Goal: Task Accomplishment & Management: Manage account settings

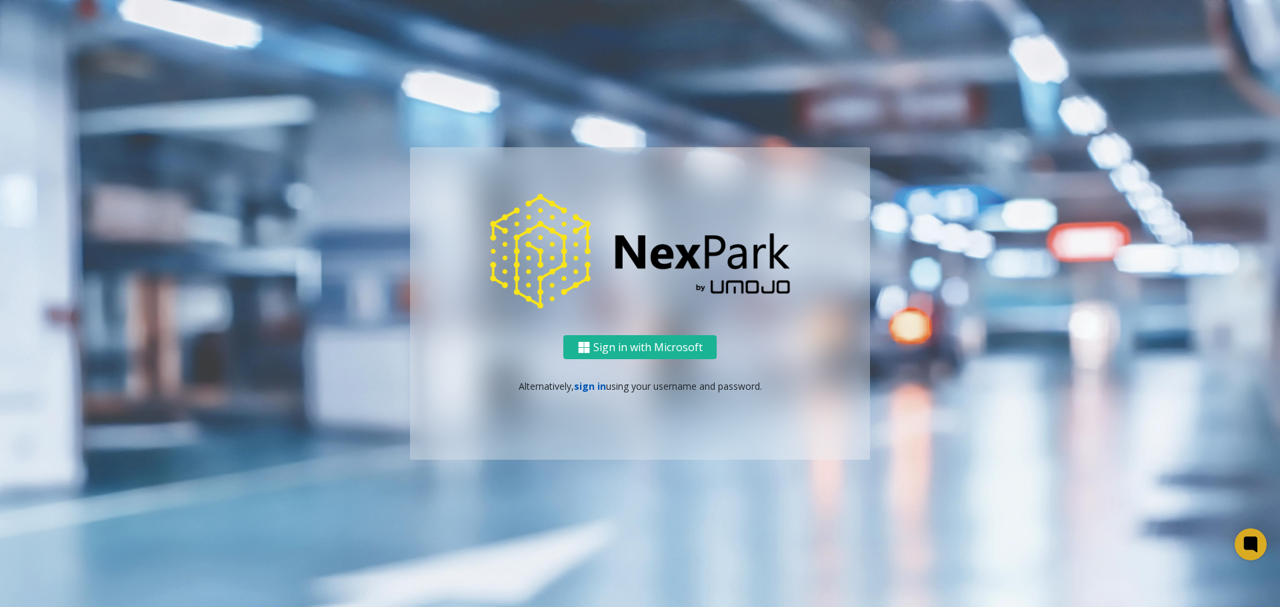
click at [595, 385] on link "sign in" at bounding box center [590, 386] width 32 height 13
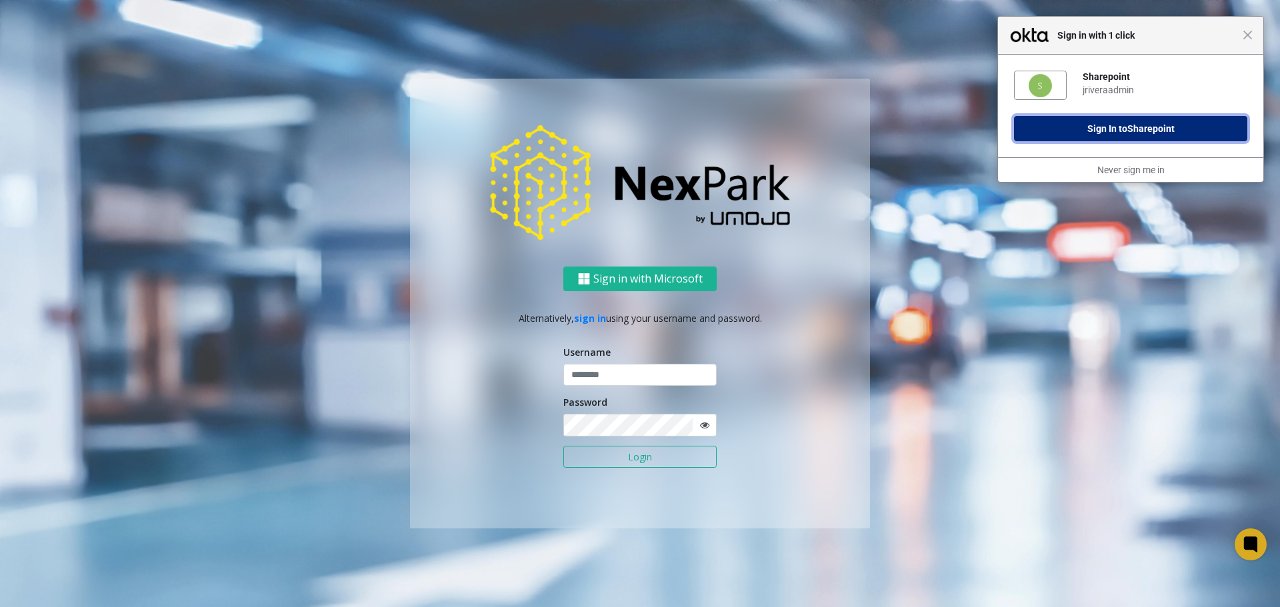
click at [1185, 127] on button "Sign In to Sharepoint" at bounding box center [1130, 128] width 233 height 25
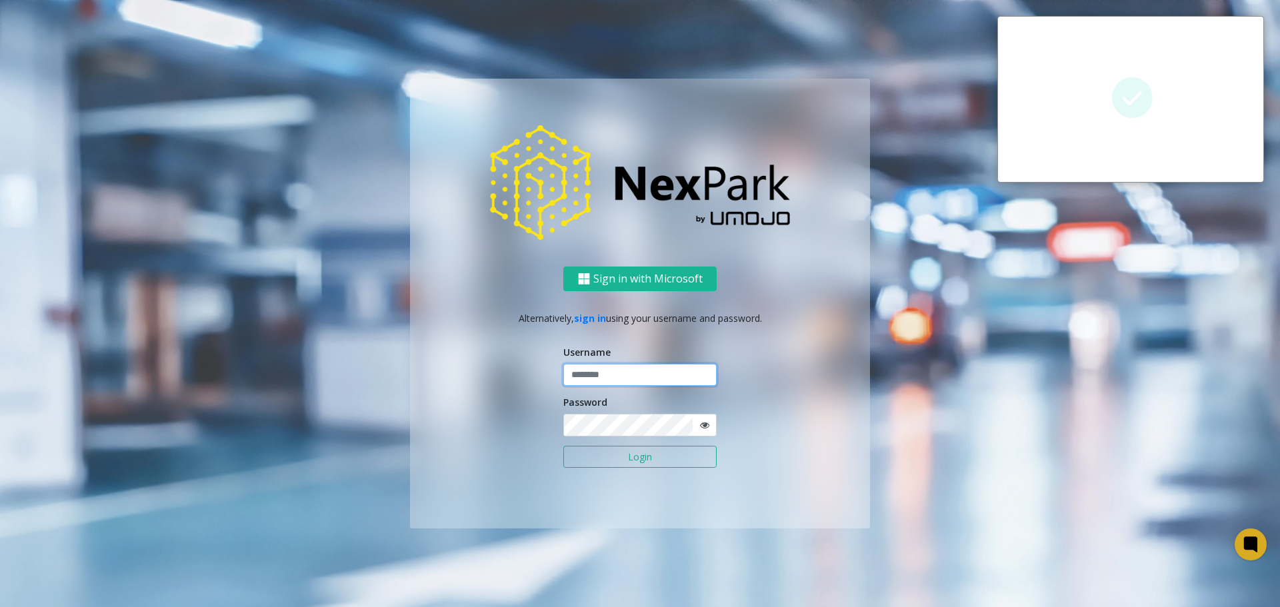
type input "**********"
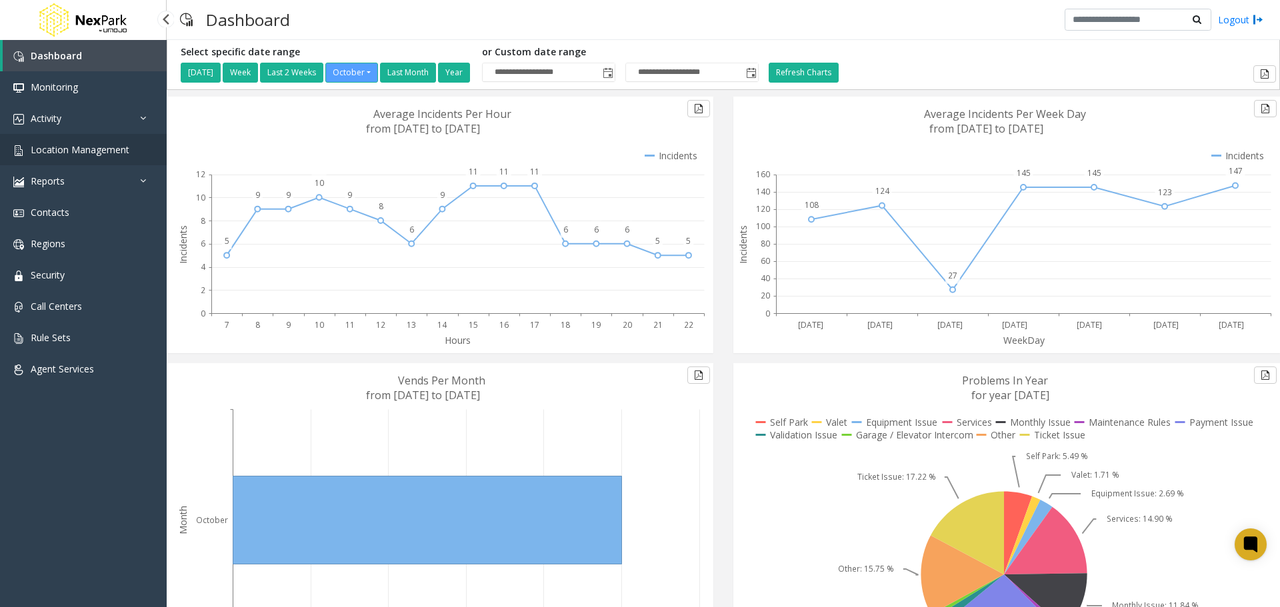
click at [132, 152] on link "Location Management" at bounding box center [83, 149] width 167 height 31
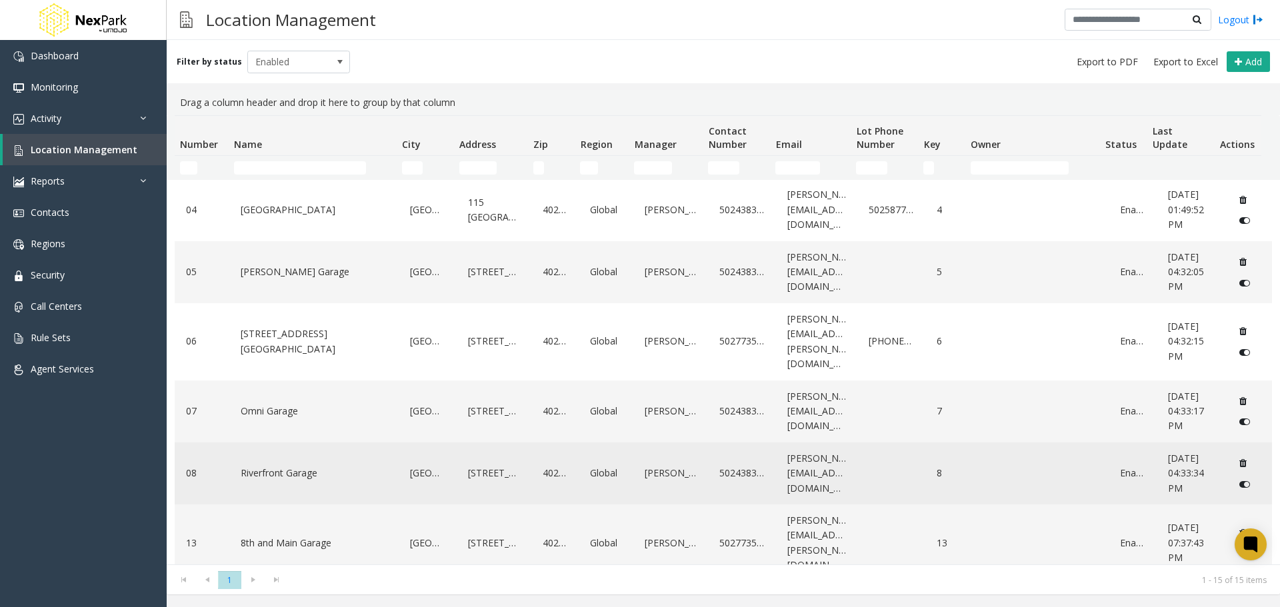
scroll to position [121, 0]
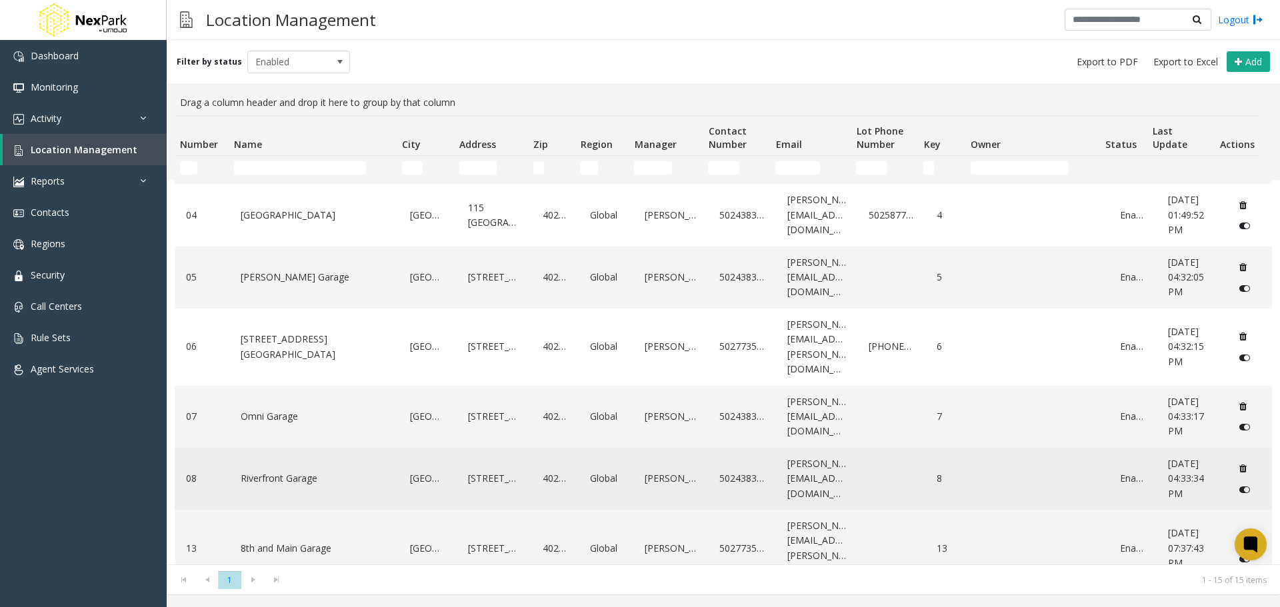
click at [295, 468] on link "Riverfront Garage" at bounding box center [314, 478] width 154 height 21
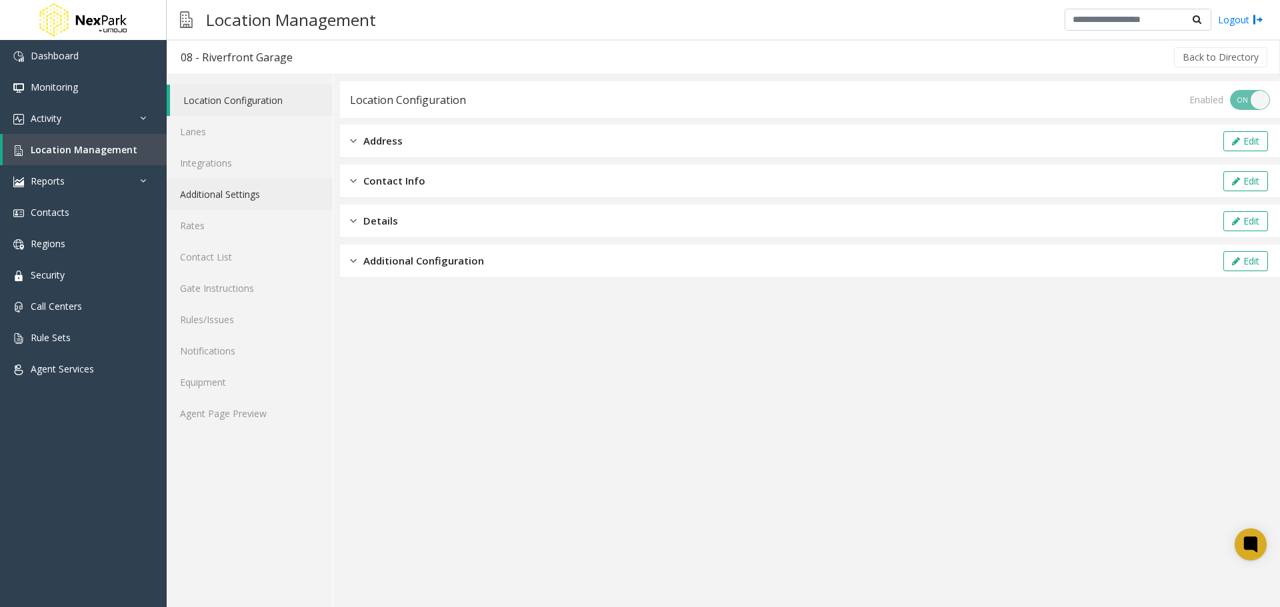
click at [238, 192] on link "Additional Settings" at bounding box center [250, 194] width 166 height 31
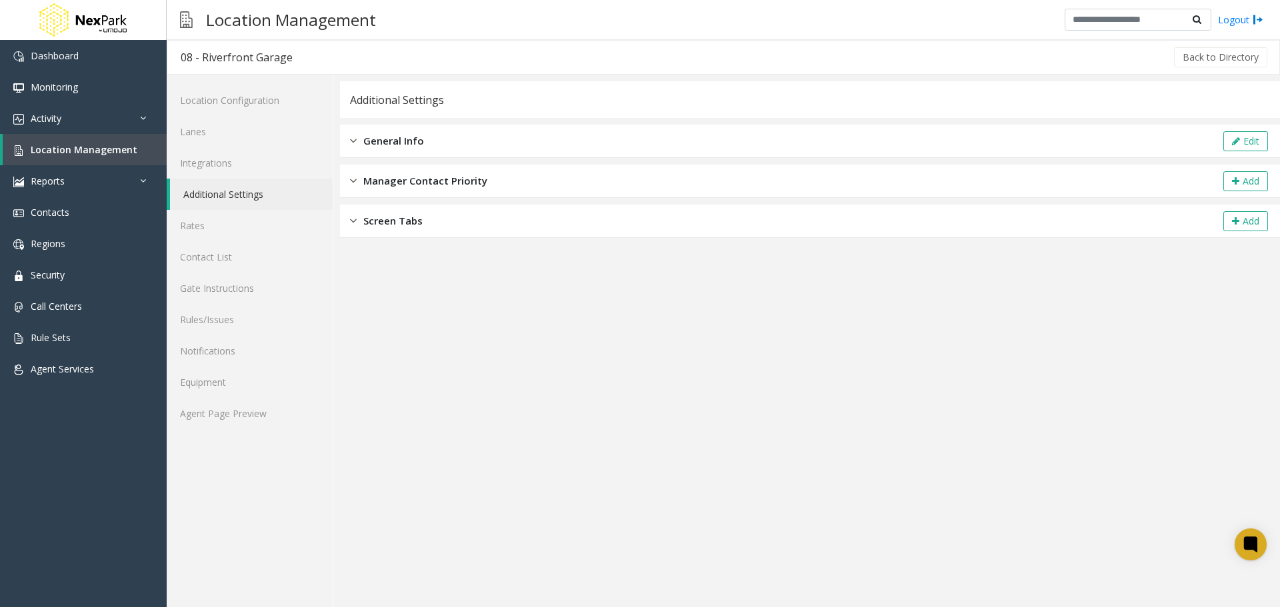
click at [359, 143] on div "General Info" at bounding box center [387, 140] width 74 height 15
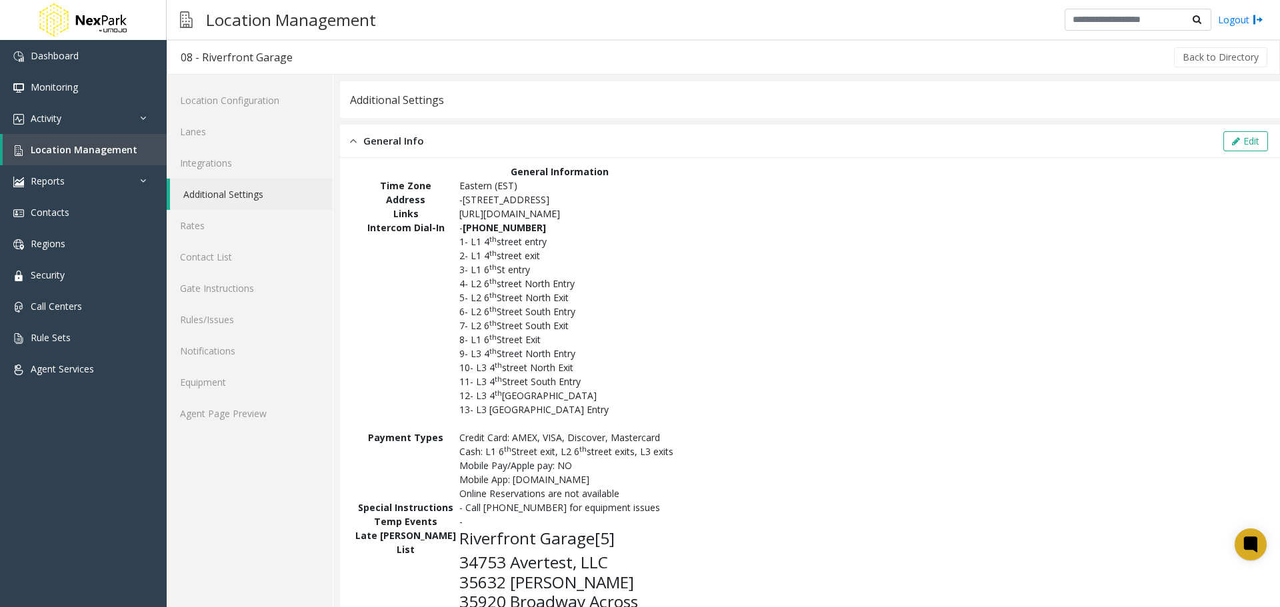
click at [359, 143] on div "General Info" at bounding box center [387, 140] width 74 height 15
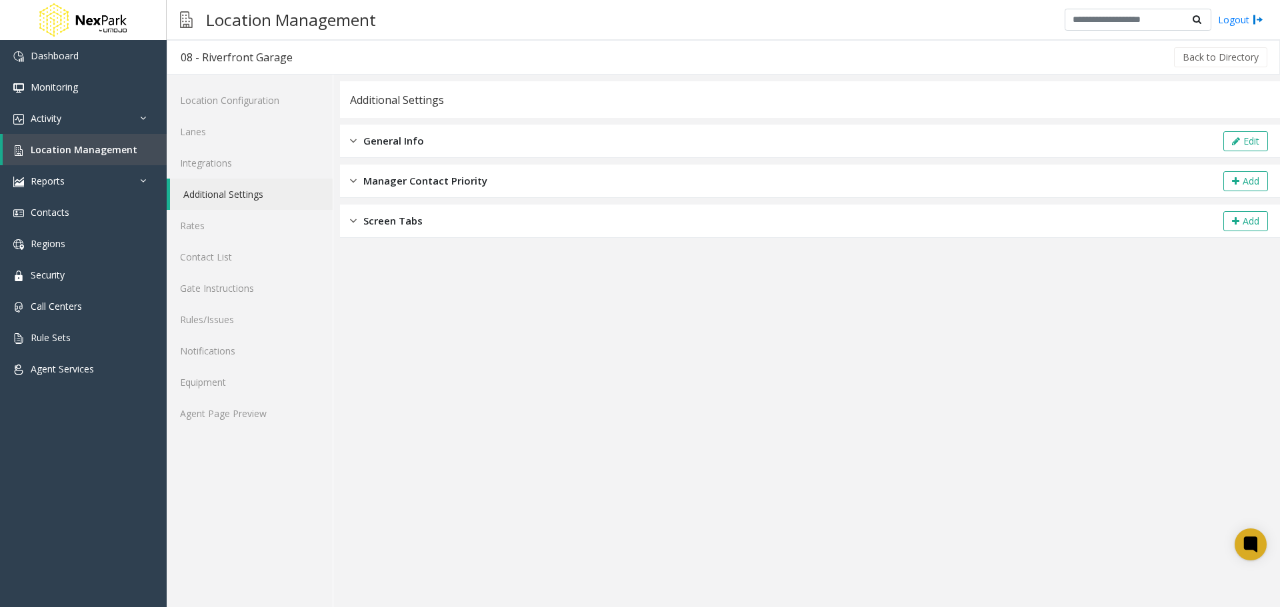
click at [399, 142] on span "General Info" at bounding box center [393, 140] width 61 height 15
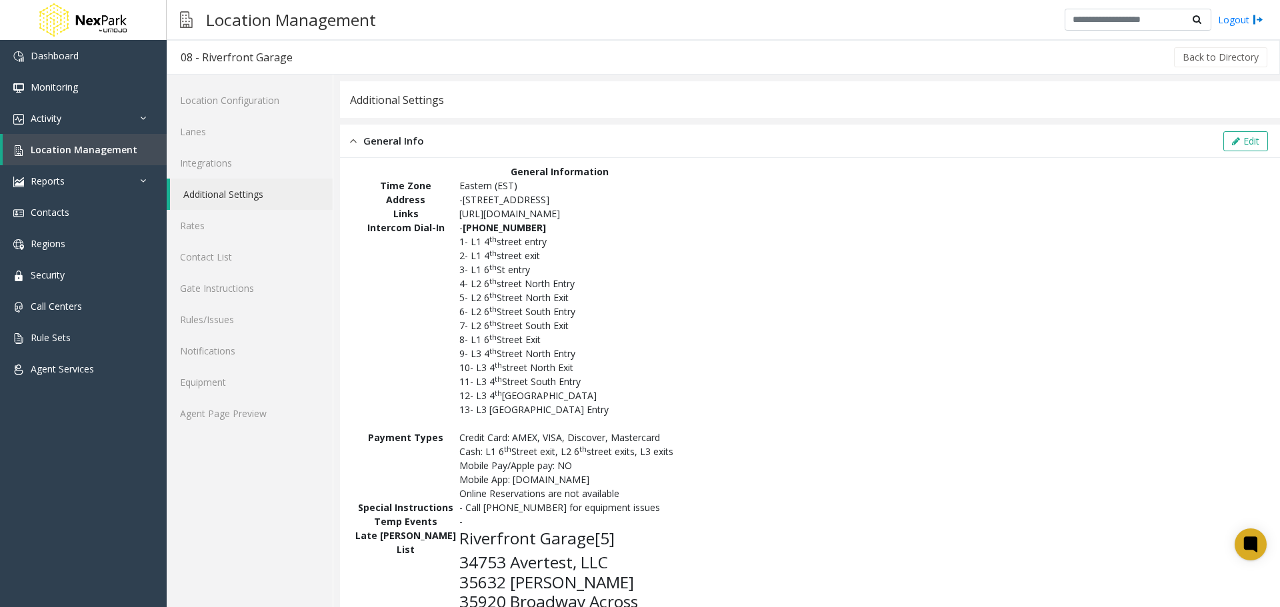
click at [371, 145] on span "General Info" at bounding box center [393, 140] width 61 height 15
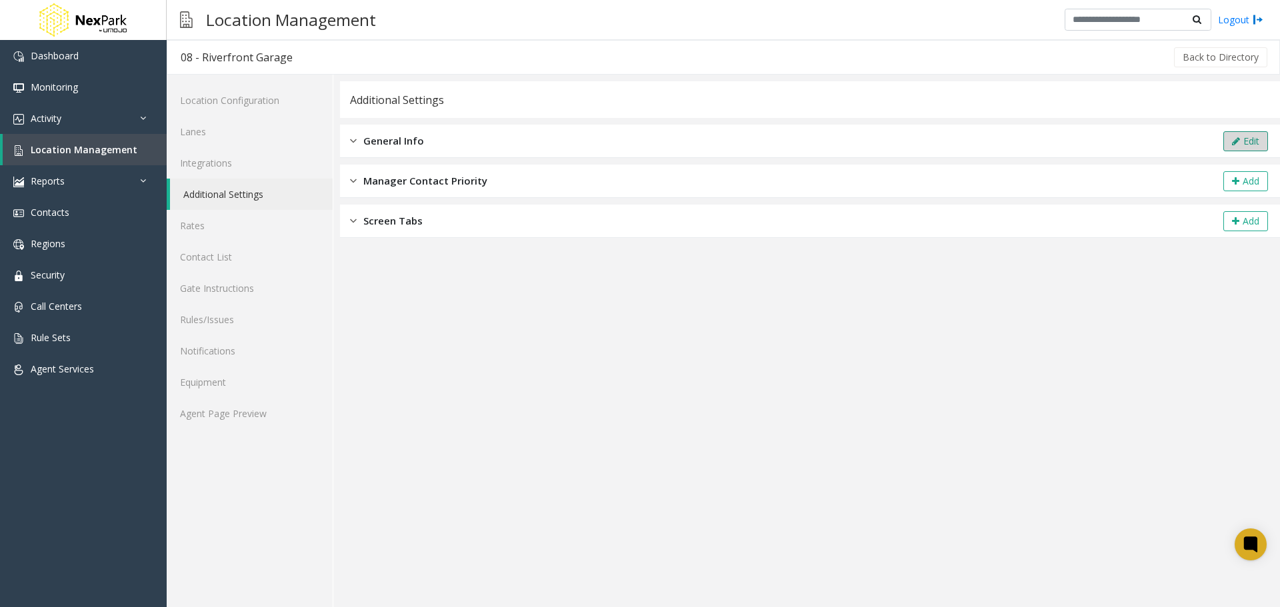
click at [1243, 142] on button "Edit" at bounding box center [1245, 141] width 45 height 20
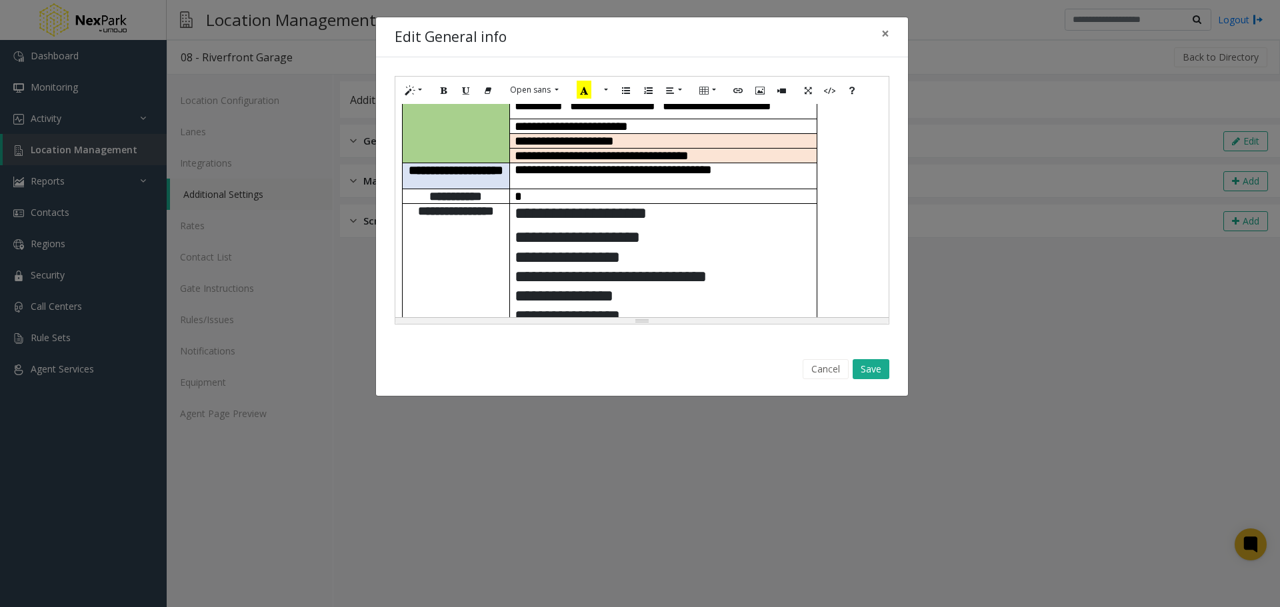
scroll to position [443, 0]
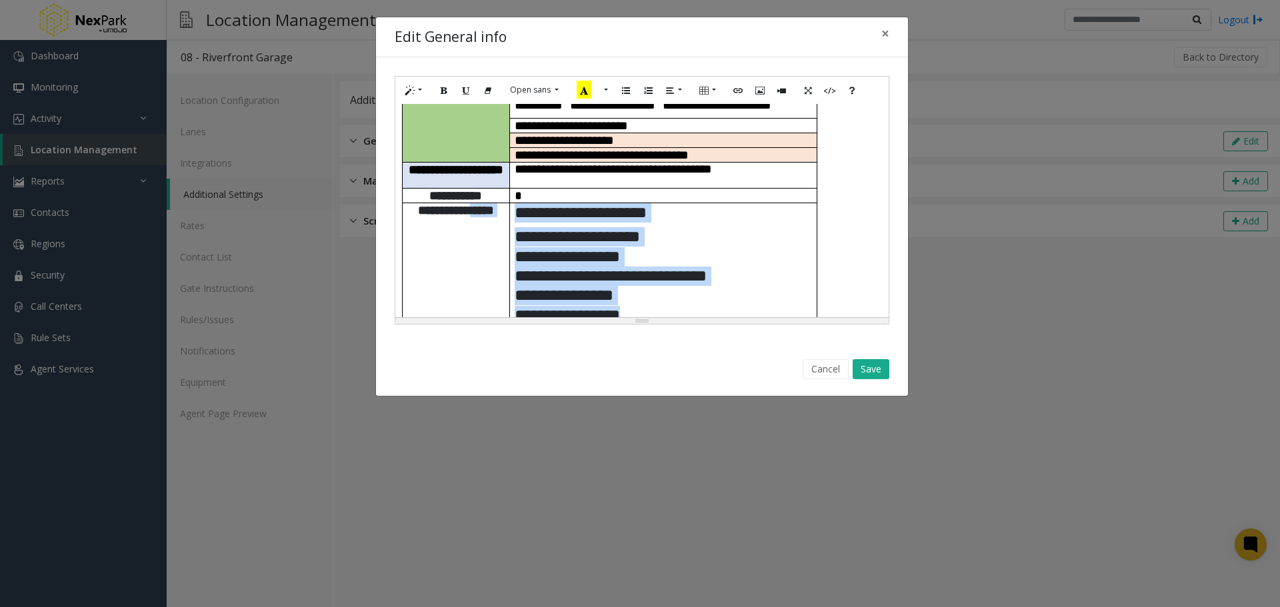
drag, startPoint x: 658, startPoint y: 271, endPoint x: 507, endPoint y: 164, distance: 185.0
click at [507, 203] on tr "**********" at bounding box center [609, 266] width 415 height 127
click at [667, 256] on p "**********" at bounding box center [663, 276] width 297 height 98
drag, startPoint x: 651, startPoint y: 262, endPoint x: 518, endPoint y: 166, distance: 164.3
click at [518, 203] on td "**********" at bounding box center [662, 266] width 307 height 127
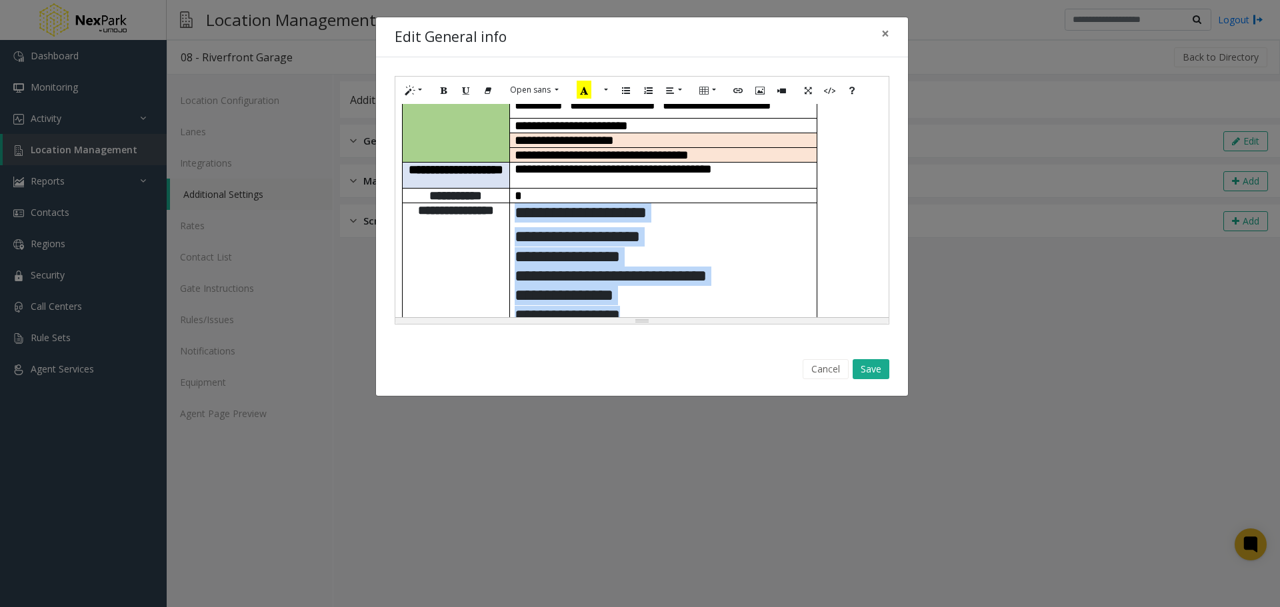
paste div
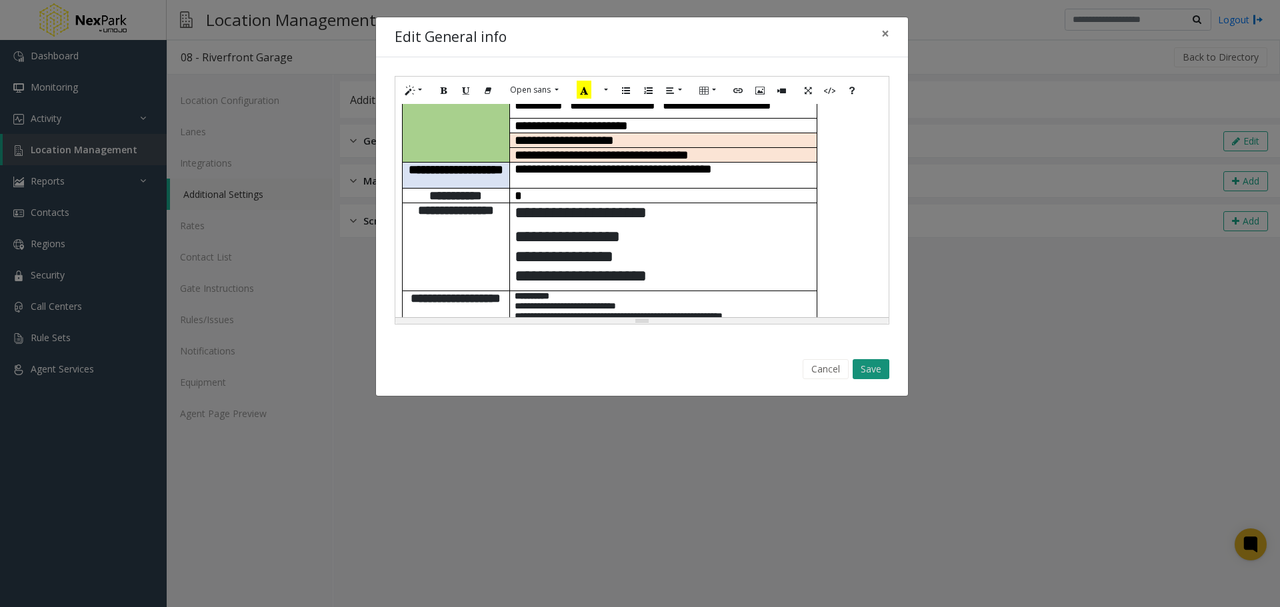
click at [871, 365] on button "Save" at bounding box center [871, 369] width 37 height 20
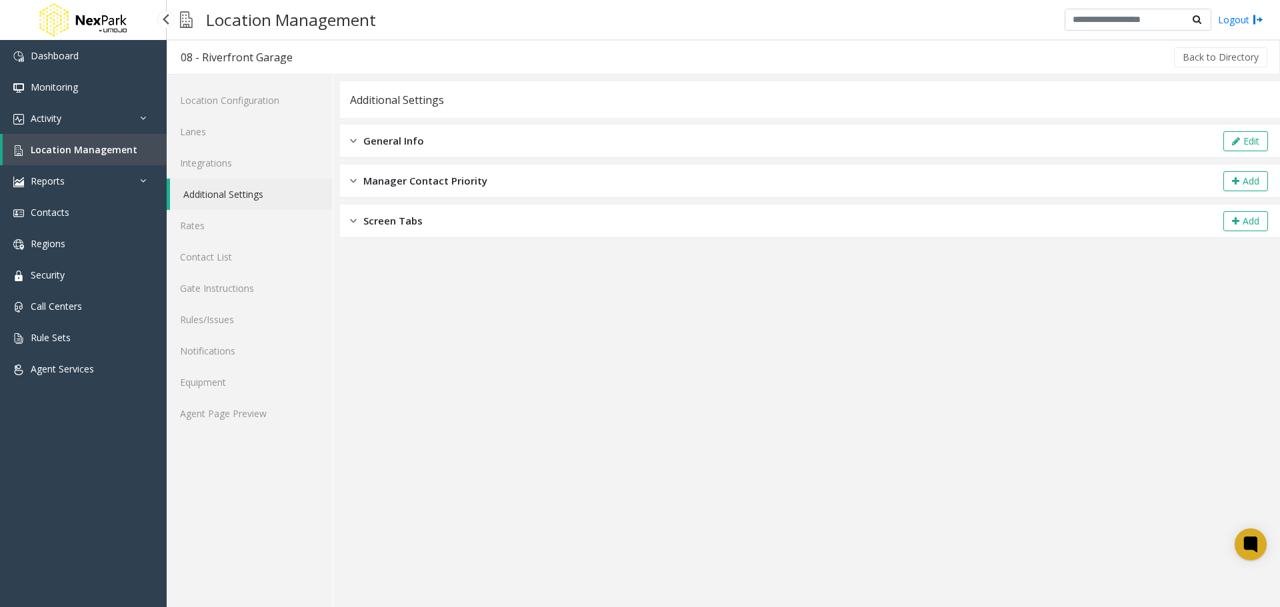
click at [87, 154] on span "Location Management" at bounding box center [84, 149] width 107 height 13
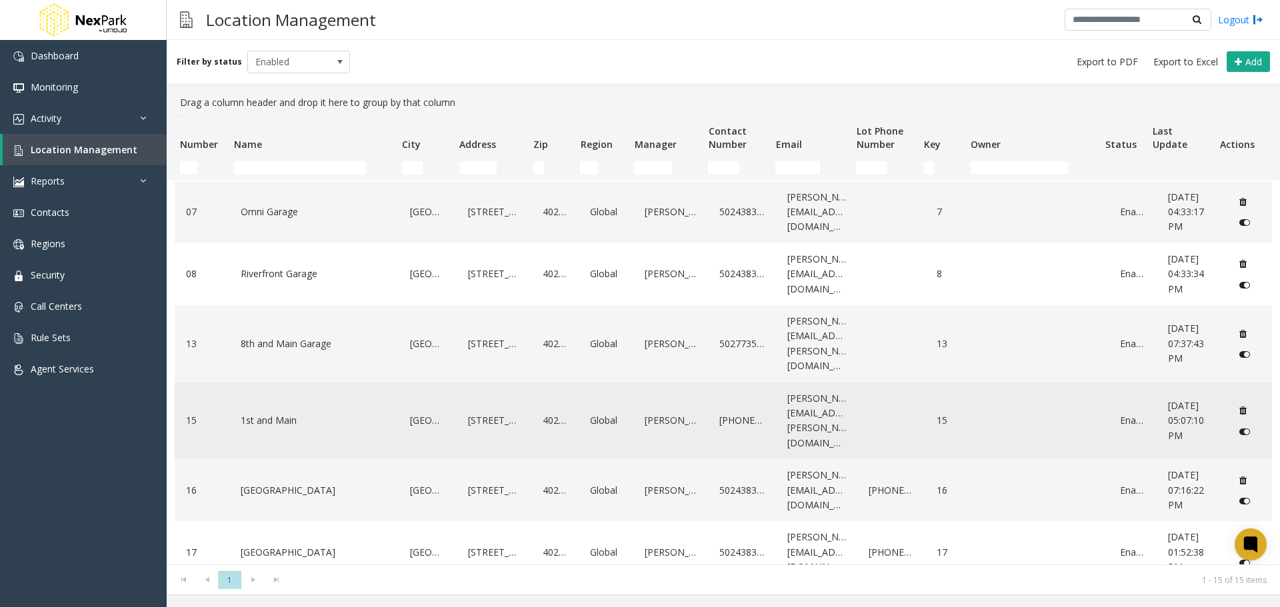
scroll to position [328, 0]
click at [261, 407] on link "1st and Main" at bounding box center [314, 417] width 154 height 21
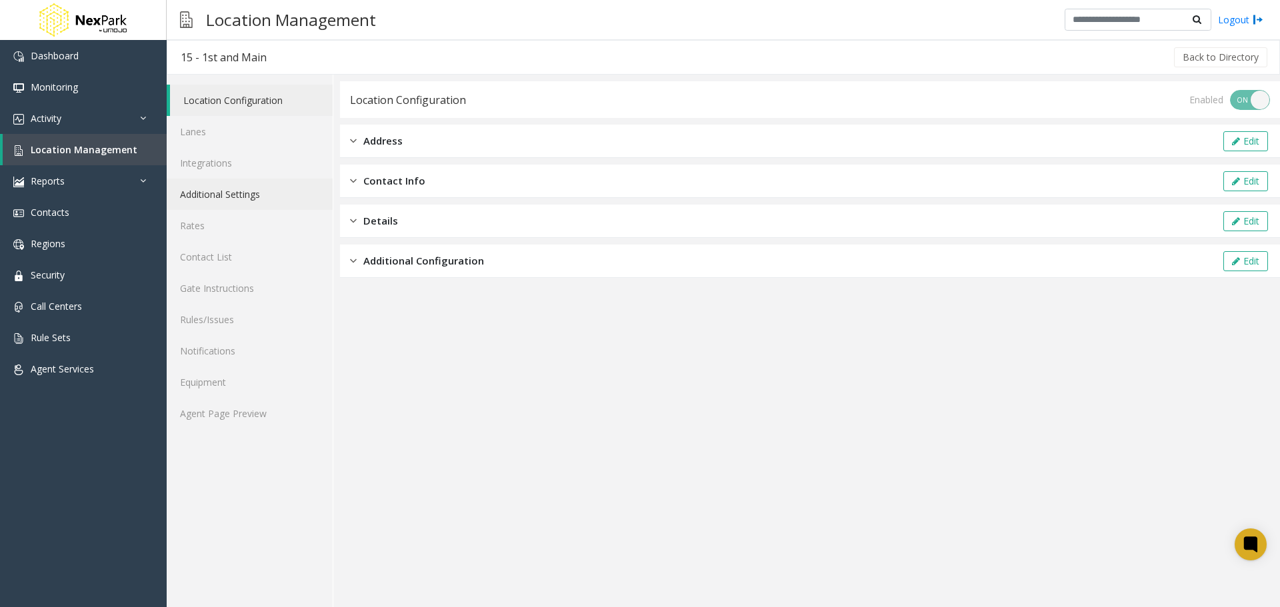
click at [229, 191] on link "Additional Settings" at bounding box center [250, 194] width 166 height 31
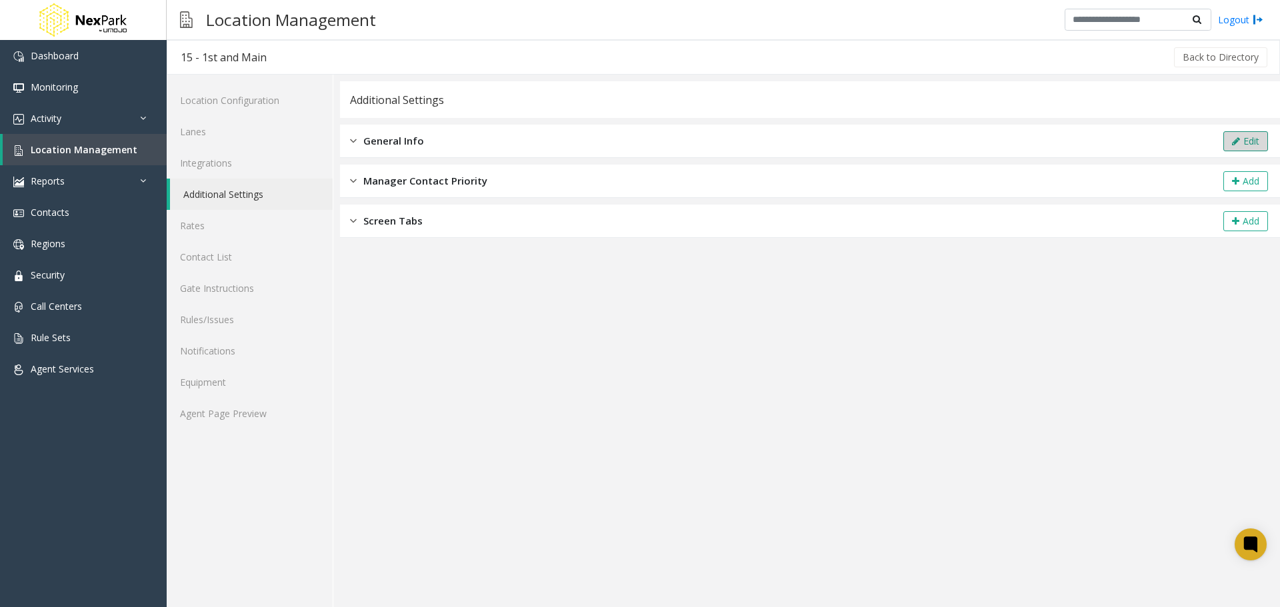
click at [1242, 145] on button "Edit" at bounding box center [1245, 141] width 45 height 20
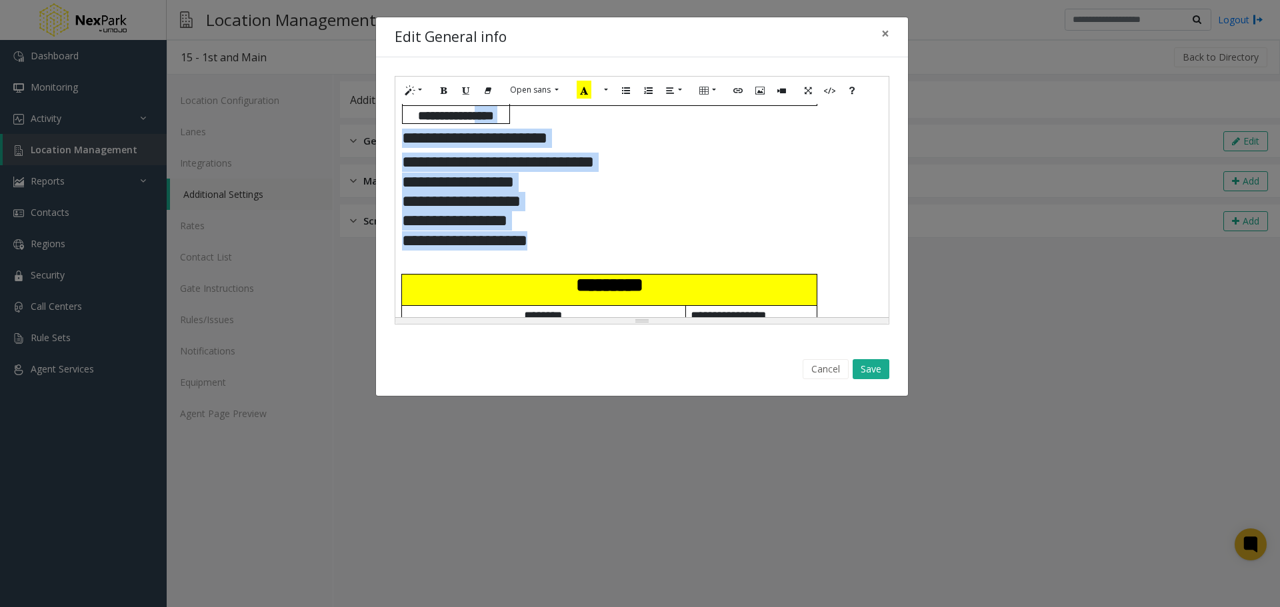
scroll to position [505, 0]
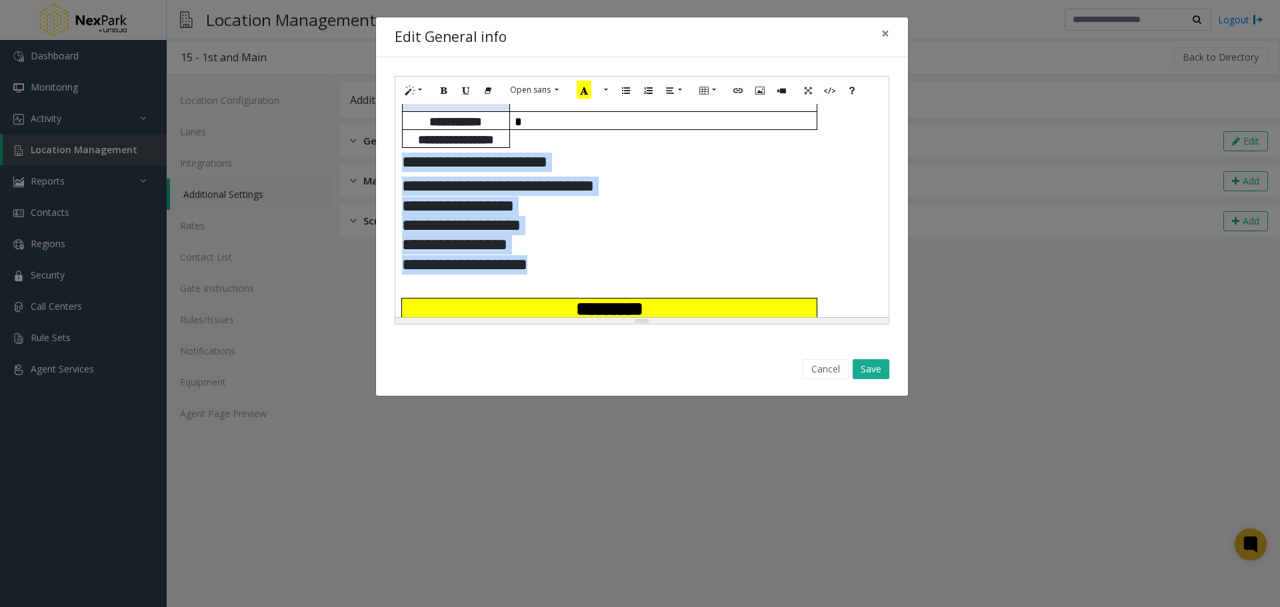
drag, startPoint x: 559, startPoint y: 224, endPoint x: 408, endPoint y: 165, distance: 161.7
click at [395, 161] on div "**********" at bounding box center [642, 200] width 495 height 249
paste div
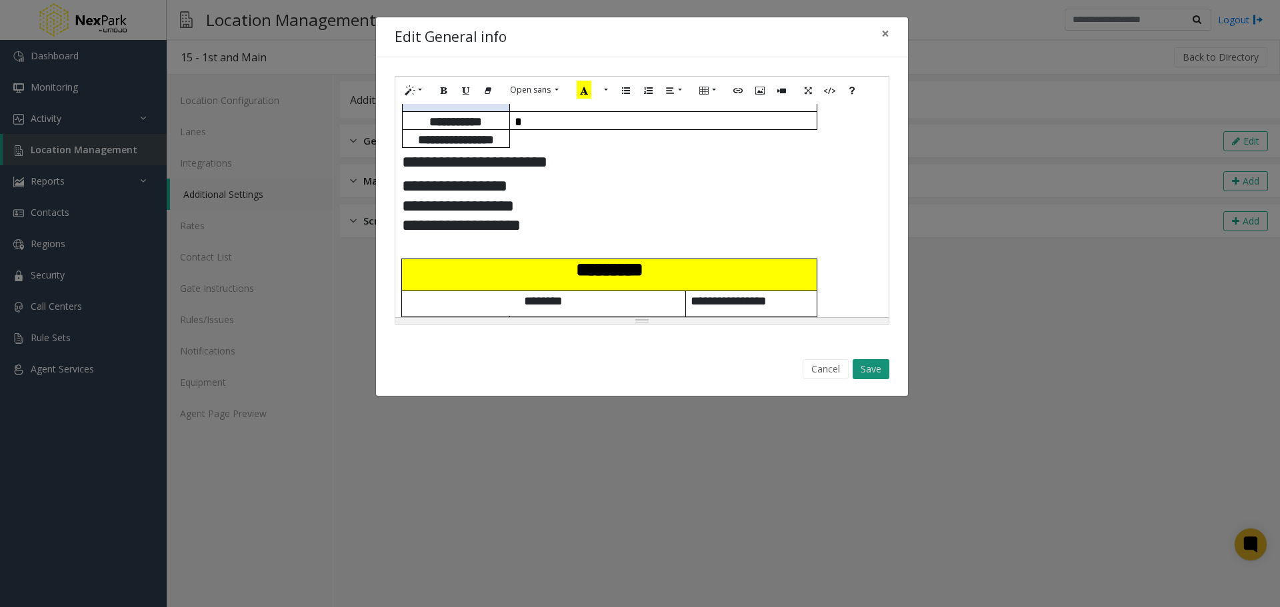
click at [870, 375] on button "Save" at bounding box center [871, 369] width 37 height 20
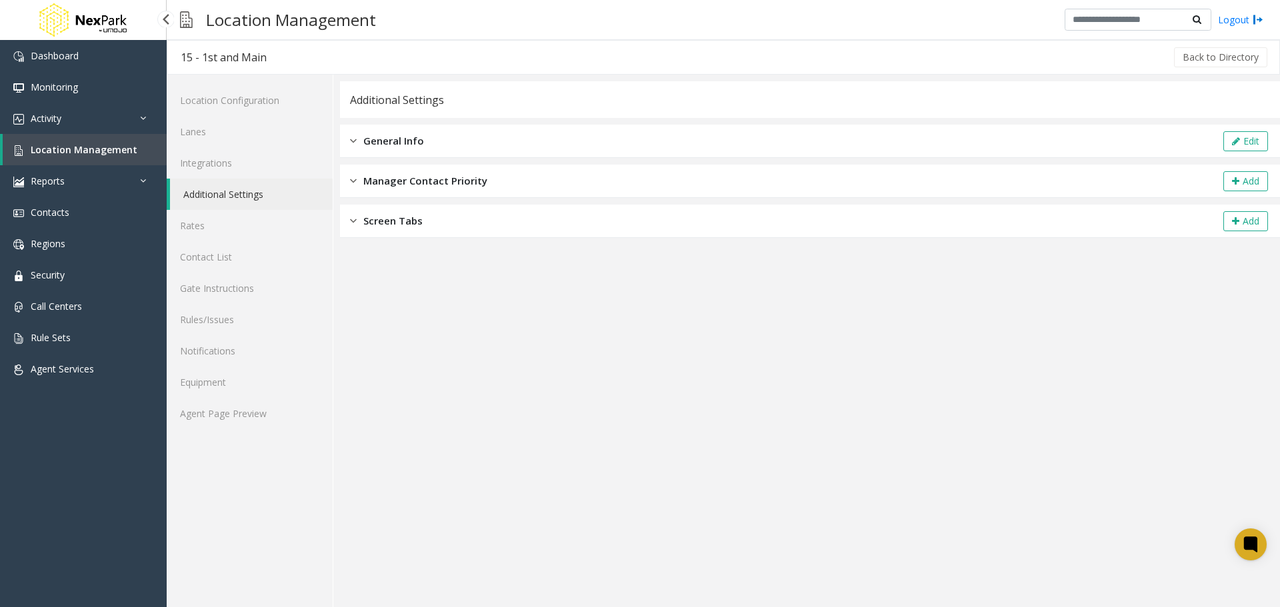
click at [96, 146] on span "Location Management" at bounding box center [84, 149] width 107 height 13
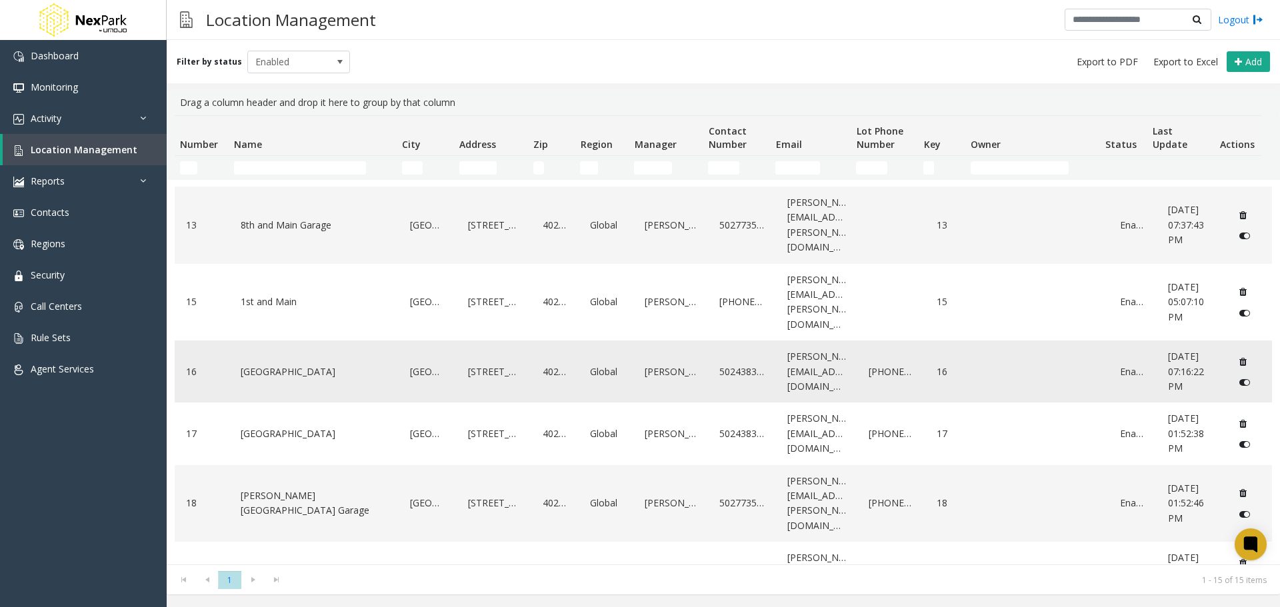
scroll to position [445, 0]
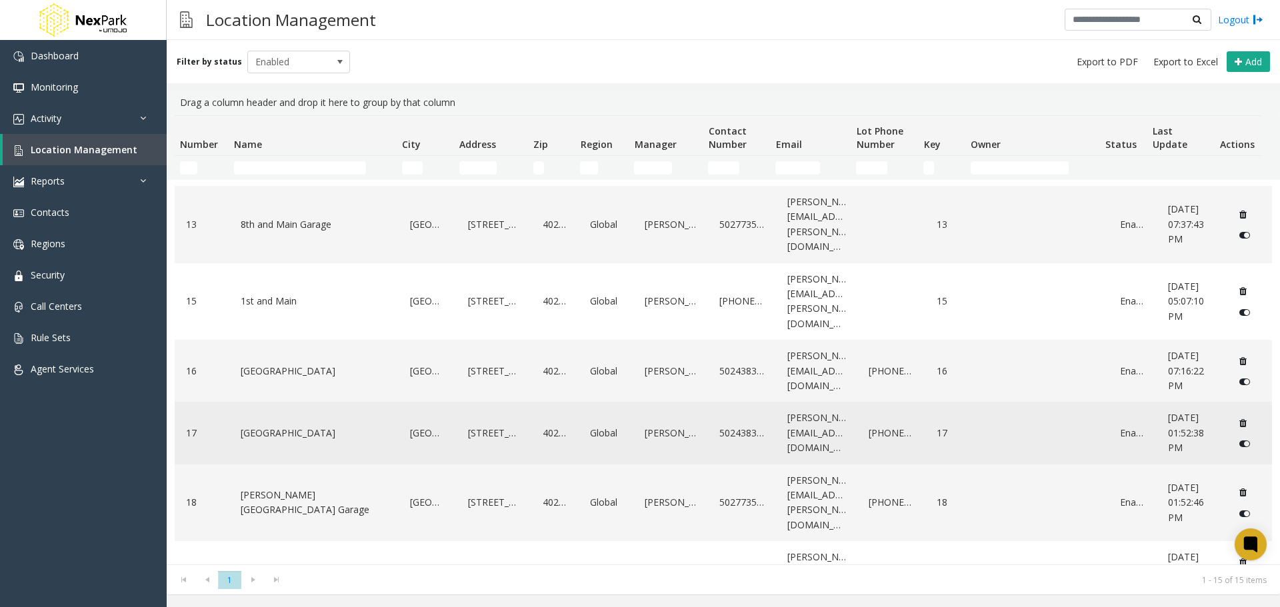
click at [287, 423] on link "[GEOGRAPHIC_DATA]" at bounding box center [314, 433] width 154 height 21
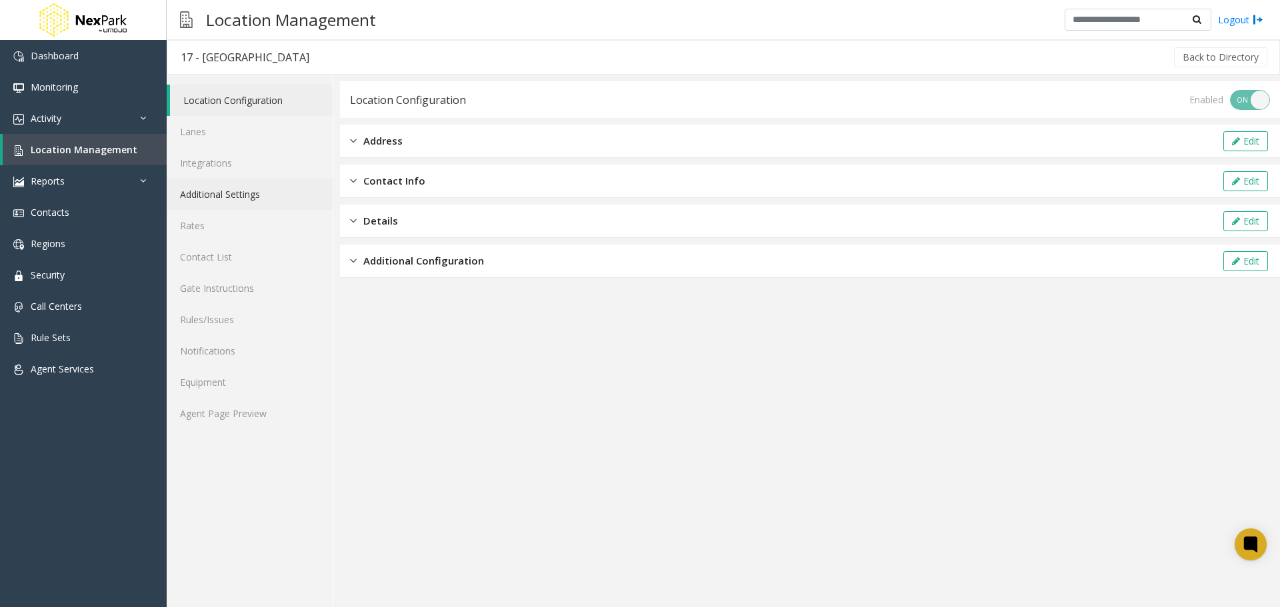
click at [214, 194] on link "Additional Settings" at bounding box center [250, 194] width 166 height 31
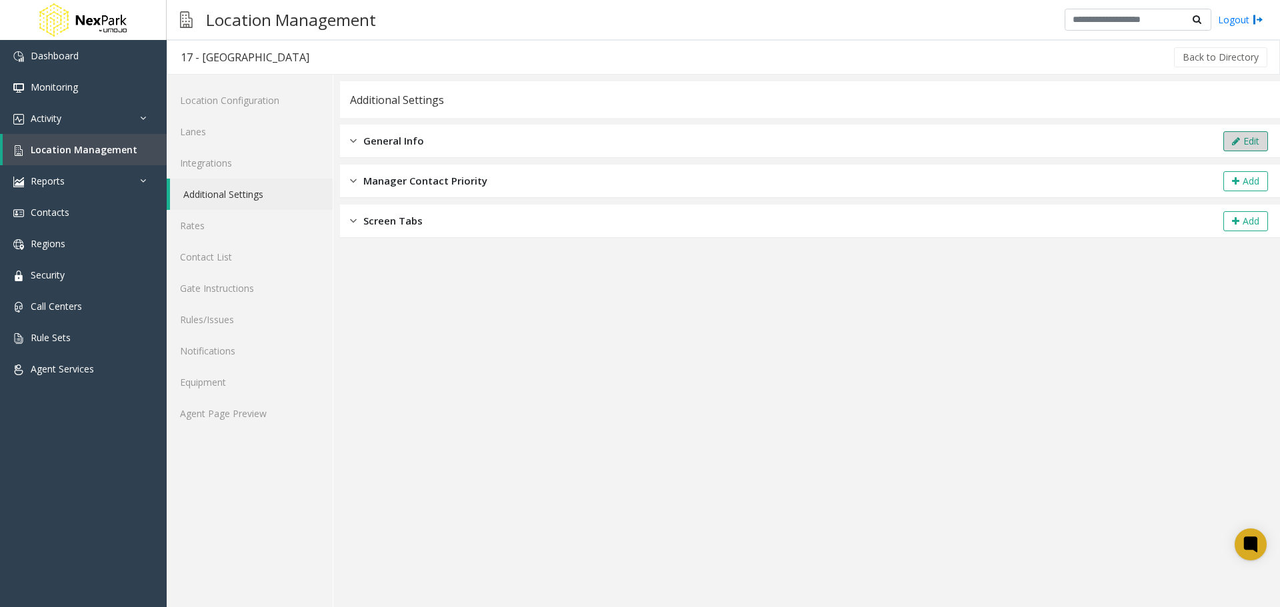
click at [1248, 143] on button "Edit" at bounding box center [1245, 141] width 45 height 20
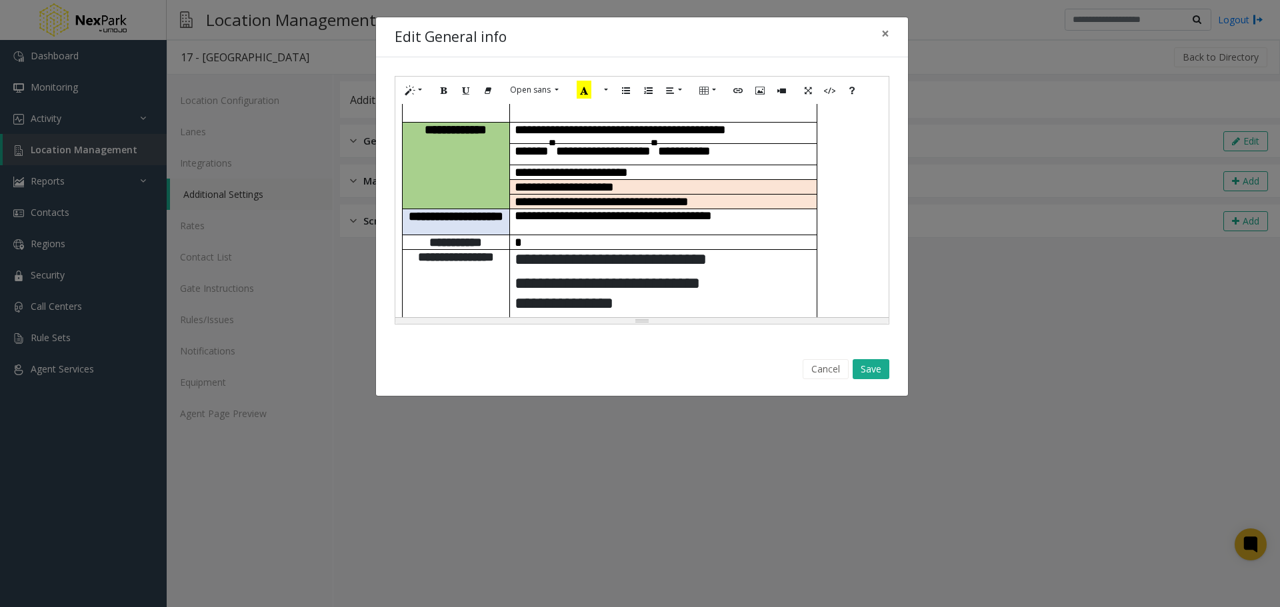
scroll to position [366, 0]
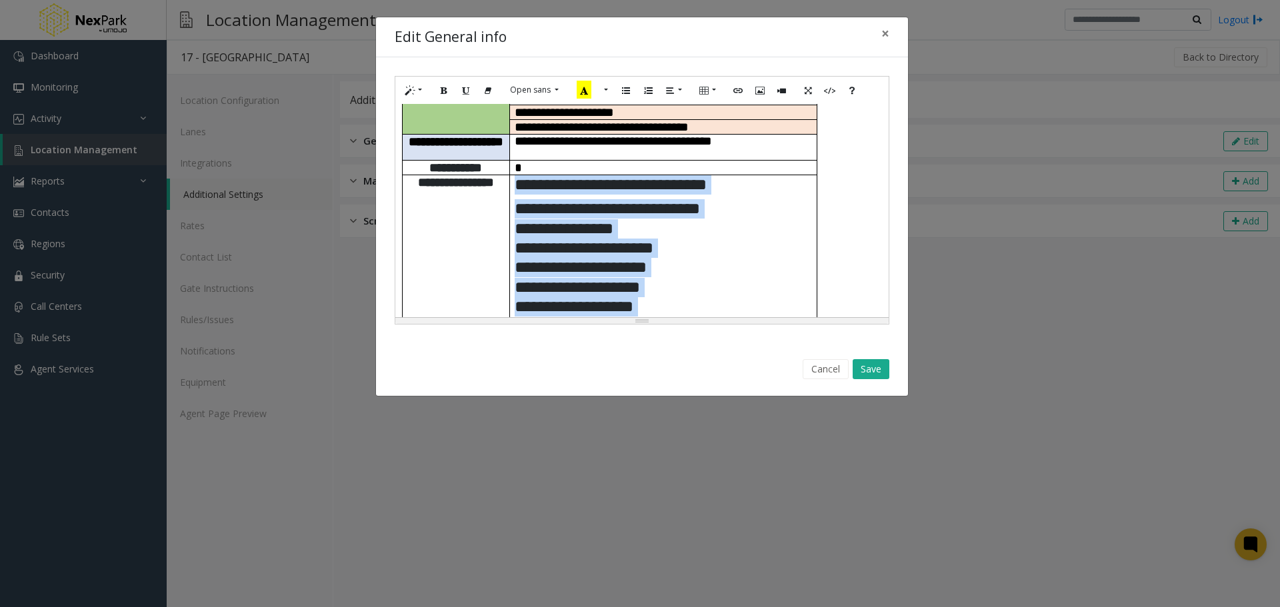
drag, startPoint x: 691, startPoint y: 303, endPoint x: 513, endPoint y: 145, distance: 238.5
click at [511, 175] on td "**********" at bounding box center [662, 312] width 307 height 275
paste div
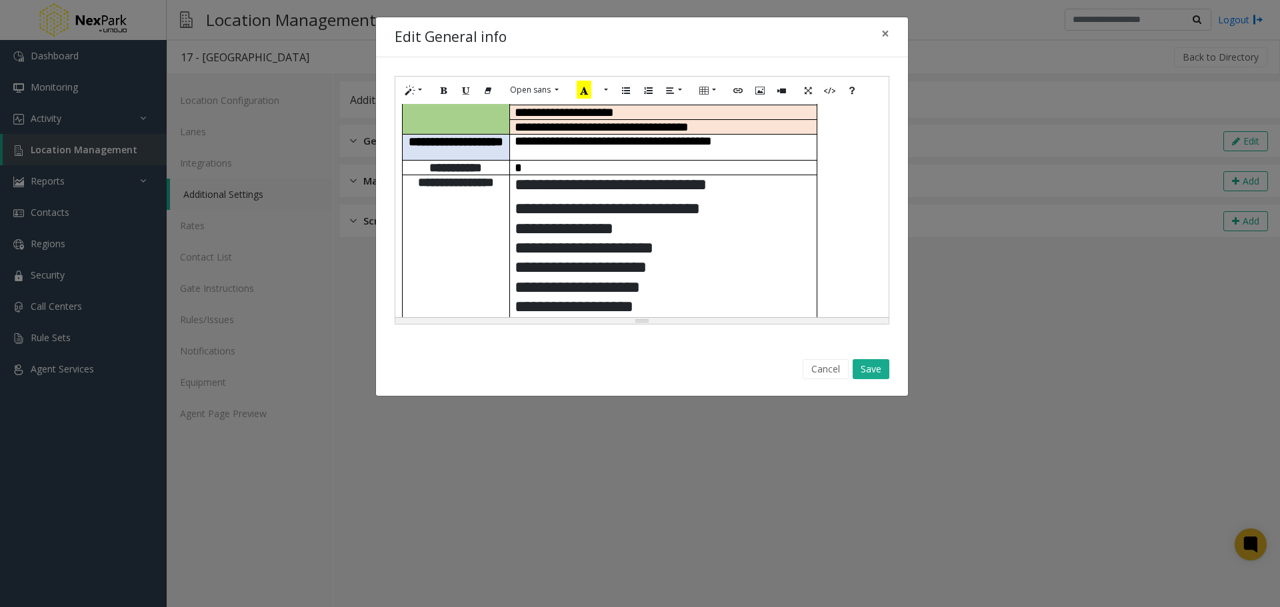
scroll to position [386, 0]
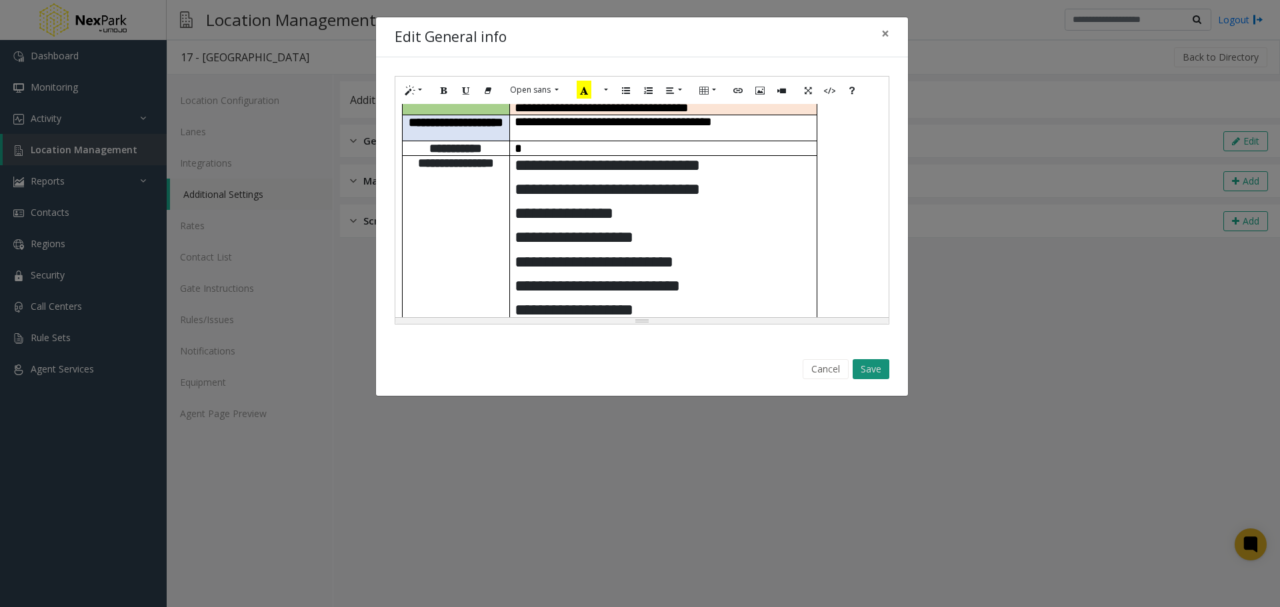
click at [868, 367] on button "Save" at bounding box center [871, 369] width 37 height 20
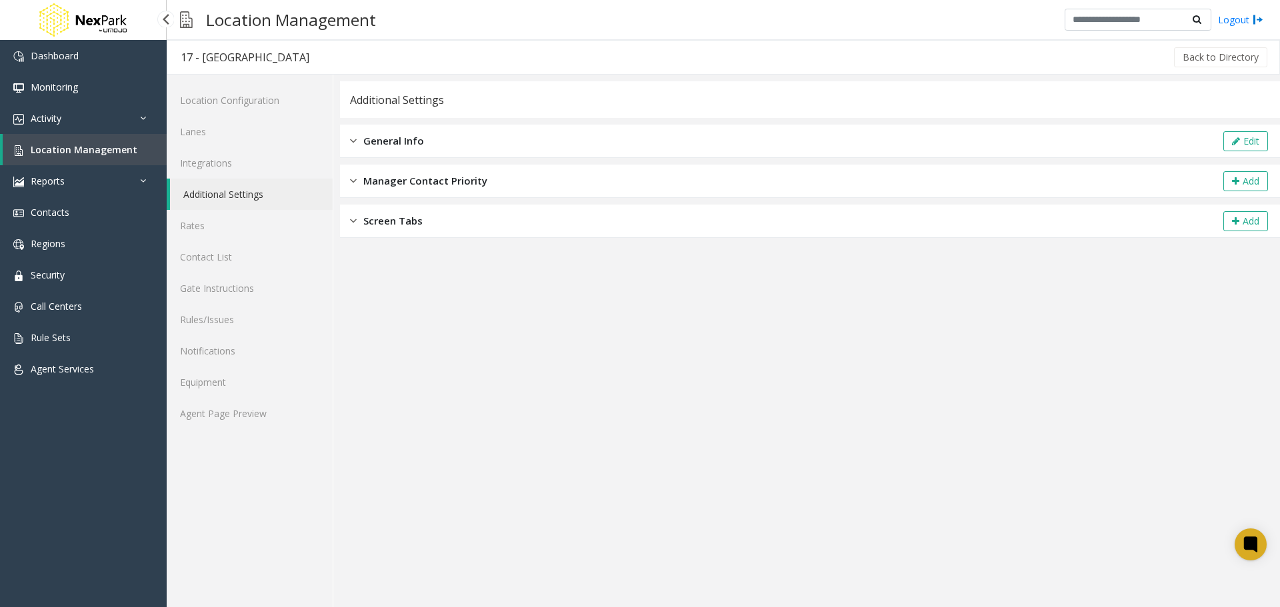
click at [115, 156] on link "Location Management" at bounding box center [85, 149] width 164 height 31
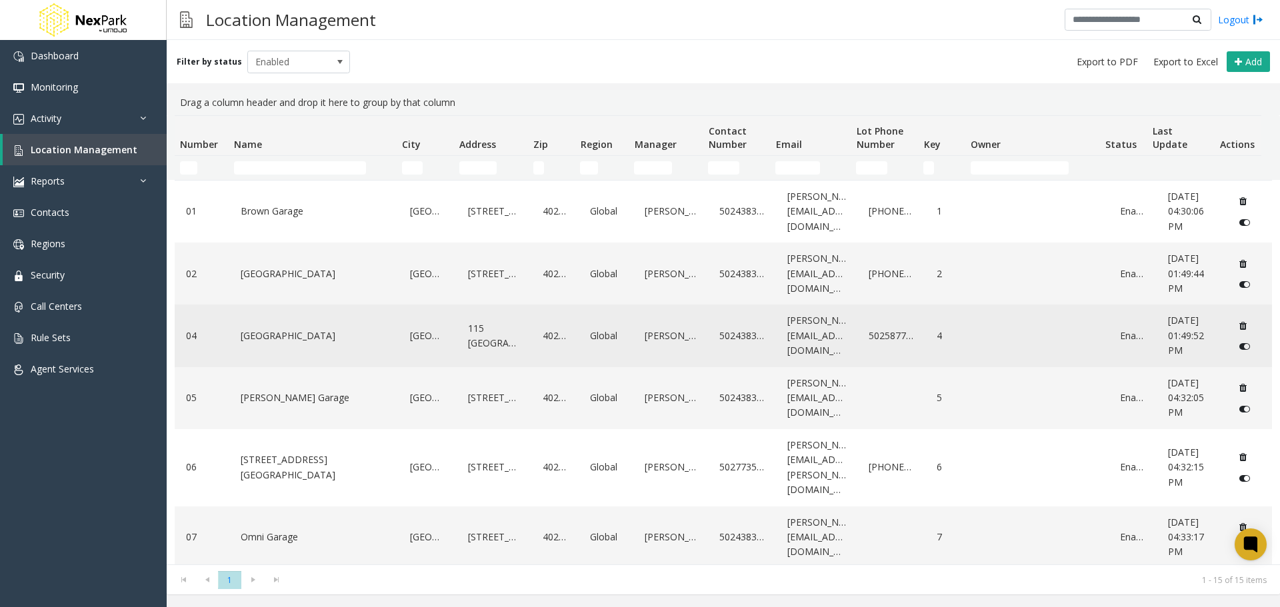
click at [287, 337] on link "[GEOGRAPHIC_DATA]" at bounding box center [314, 335] width 154 height 21
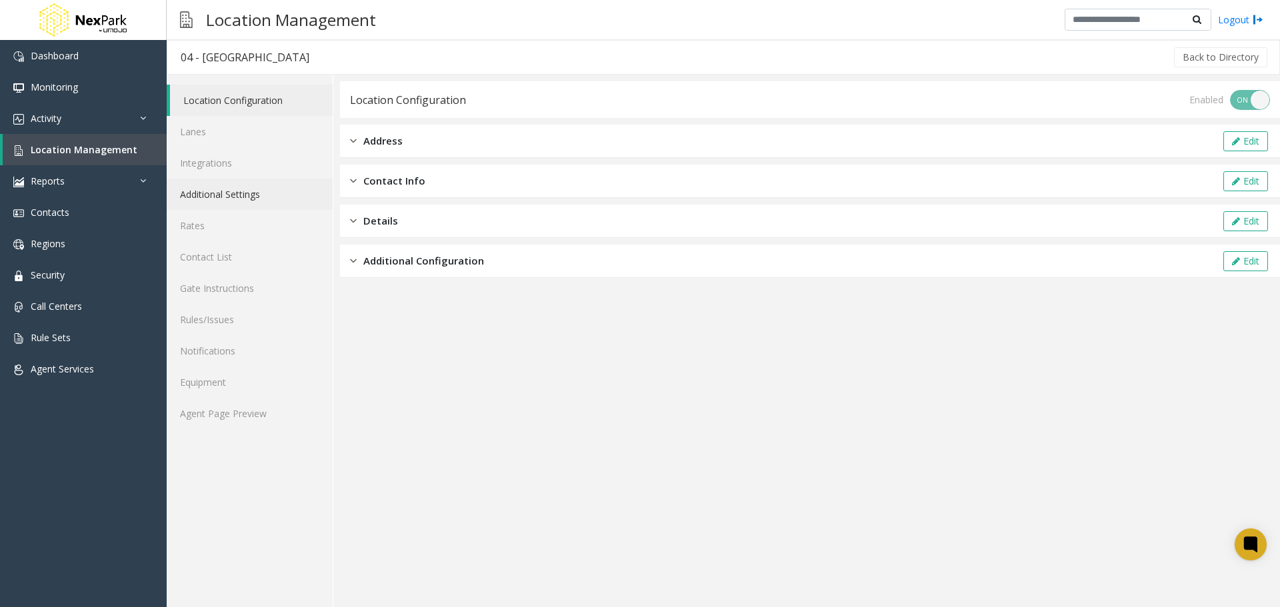
click at [249, 197] on link "Additional Settings" at bounding box center [250, 194] width 166 height 31
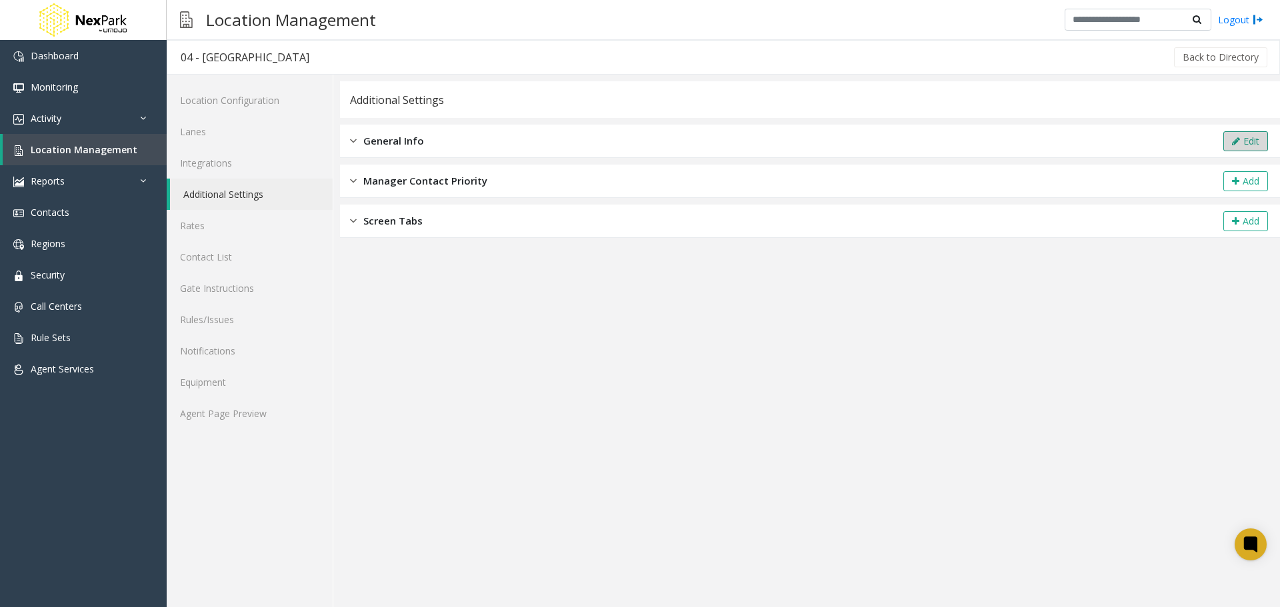
click at [1232, 144] on icon at bounding box center [1236, 141] width 8 height 9
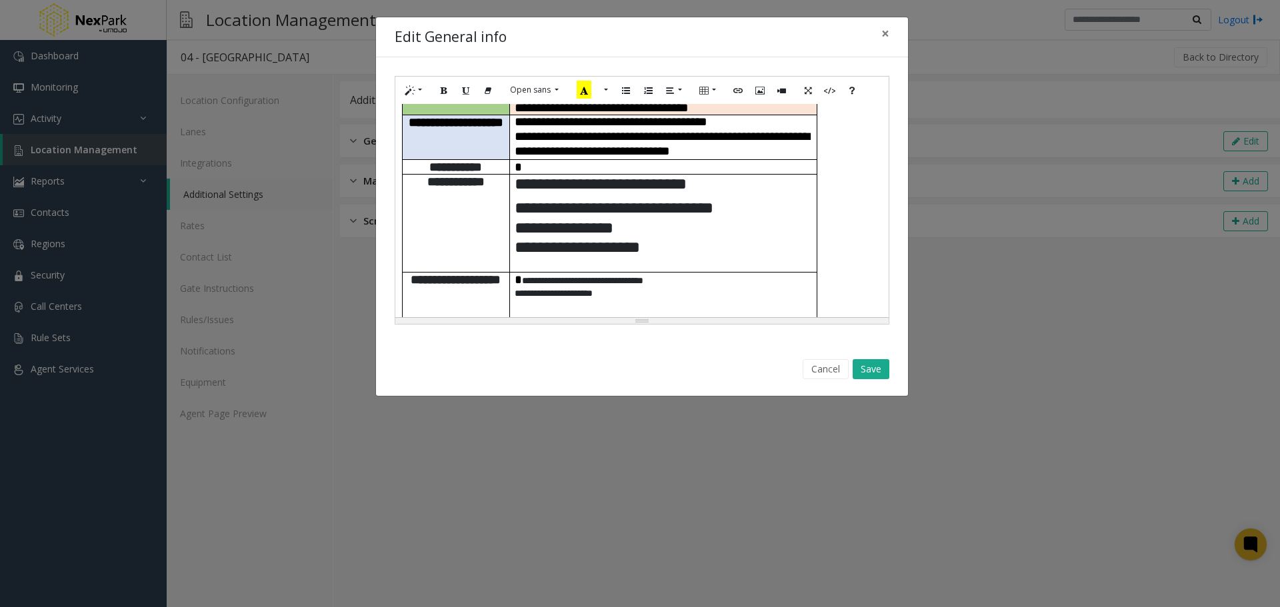
scroll to position [333, 0]
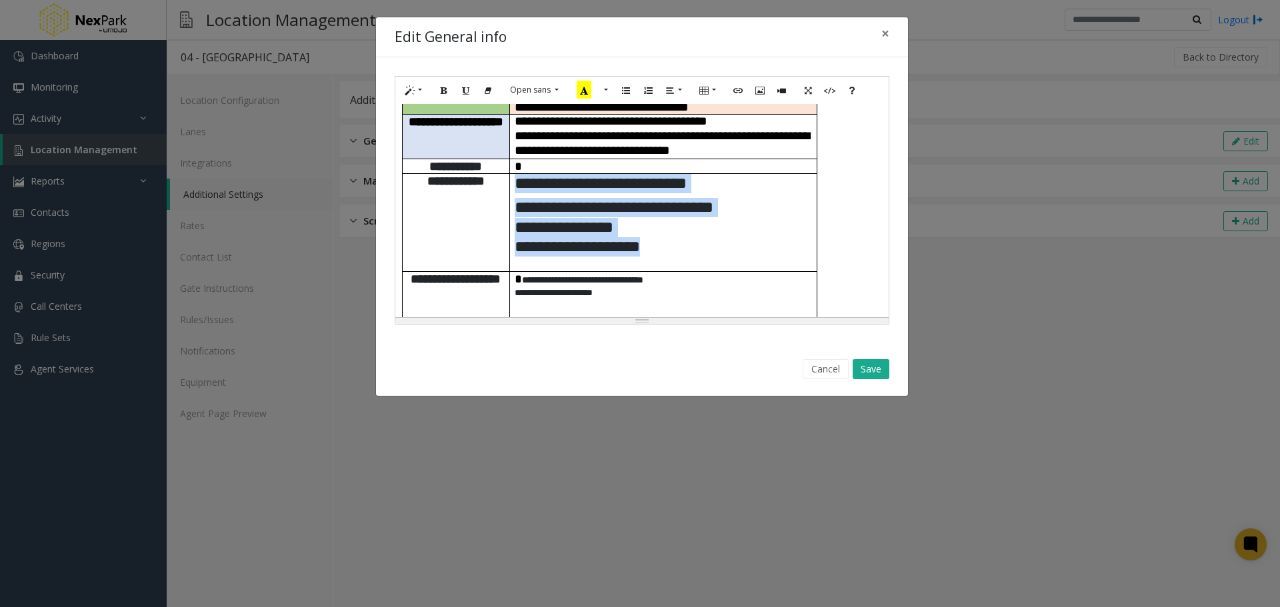
drag, startPoint x: 673, startPoint y: 232, endPoint x: 515, endPoint y: 171, distance: 169.8
click at [515, 173] on td "**********" at bounding box center [662, 222] width 307 height 98
paste div
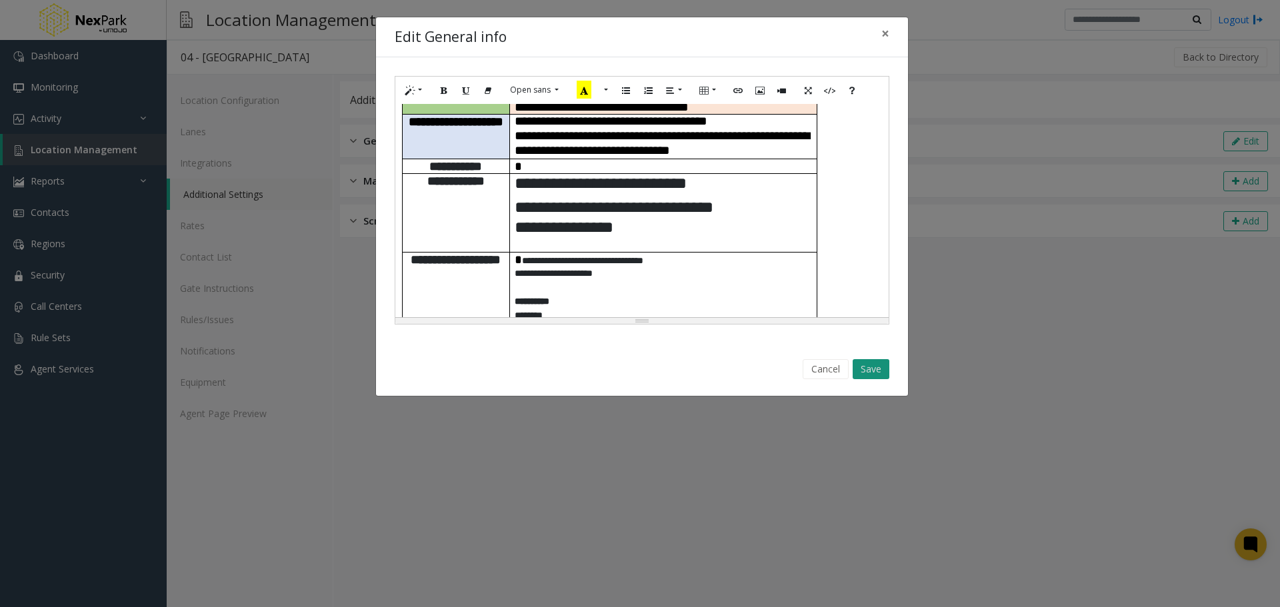
click at [872, 368] on button "Save" at bounding box center [871, 369] width 37 height 20
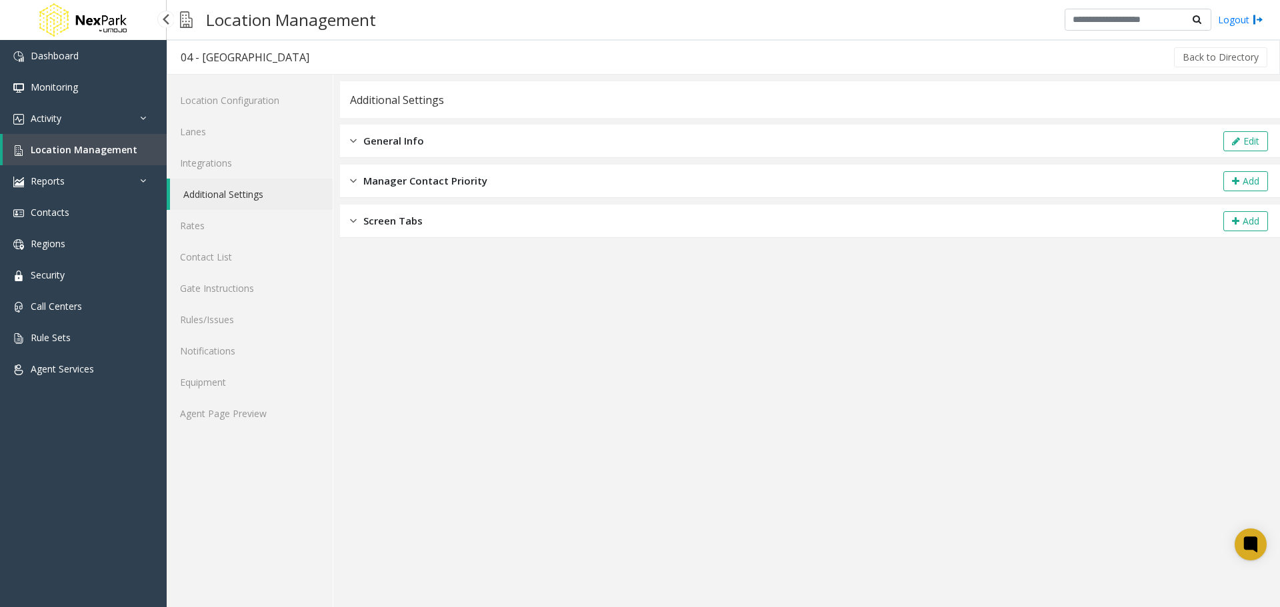
click at [65, 151] on span "Location Management" at bounding box center [84, 149] width 107 height 13
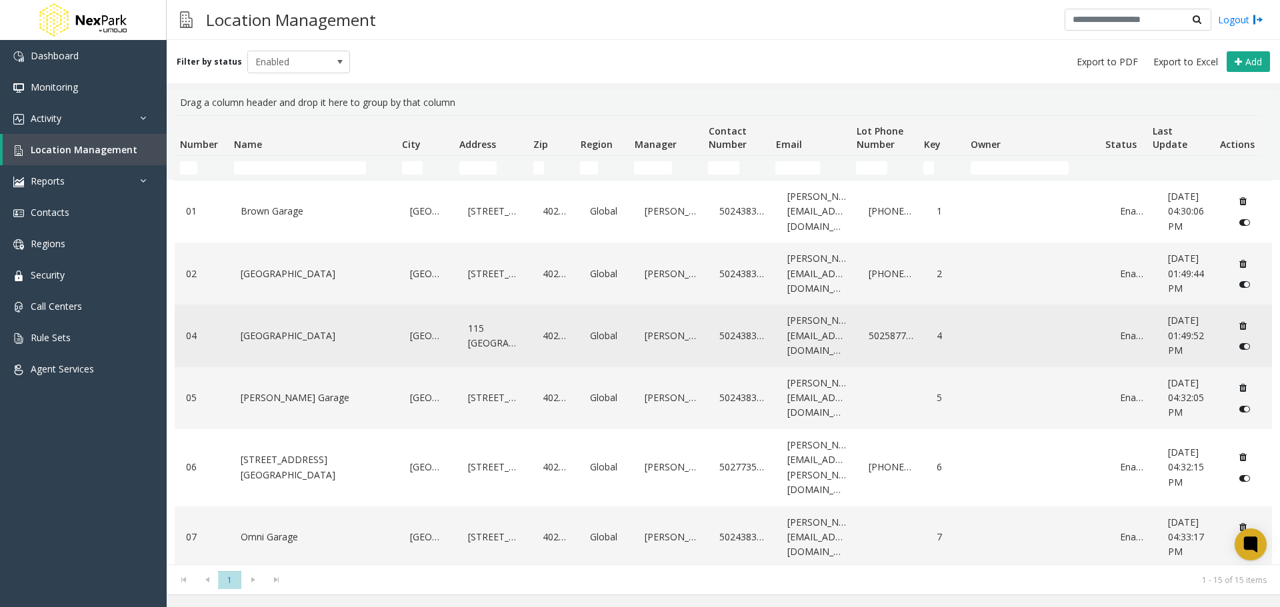
click at [305, 341] on link "[GEOGRAPHIC_DATA]" at bounding box center [314, 335] width 154 height 21
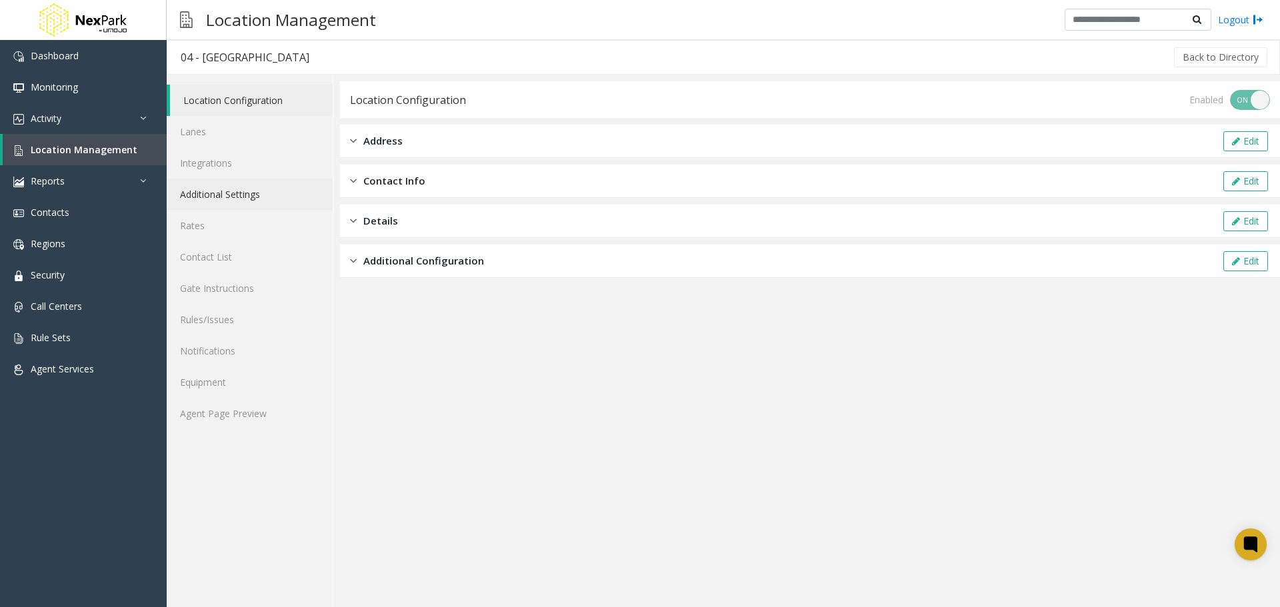
click at [236, 197] on link "Additional Settings" at bounding box center [250, 194] width 166 height 31
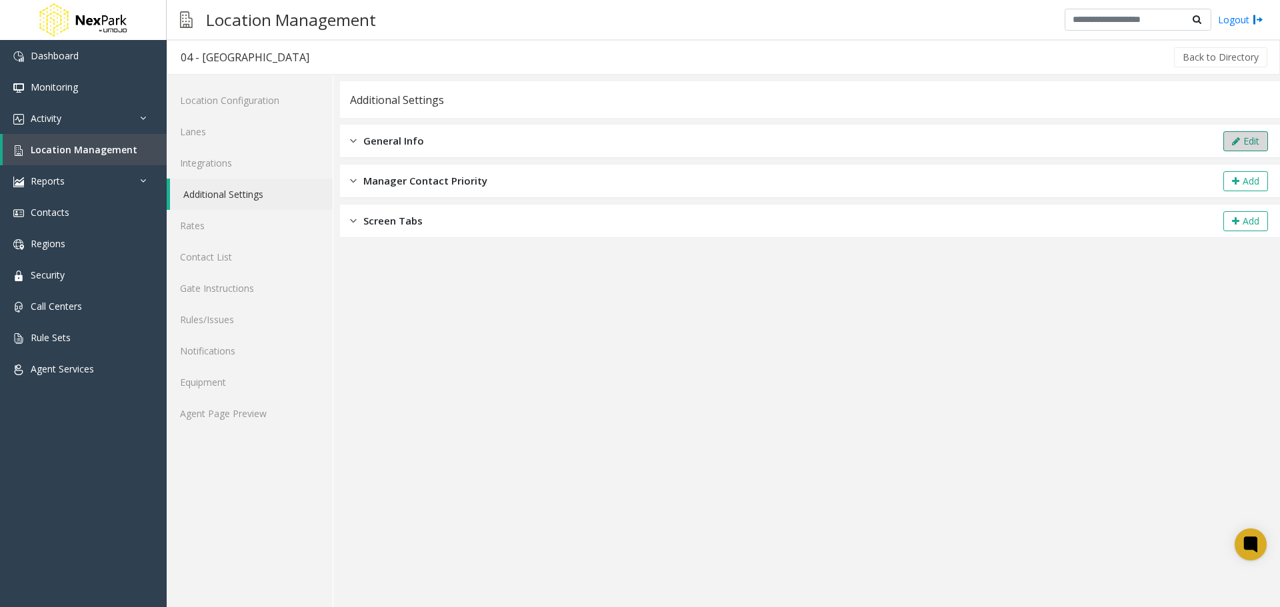
click at [1242, 140] on button "Edit" at bounding box center [1245, 141] width 45 height 20
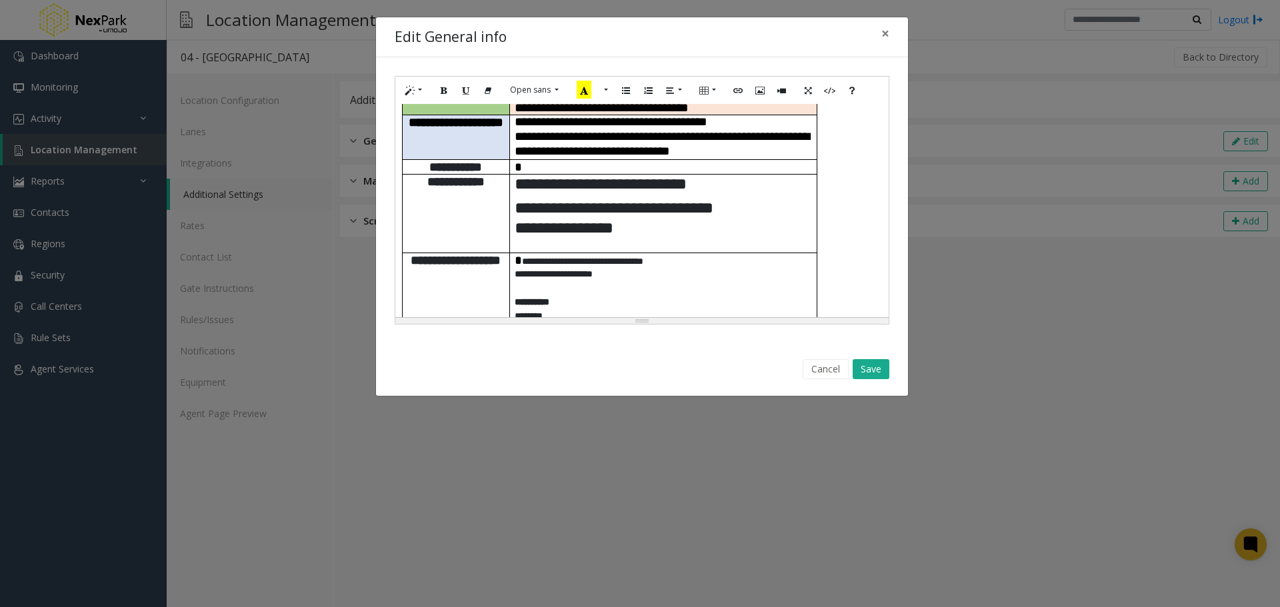
scroll to position [333, 0]
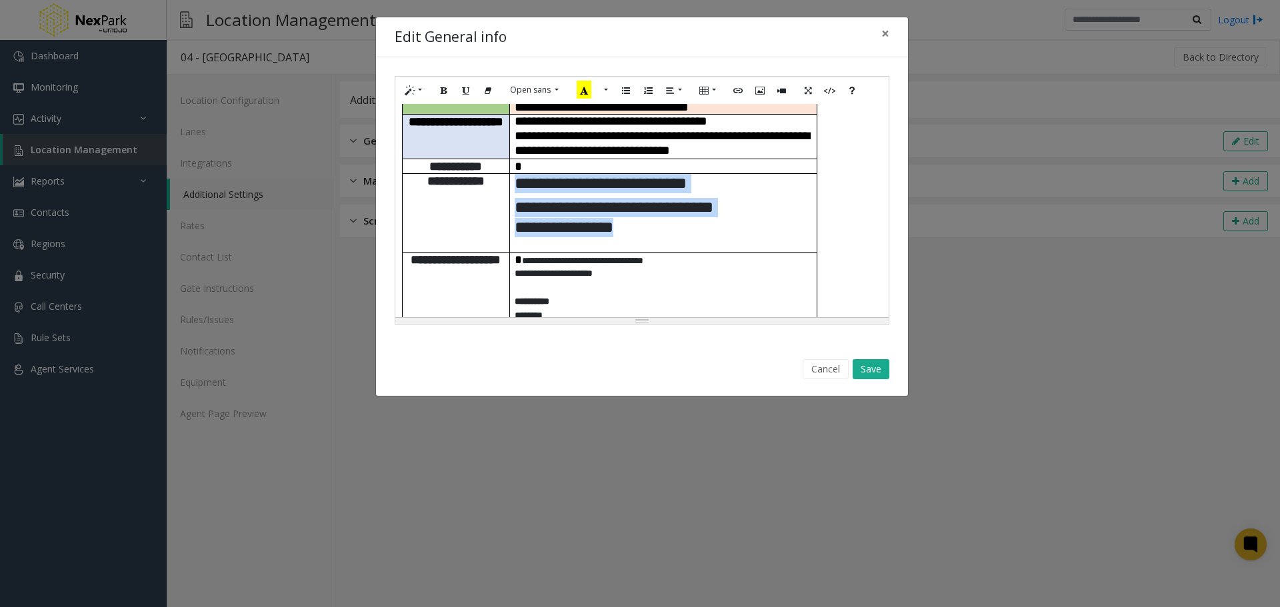
drag, startPoint x: 651, startPoint y: 215, endPoint x: 515, endPoint y: 170, distance: 142.5
click at [515, 173] on td "**********" at bounding box center [662, 212] width 307 height 79
paste div
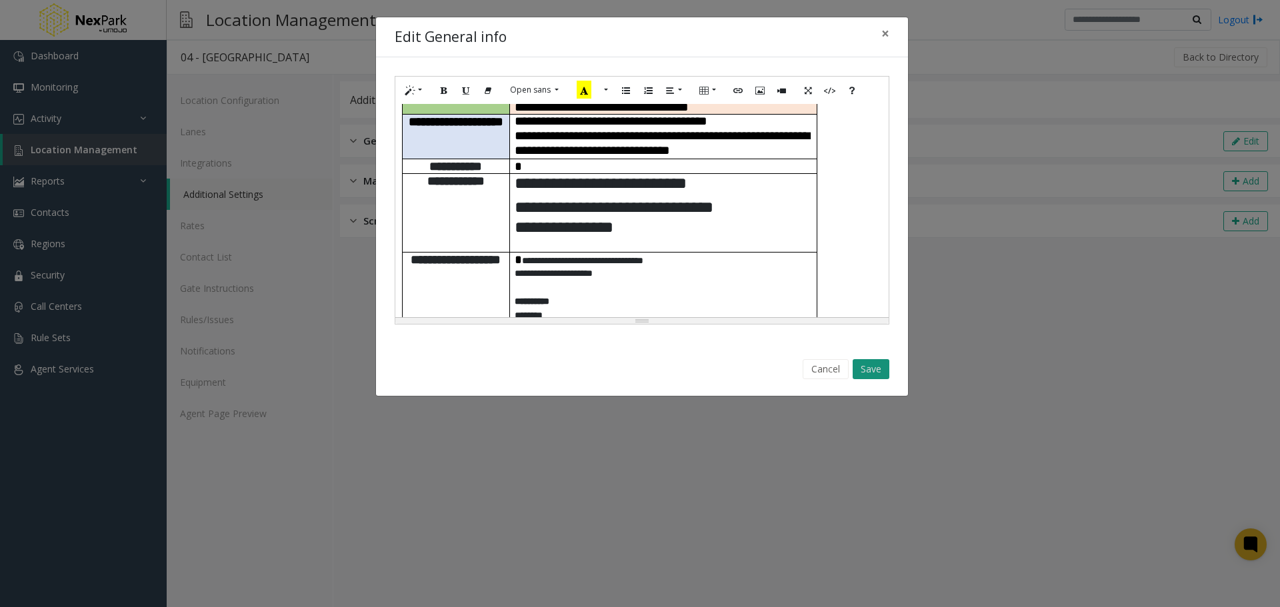
click at [872, 368] on button "Save" at bounding box center [871, 369] width 37 height 20
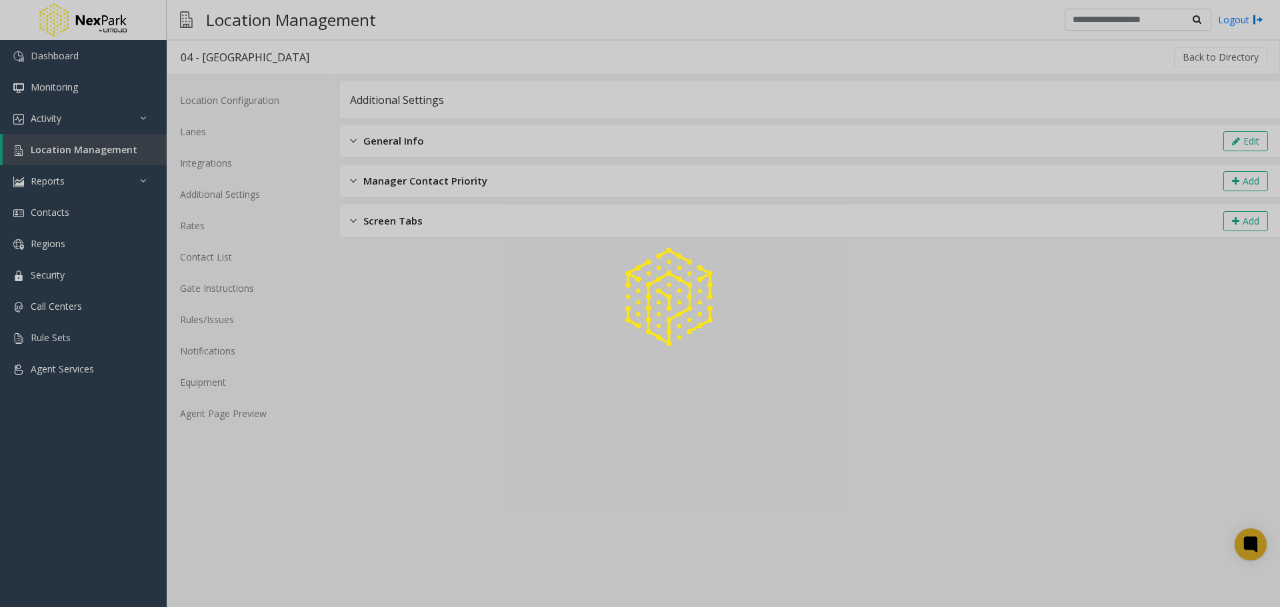
click at [110, 148] on div at bounding box center [640, 303] width 1280 height 607
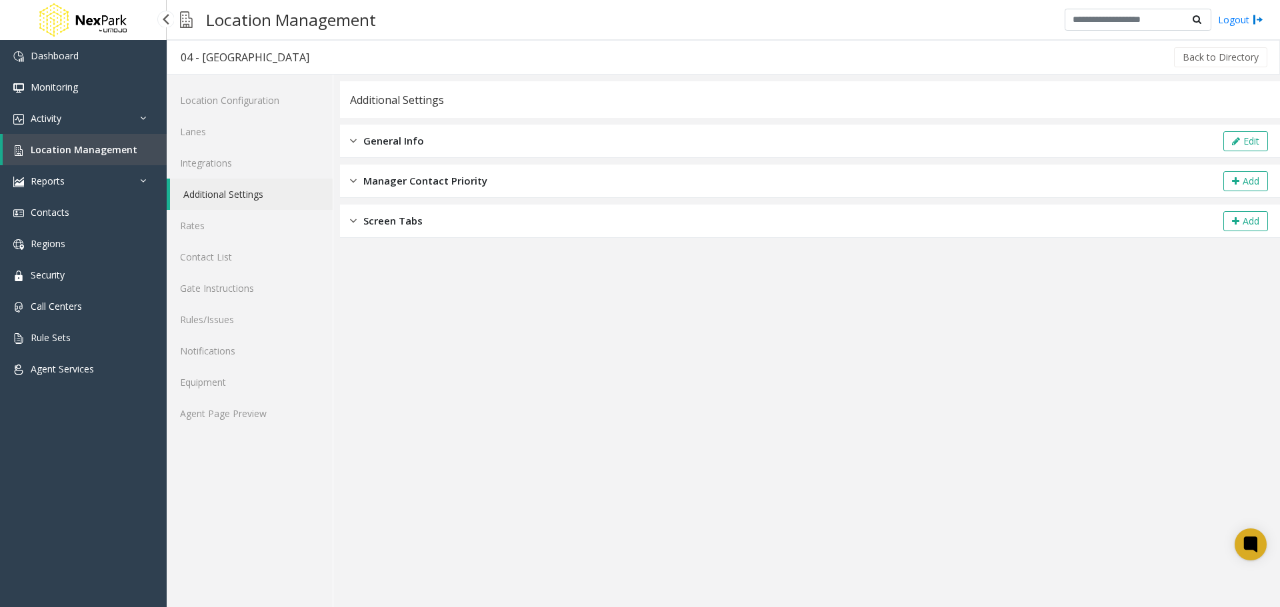
click at [111, 152] on span "Location Management" at bounding box center [84, 149] width 107 height 13
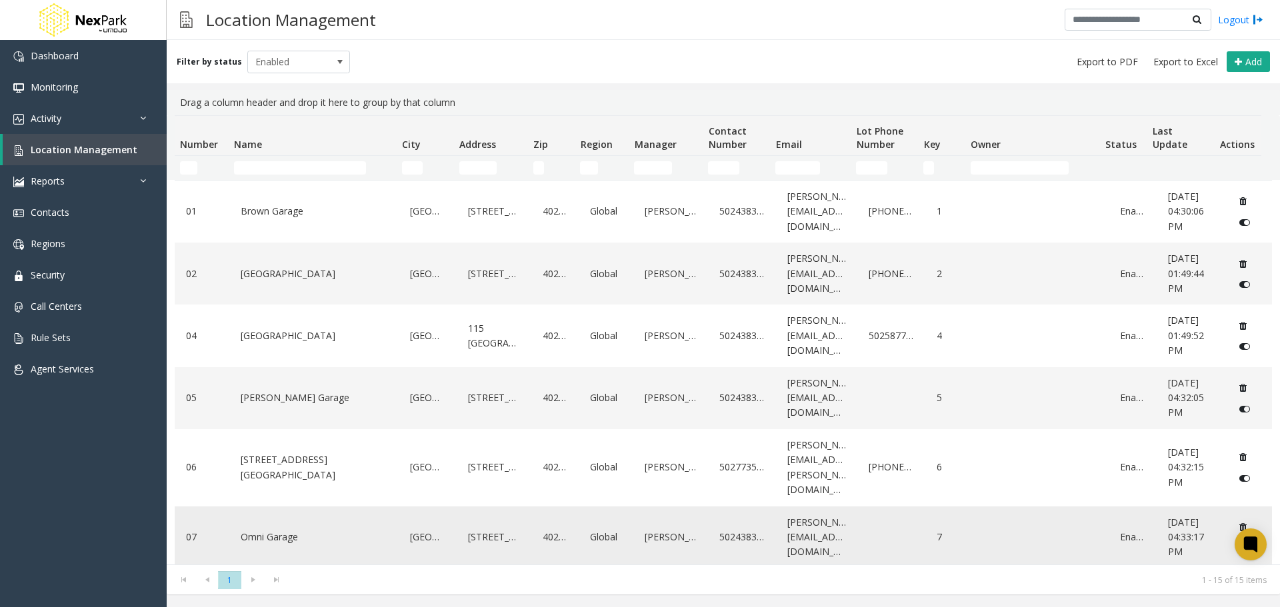
click at [271, 527] on link "Omni Garage" at bounding box center [314, 537] width 154 height 21
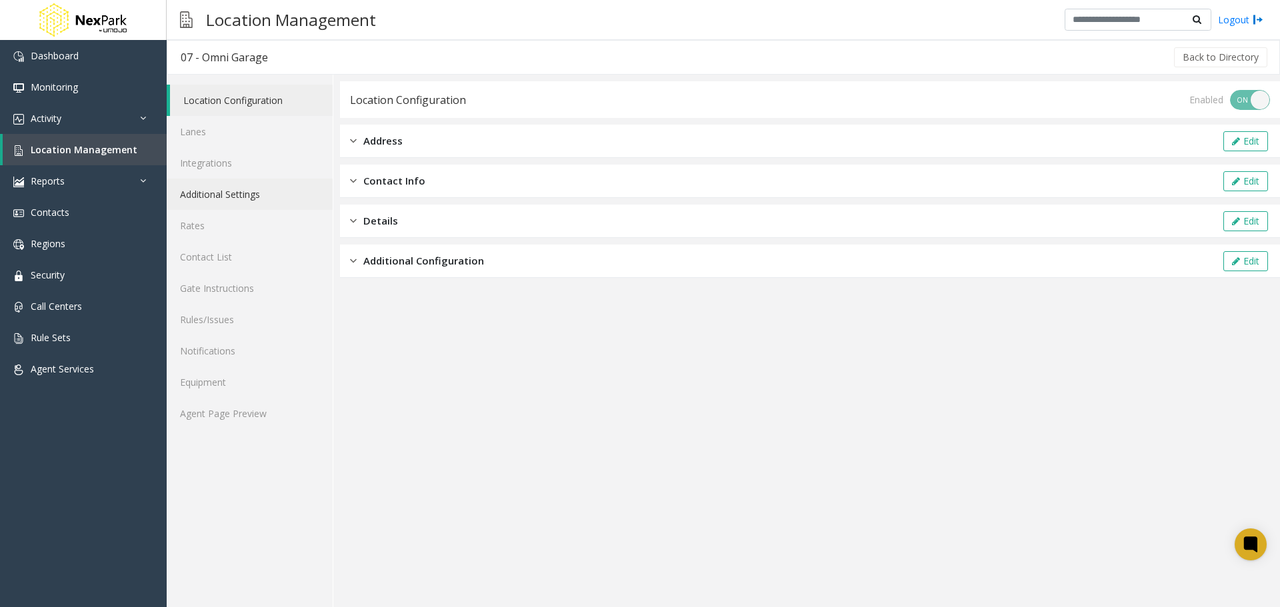
click at [267, 190] on link "Additional Settings" at bounding box center [250, 194] width 166 height 31
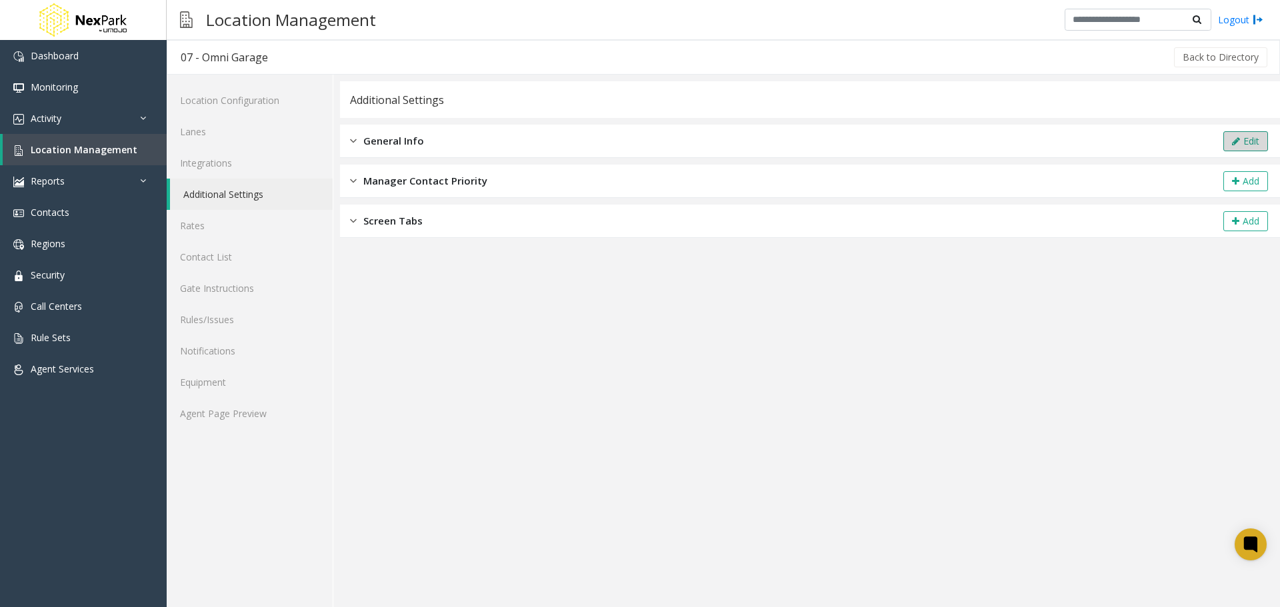
click at [1258, 146] on button "Edit" at bounding box center [1245, 141] width 45 height 20
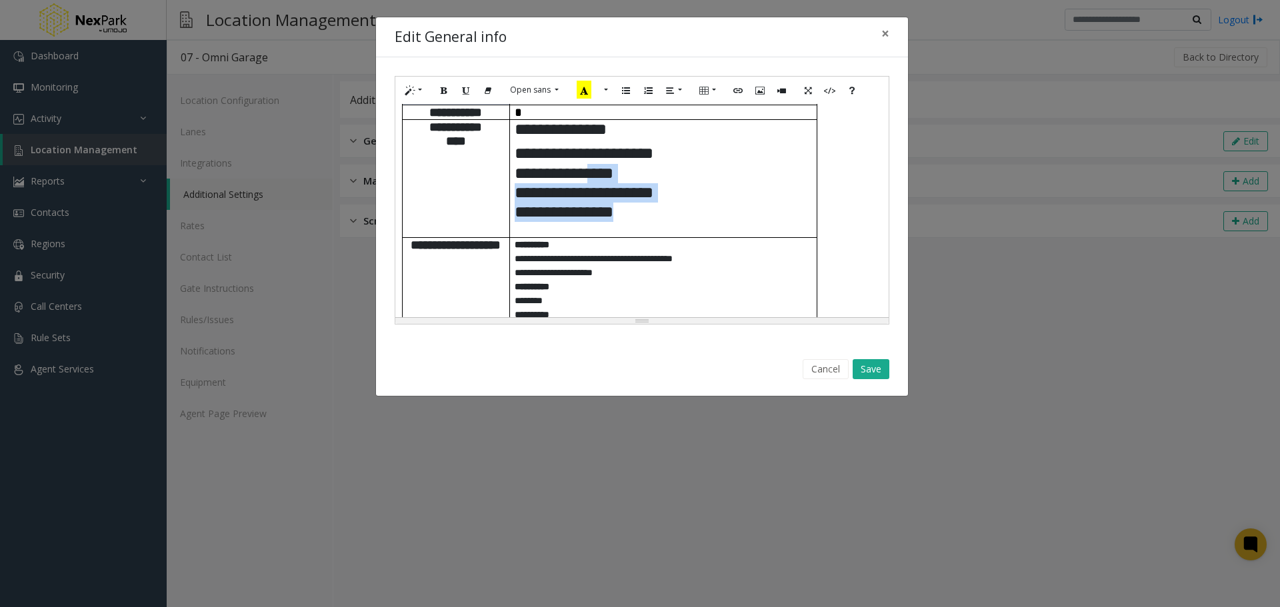
scroll to position [555, 0]
drag, startPoint x: 645, startPoint y: 204, endPoint x: 541, endPoint y: 123, distance: 131.6
click at [521, 119] on td "**********" at bounding box center [662, 178] width 307 height 118
click at [653, 191] on p "**********" at bounding box center [663, 182] width 297 height 79
drag, startPoint x: 647, startPoint y: 197, endPoint x: 513, endPoint y: 117, distance: 155.5
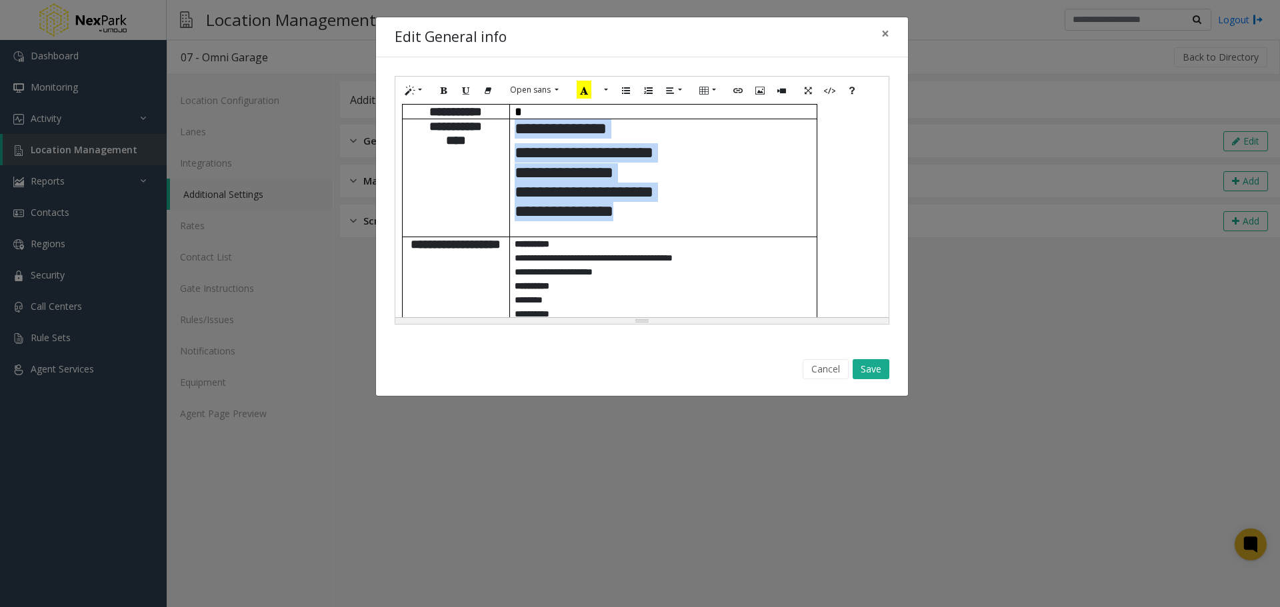
click at [513, 119] on td "**********" at bounding box center [662, 178] width 307 height 118
paste div
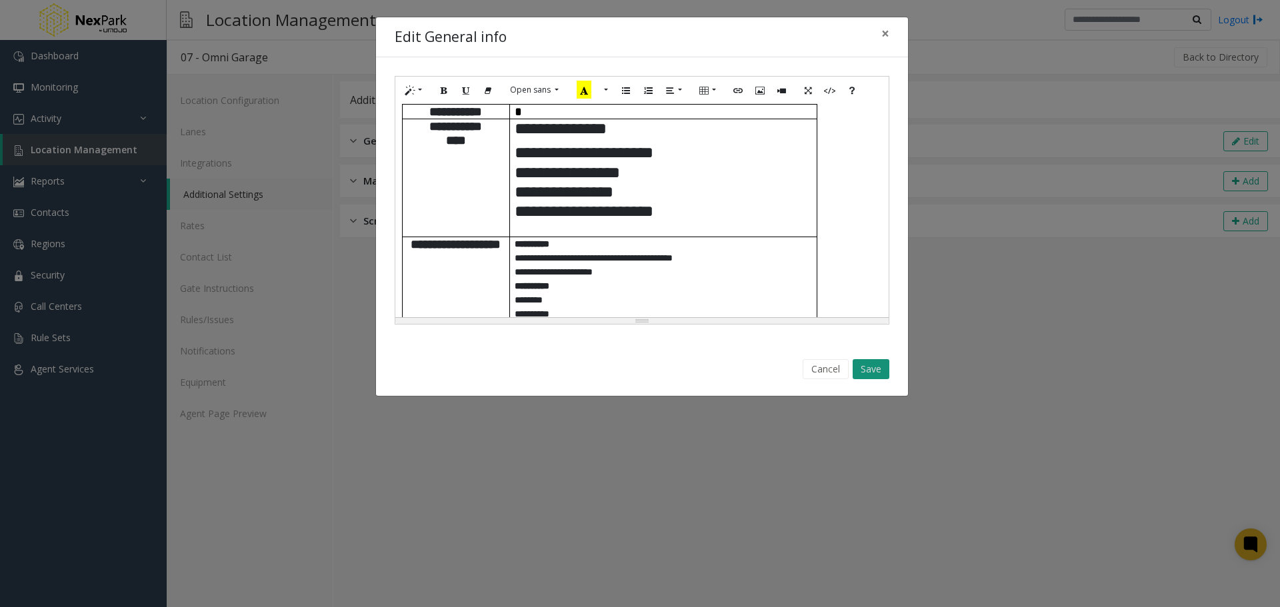
click at [875, 371] on button "Save" at bounding box center [871, 369] width 37 height 20
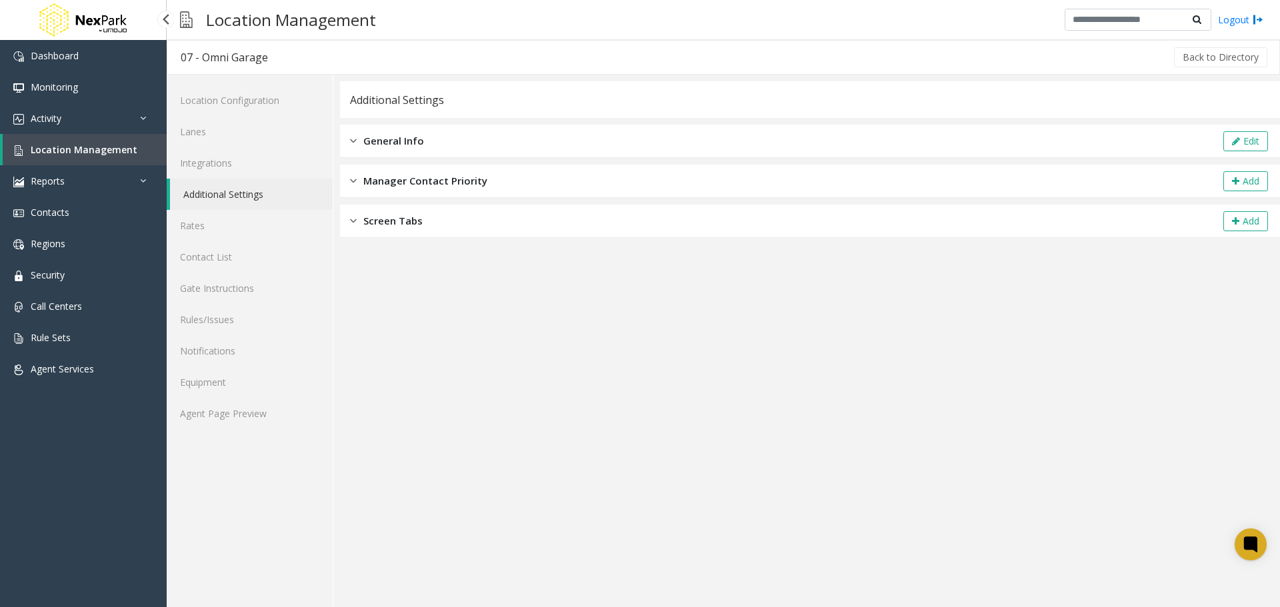
click at [85, 153] on span "Location Management" at bounding box center [84, 149] width 107 height 13
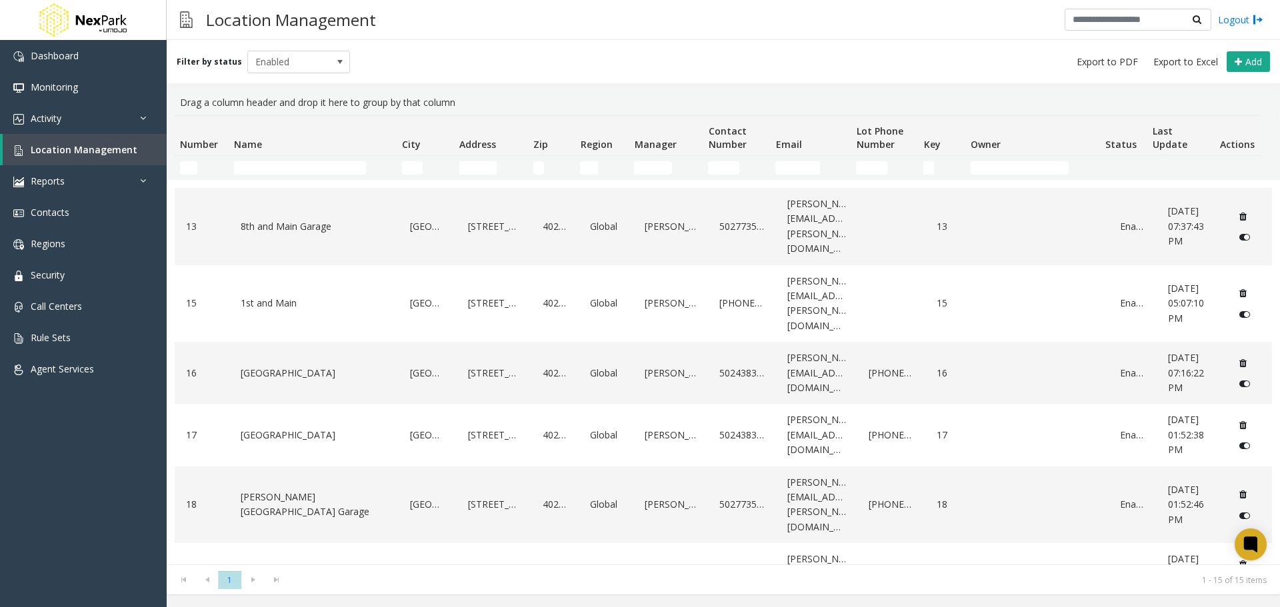
scroll to position [445, 0]
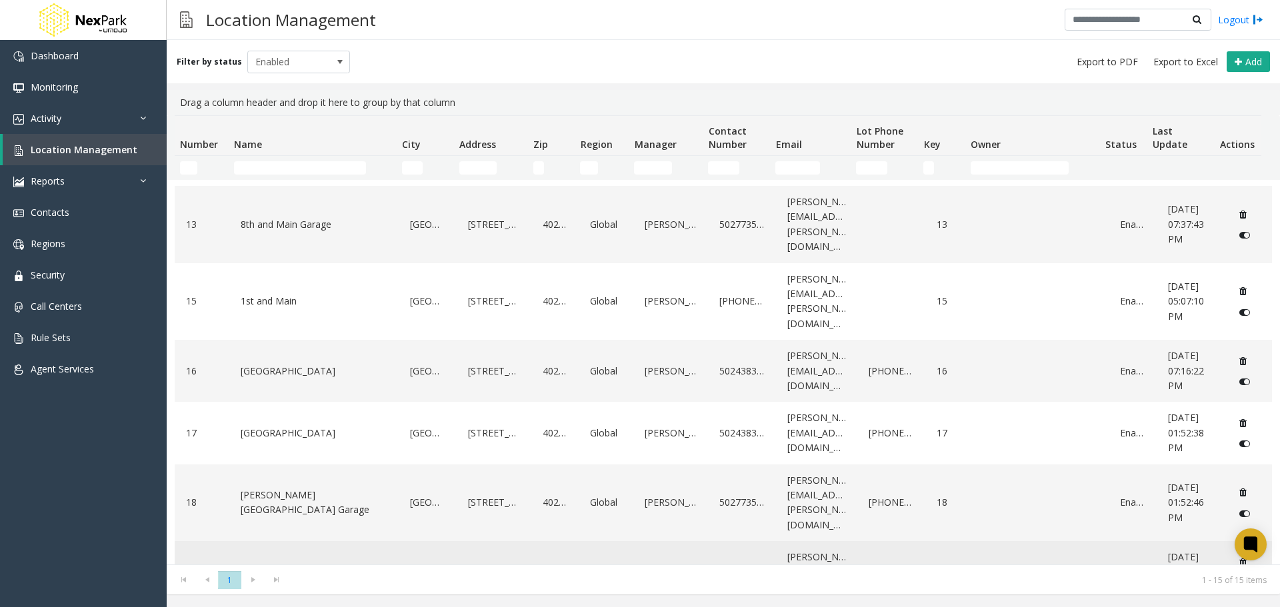
click at [275, 562] on link "Arena Garage" at bounding box center [314, 572] width 154 height 21
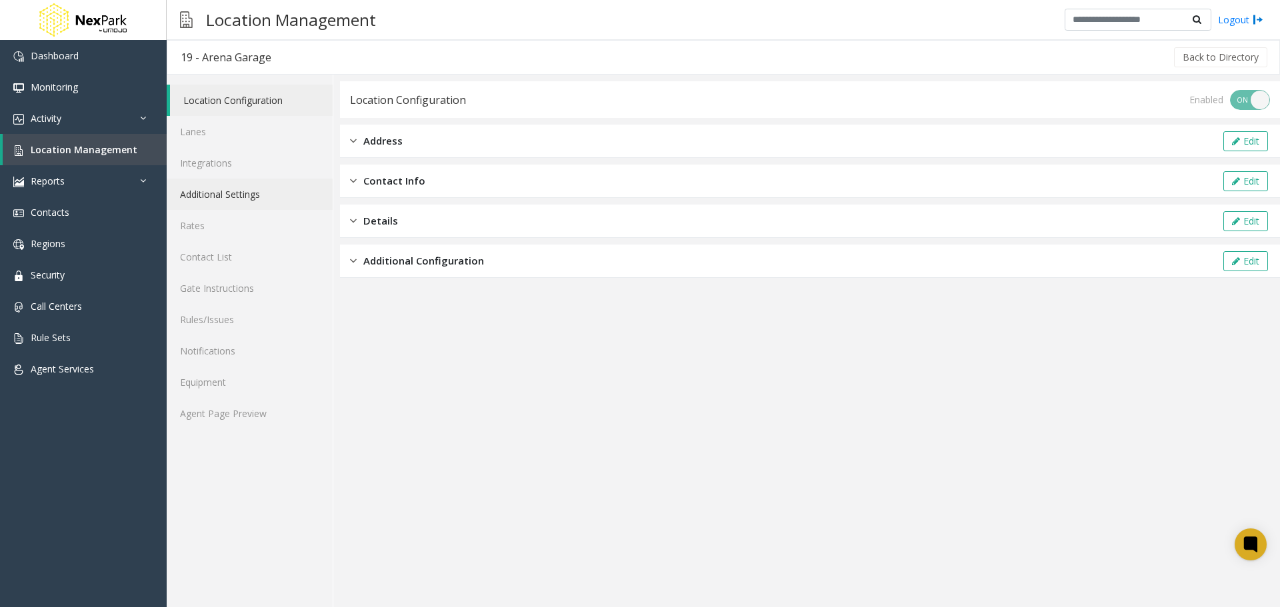
click at [269, 189] on link "Additional Settings" at bounding box center [250, 194] width 166 height 31
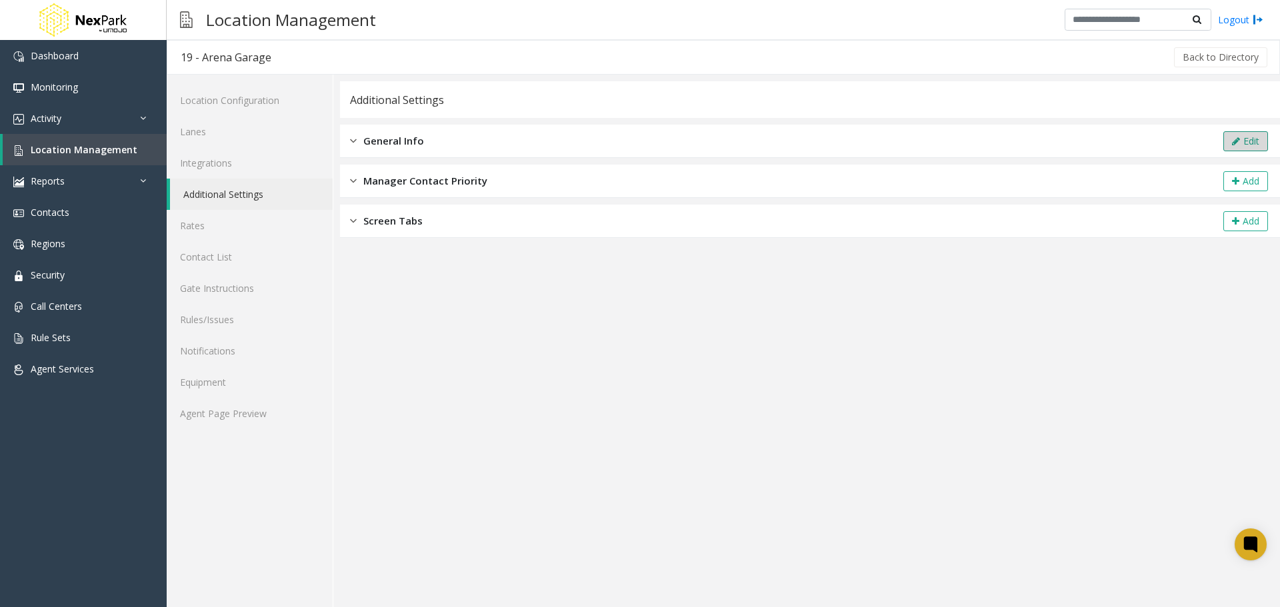
click at [1246, 135] on button "Edit" at bounding box center [1245, 141] width 45 height 20
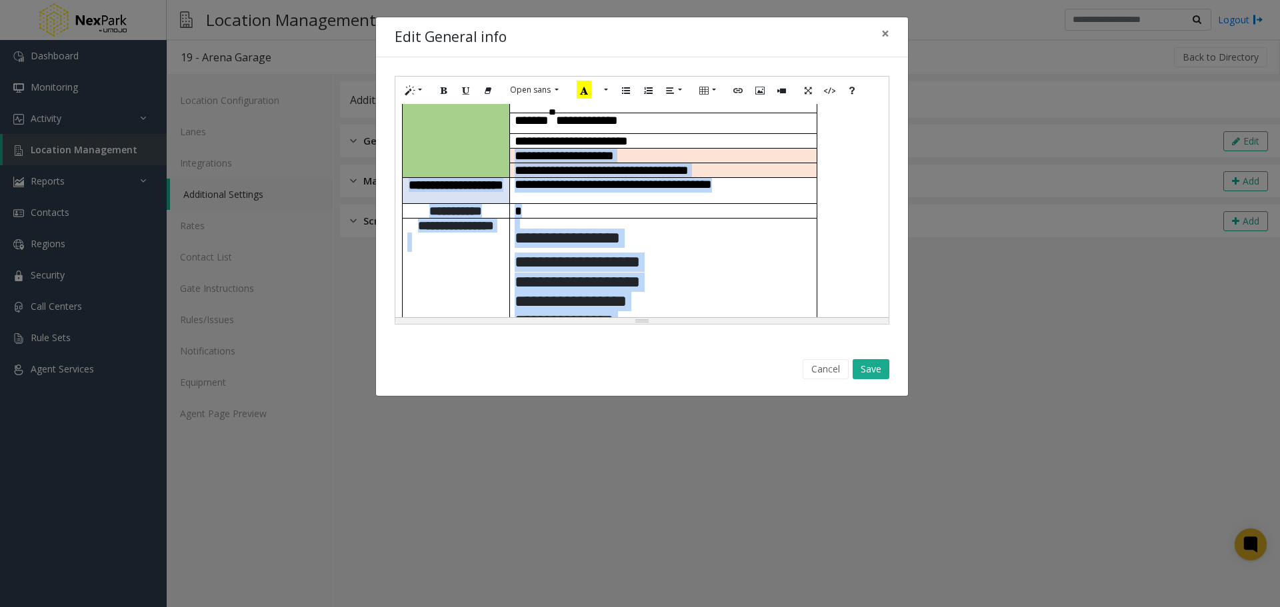
scroll to position [253, 0]
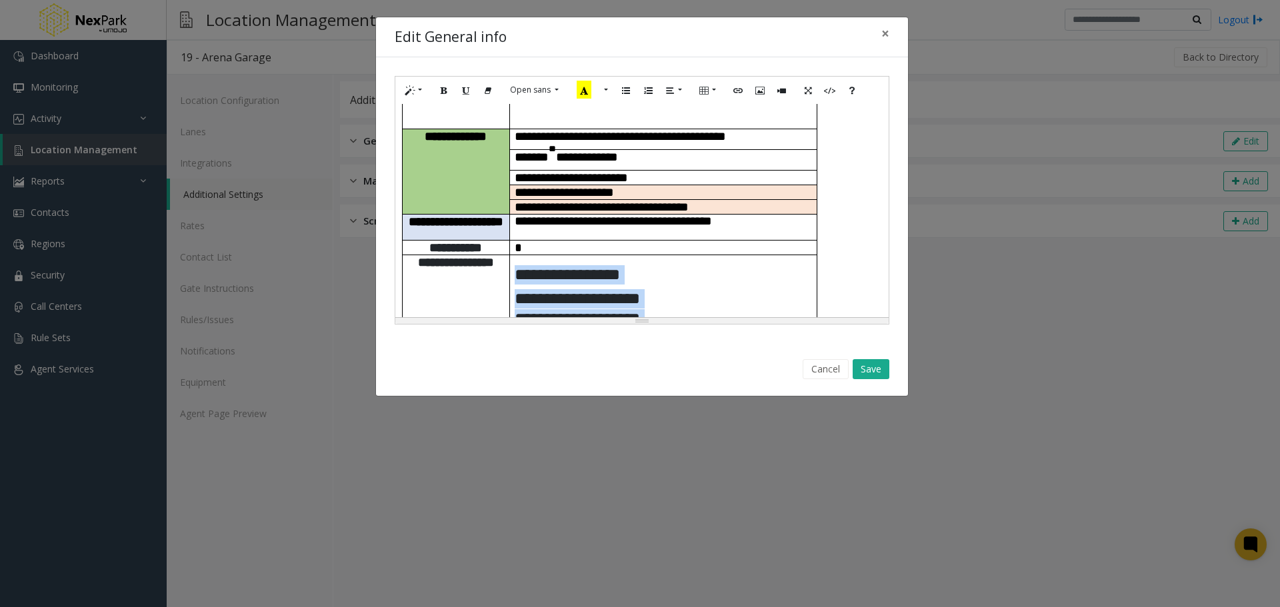
drag, startPoint x: 663, startPoint y: 192, endPoint x: 517, endPoint y: 242, distance: 154.3
click at [517, 255] on td "**********" at bounding box center [662, 539] width 307 height 569
paste div
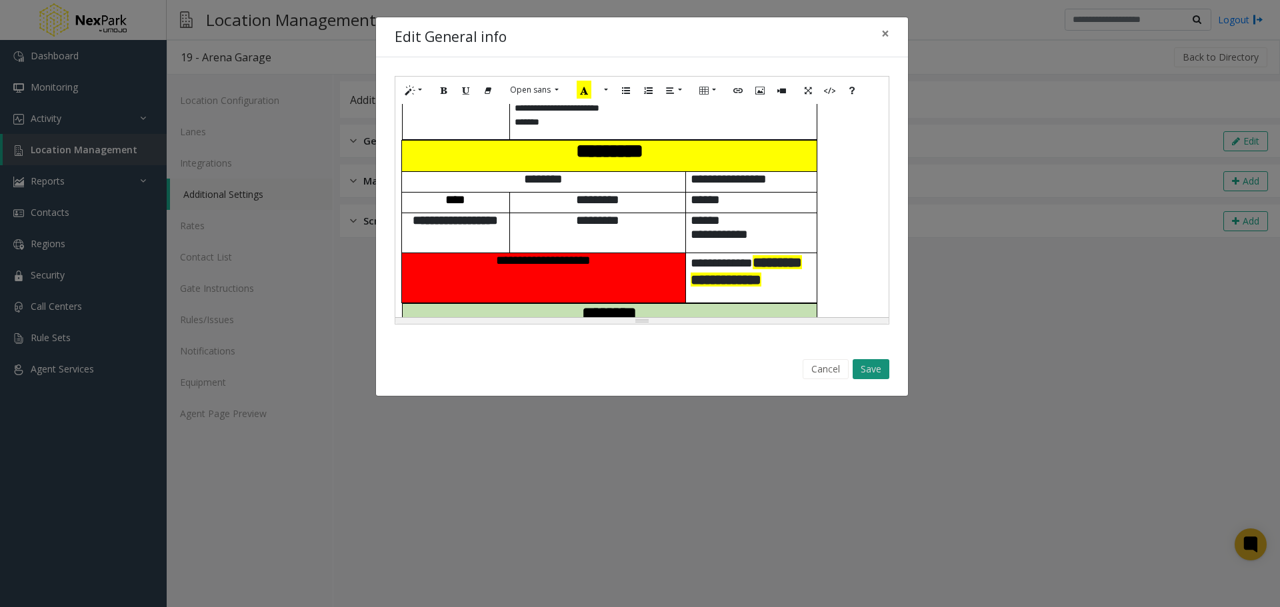
scroll to position [937, 0]
click at [870, 371] on button "Save" at bounding box center [871, 369] width 37 height 20
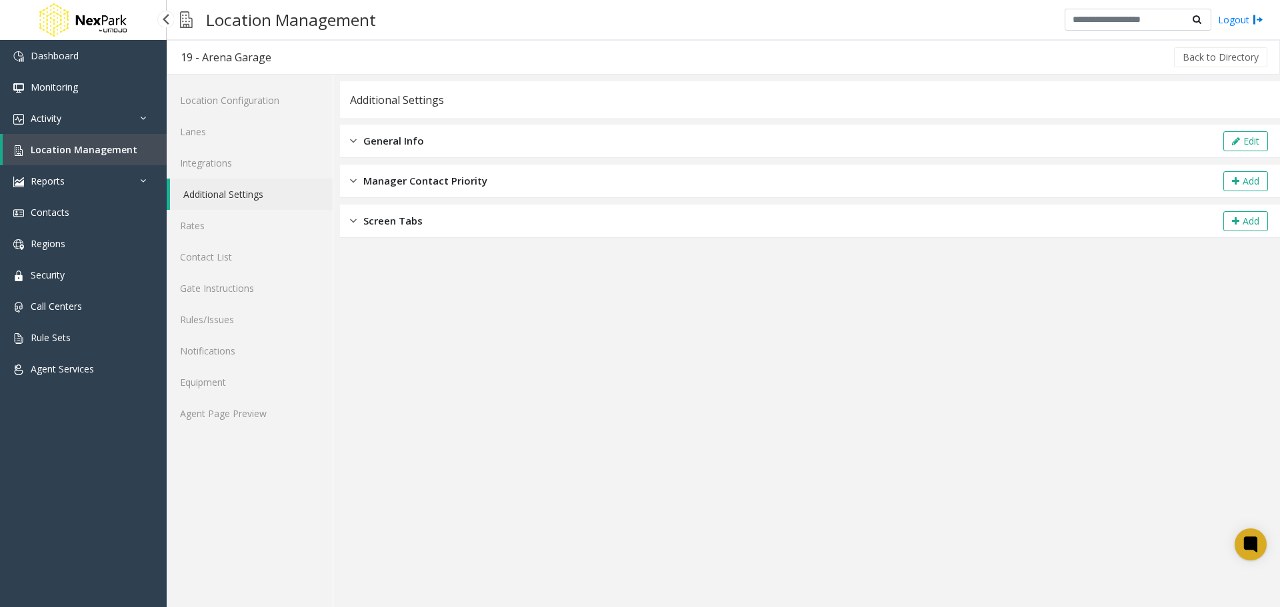
click at [95, 146] on span "Location Management" at bounding box center [84, 149] width 107 height 13
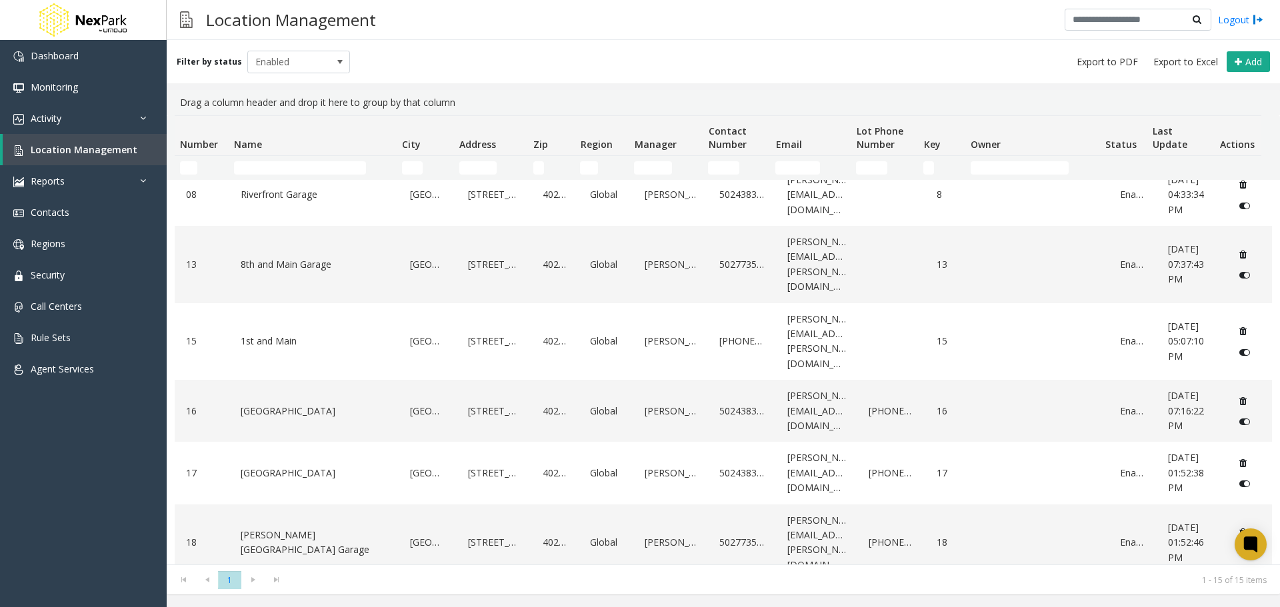
scroll to position [549, 0]
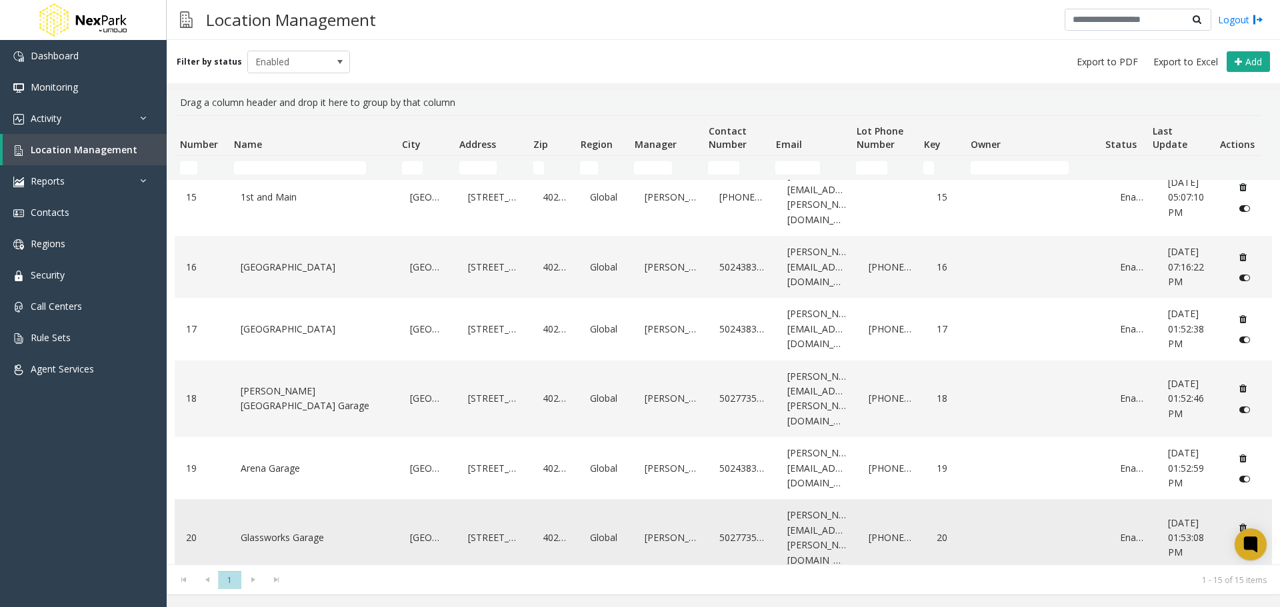
click at [299, 527] on link "Glassworks Garage" at bounding box center [314, 537] width 154 height 21
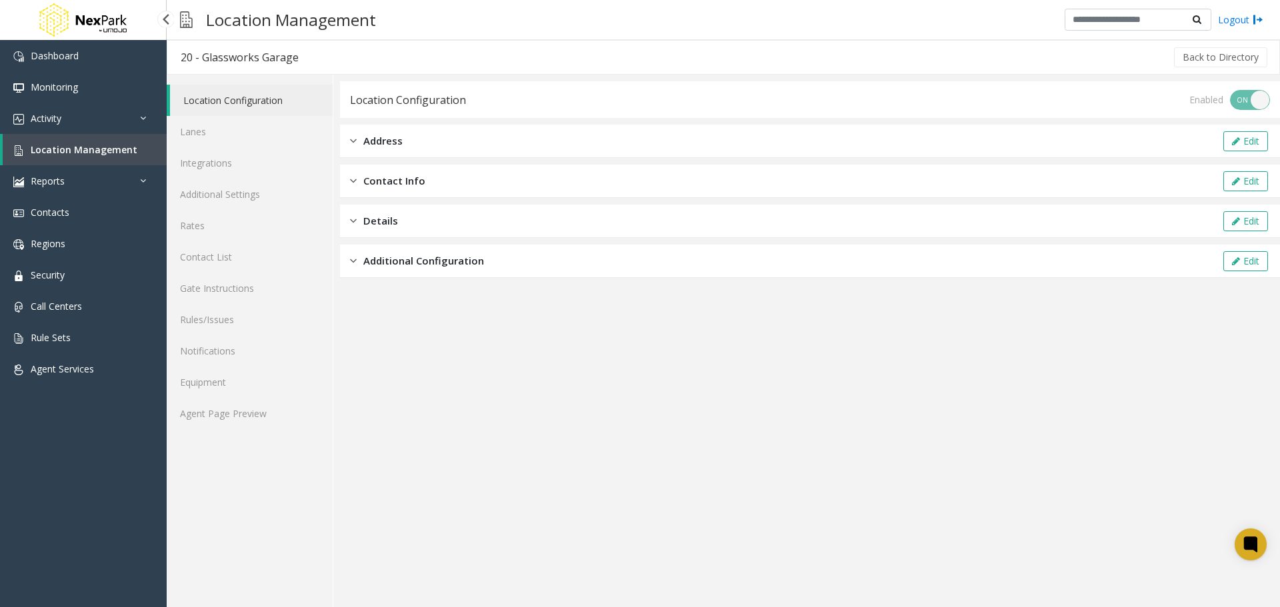
click at [101, 157] on link "Location Management" at bounding box center [85, 149] width 164 height 31
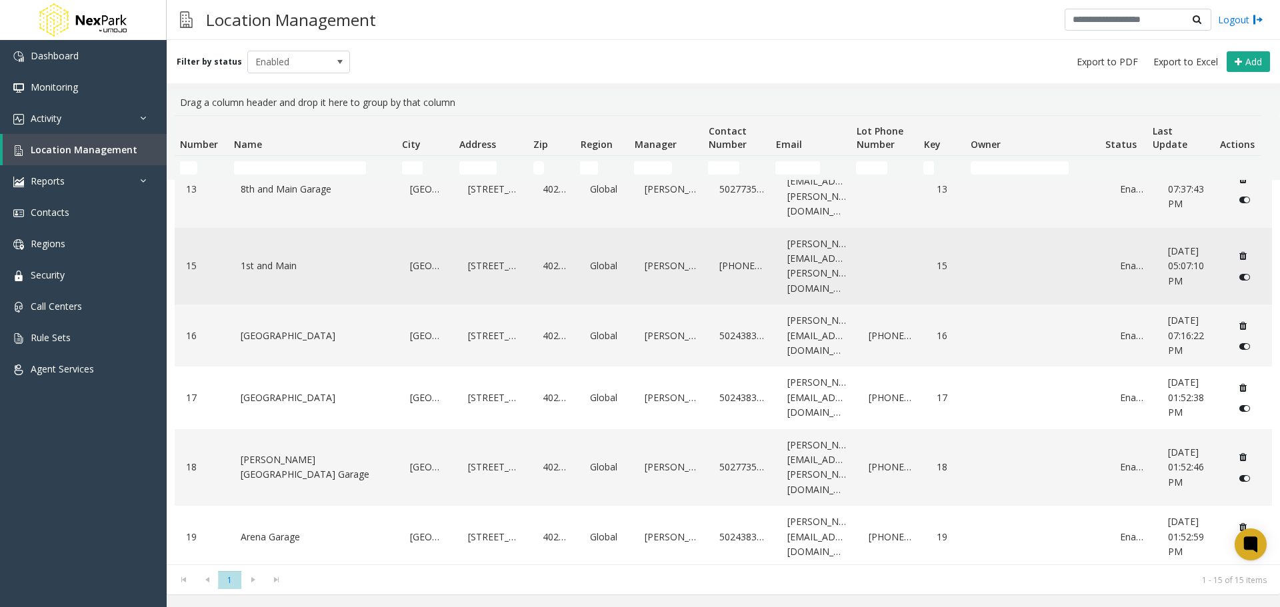
scroll to position [549, 0]
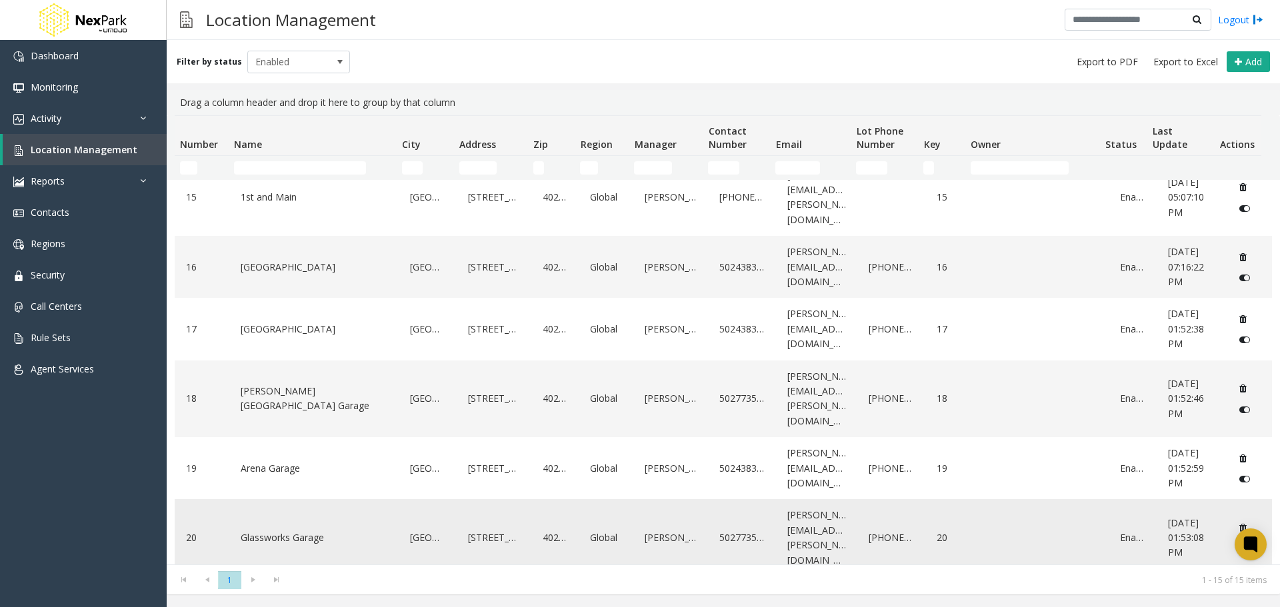
click at [276, 527] on link "Glassworks Garage" at bounding box center [314, 537] width 154 height 21
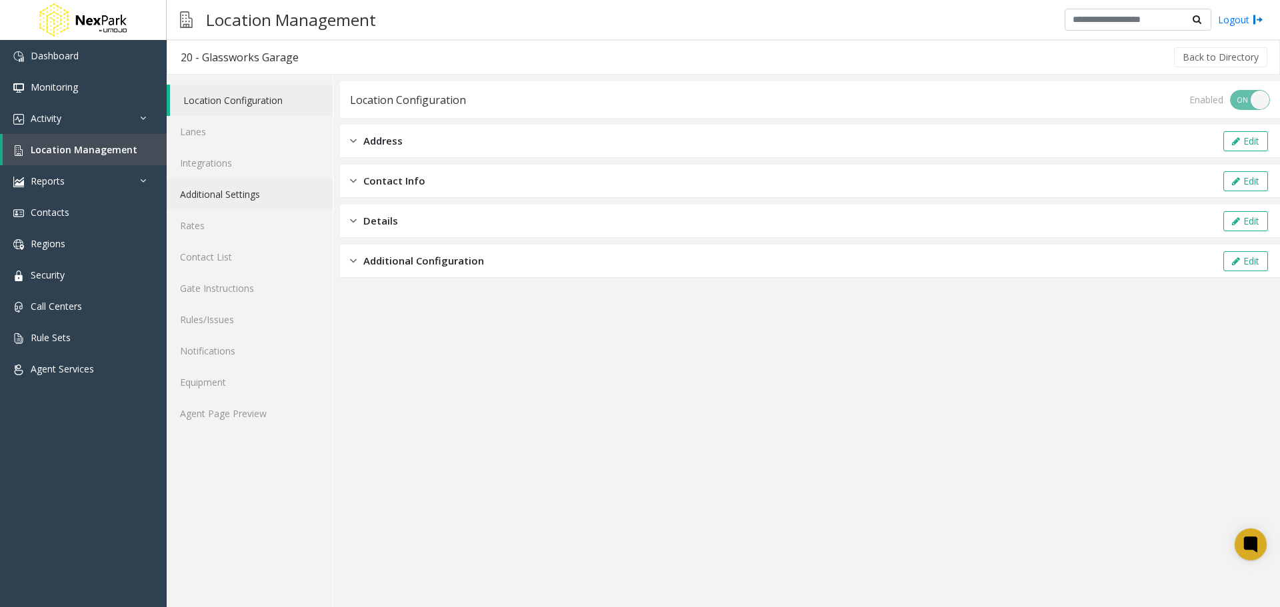
click at [239, 199] on link "Additional Settings" at bounding box center [250, 194] width 166 height 31
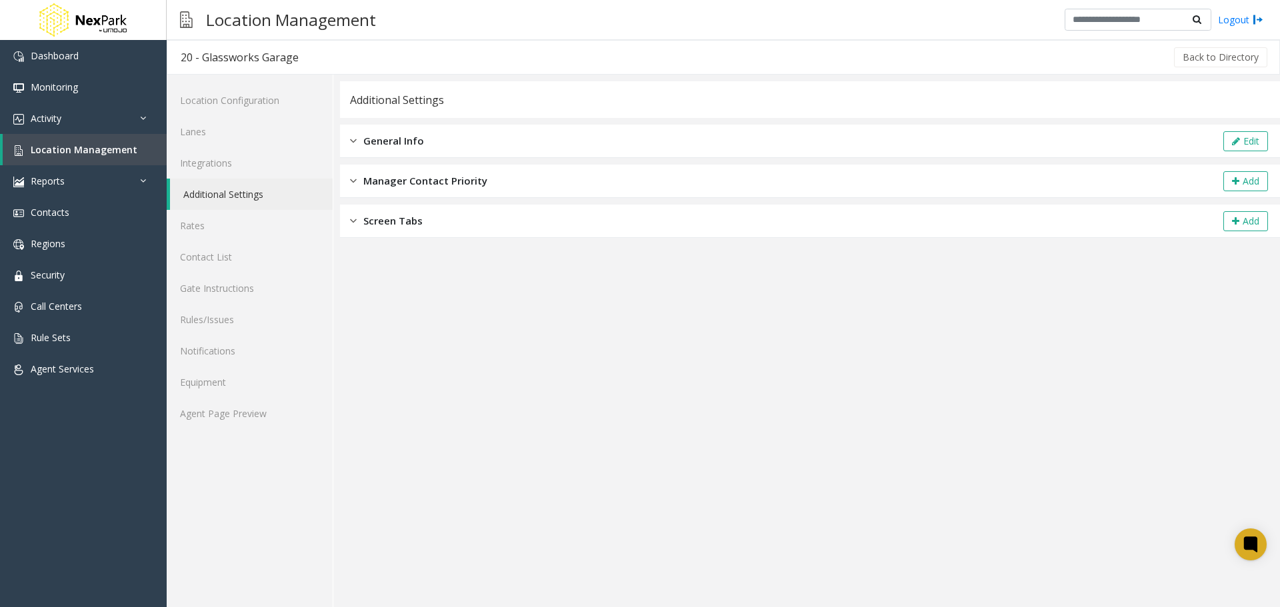
click at [1220, 145] on div "General Info Edit" at bounding box center [810, 141] width 940 height 33
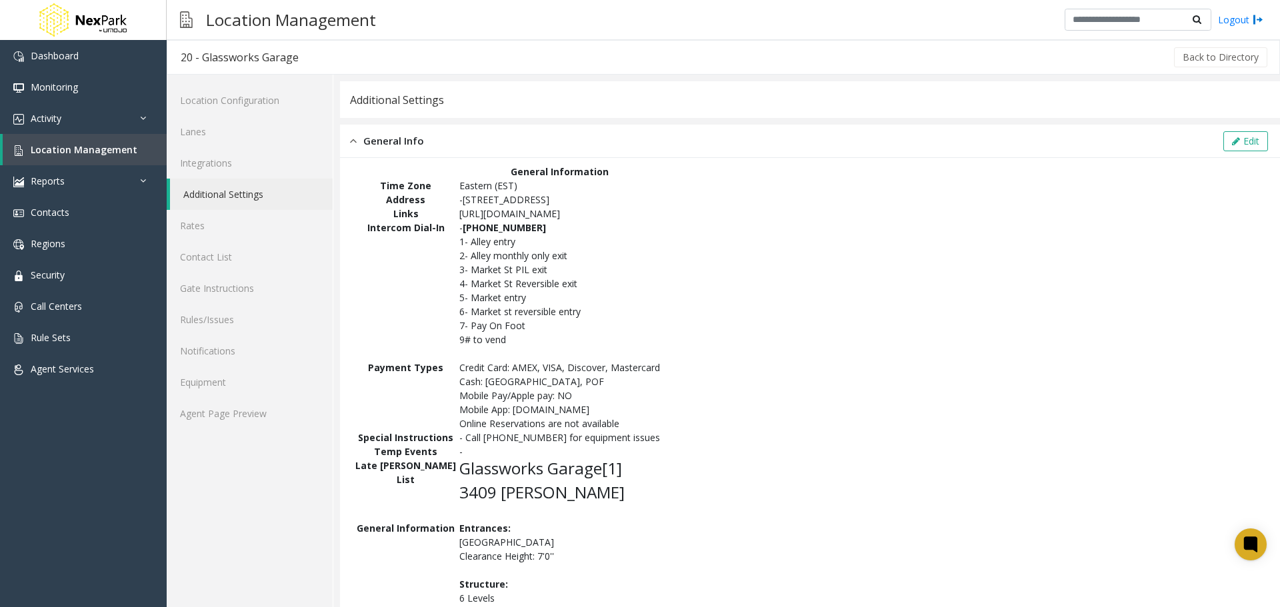
click at [223, 200] on link "Additional Settings" at bounding box center [251, 194] width 163 height 31
click at [1223, 142] on button "Edit" at bounding box center [1245, 141] width 45 height 20
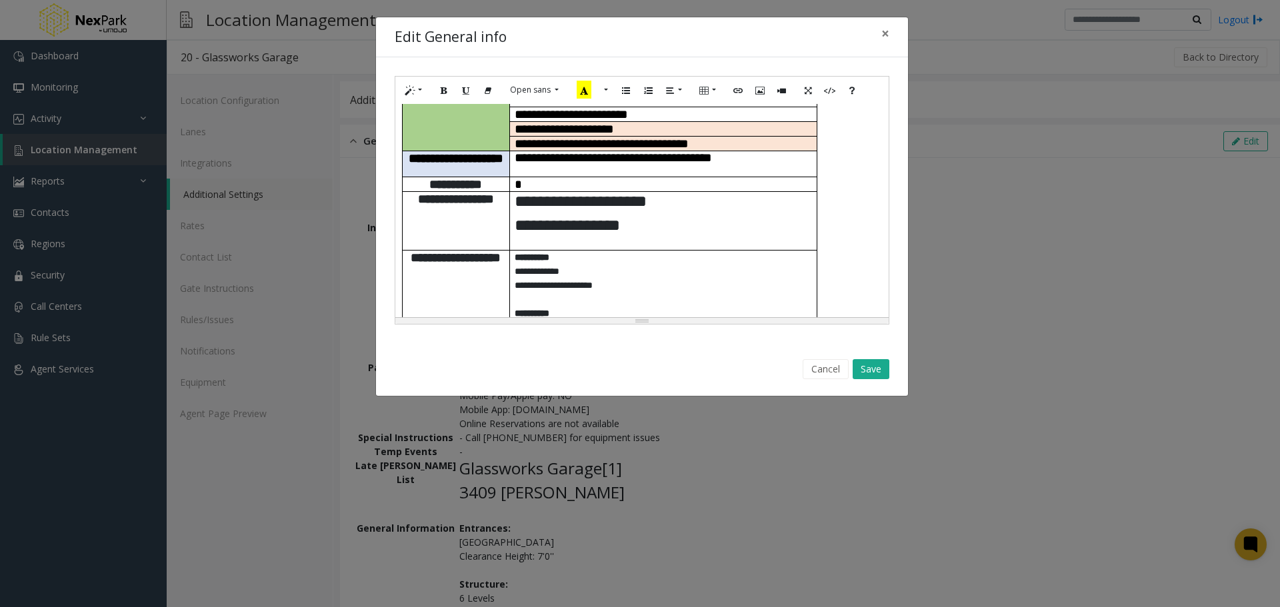
scroll to position [334, 0]
drag, startPoint x: 640, startPoint y: 219, endPoint x: 515, endPoint y: 193, distance: 128.1
click at [515, 193] on td "**********" at bounding box center [662, 221] width 307 height 59
paste div
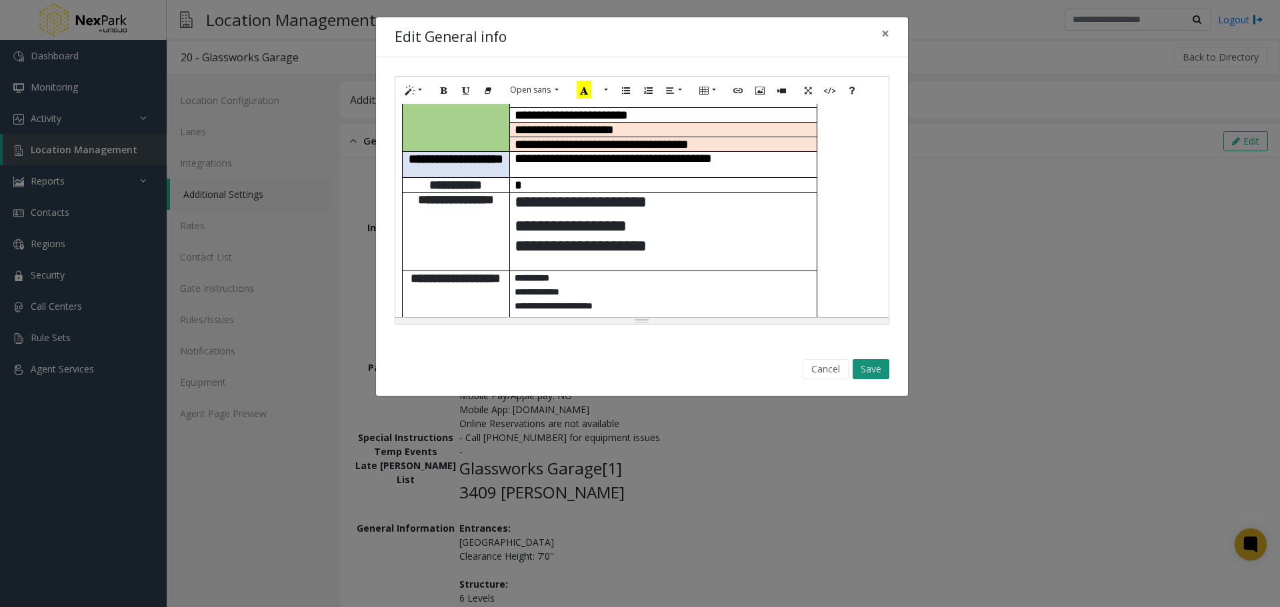
click at [865, 364] on button "Save" at bounding box center [871, 369] width 37 height 20
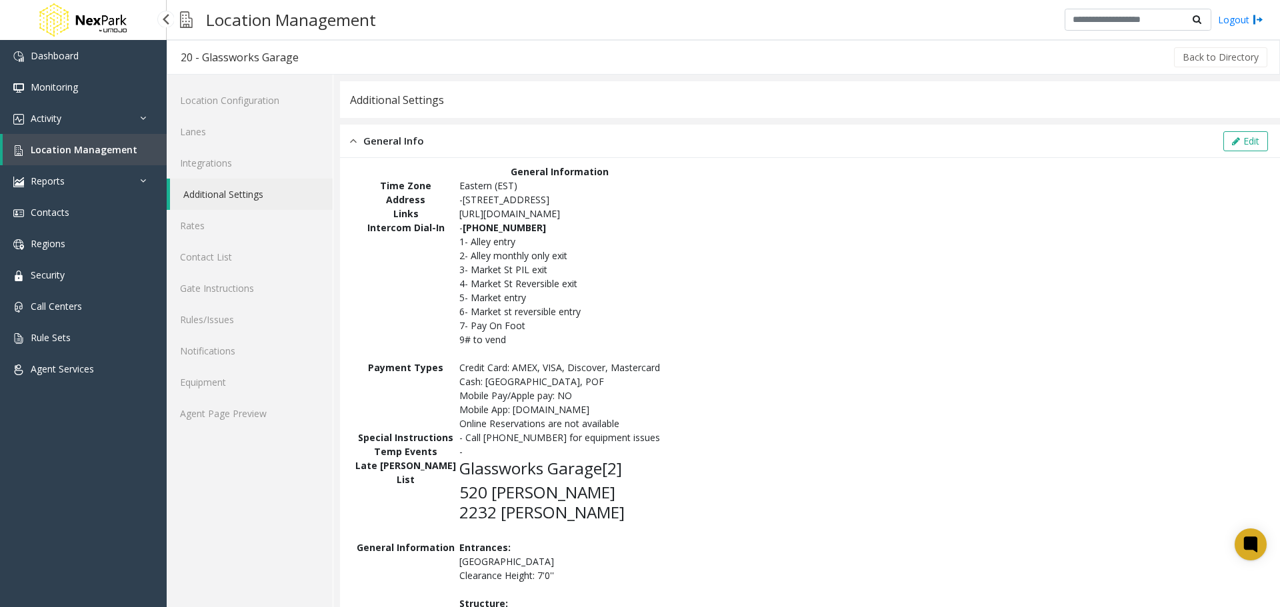
click at [68, 152] on span "Location Management" at bounding box center [84, 149] width 107 height 13
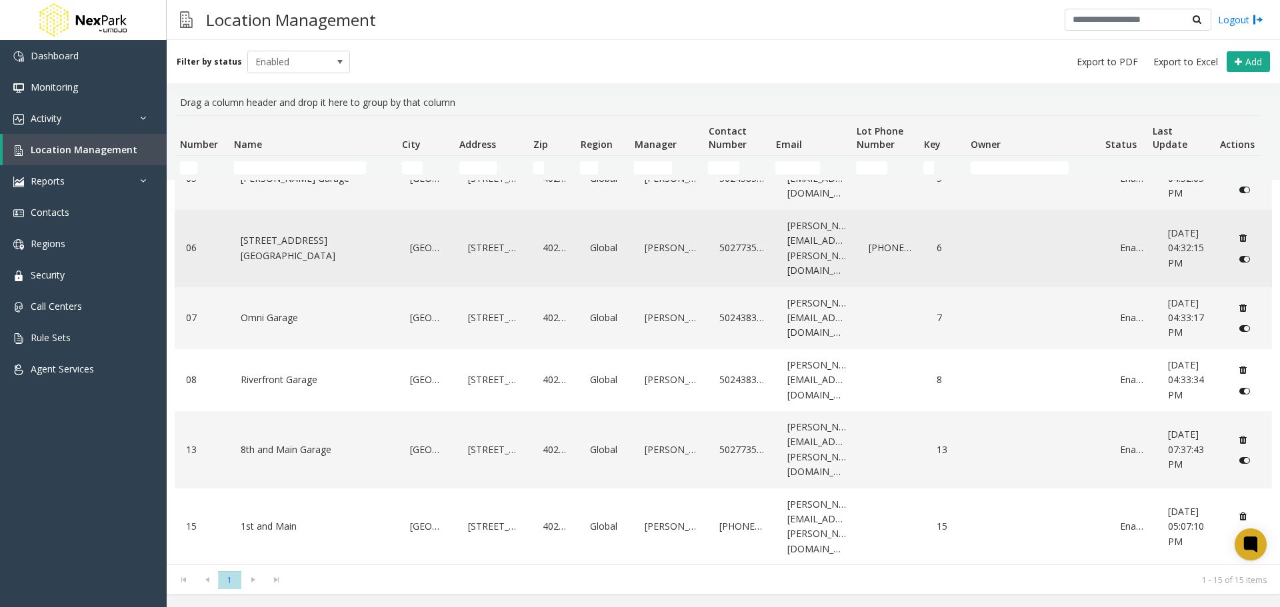
scroll to position [221, 0]
click at [287, 236] on link "[STREET_ADDRESS][GEOGRAPHIC_DATA]" at bounding box center [314, 247] width 154 height 37
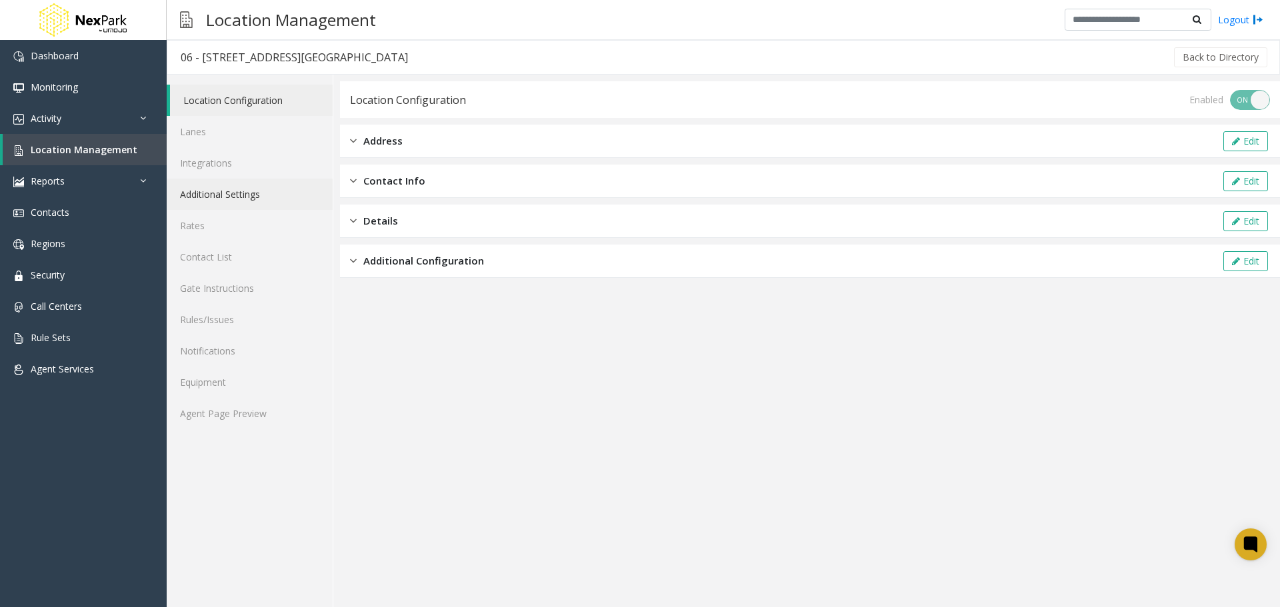
click at [245, 200] on link "Additional Settings" at bounding box center [250, 194] width 166 height 31
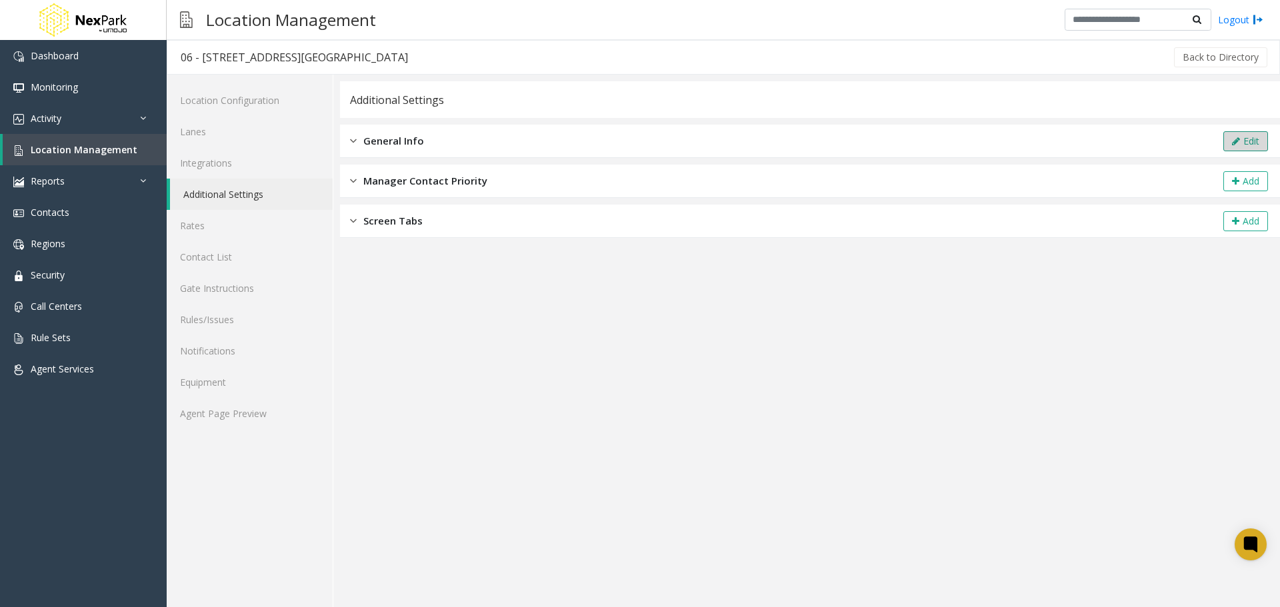
click at [1257, 145] on button "Edit" at bounding box center [1245, 141] width 45 height 20
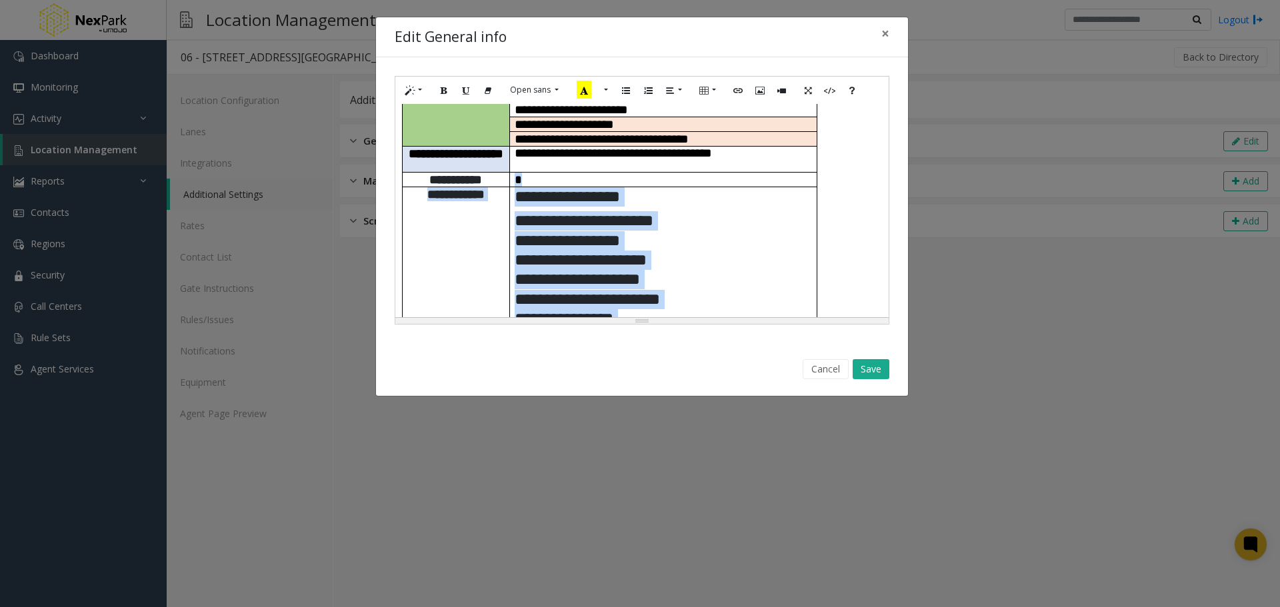
scroll to position [384, 0]
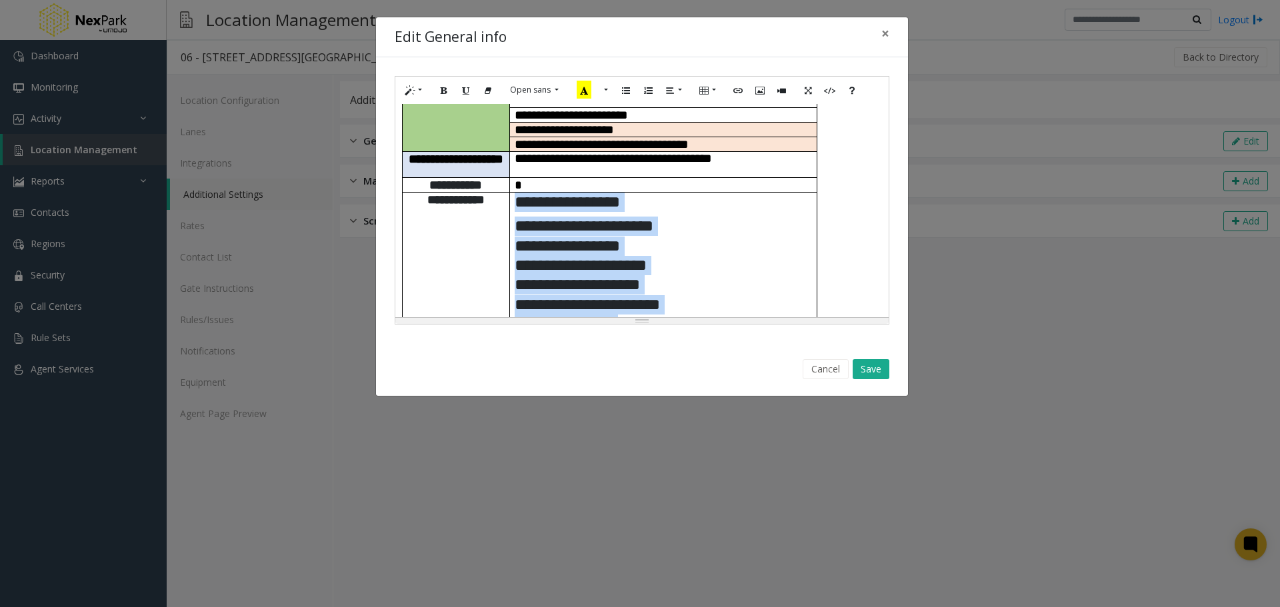
drag, startPoint x: 698, startPoint y: 257, endPoint x: 507, endPoint y: 137, distance: 226.2
click at [507, 192] on tr "**********" at bounding box center [609, 319] width 415 height 255
paste div
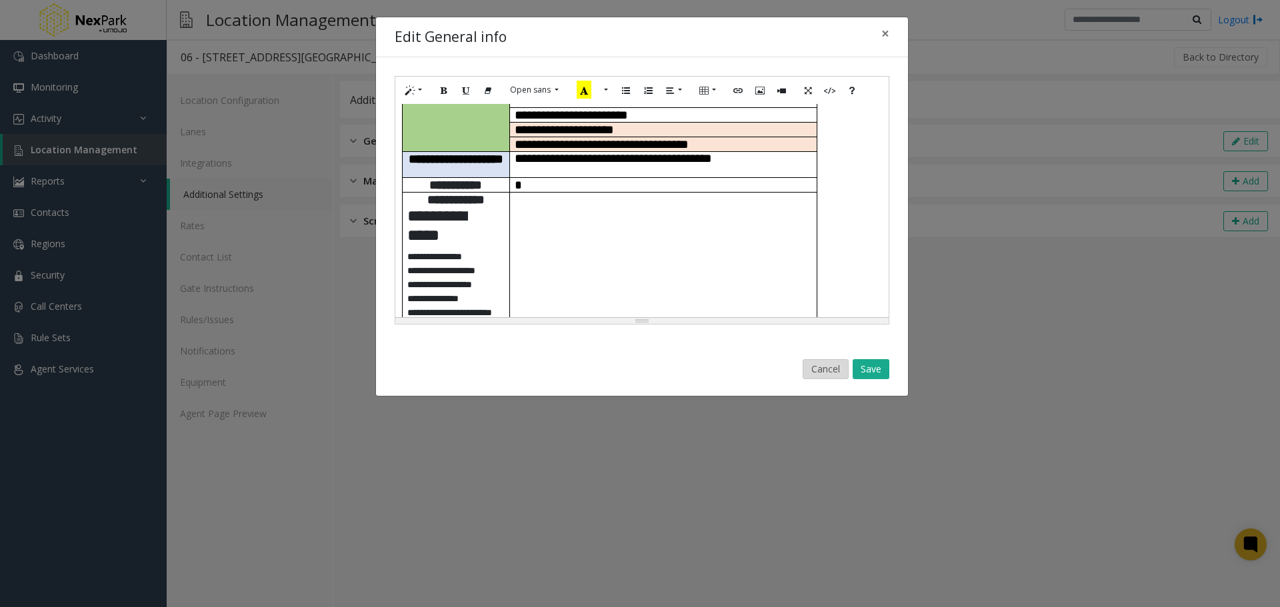
click at [821, 367] on button "Cancel" at bounding box center [826, 369] width 46 height 20
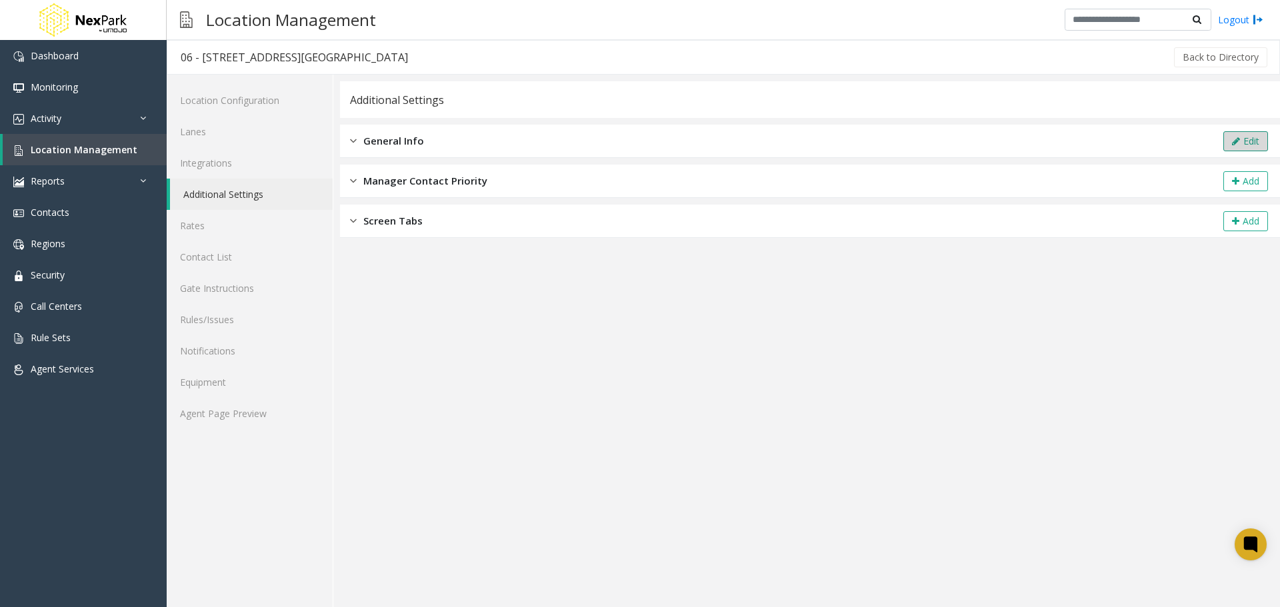
click at [1254, 150] on button "Edit" at bounding box center [1245, 141] width 45 height 20
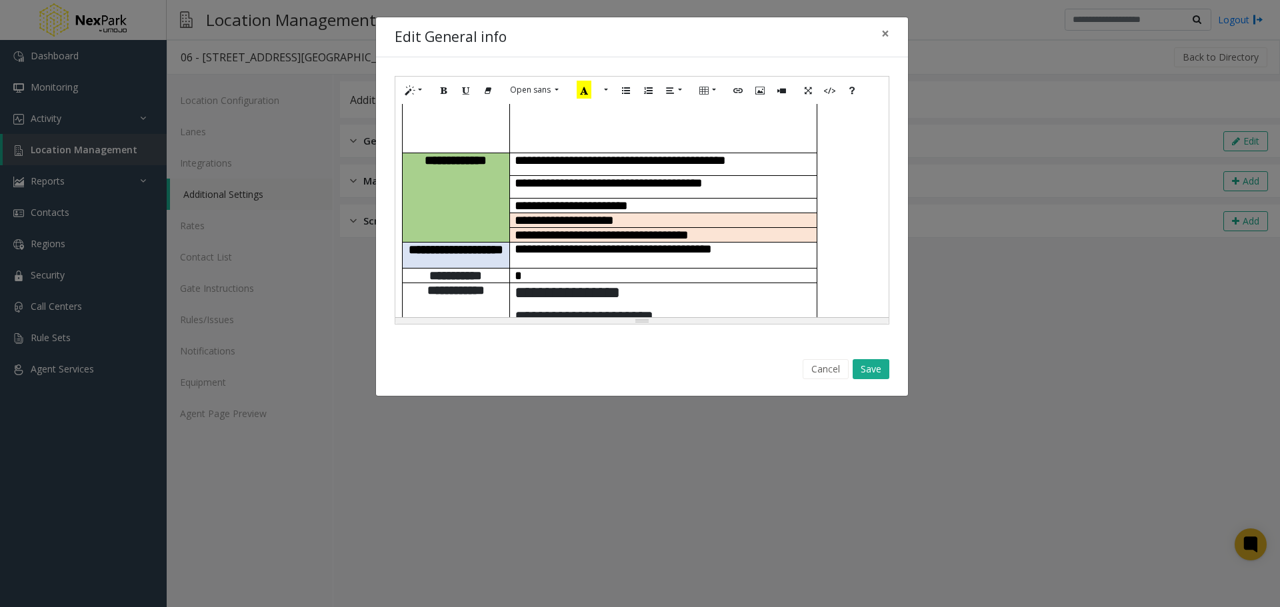
scroll to position [365, 0]
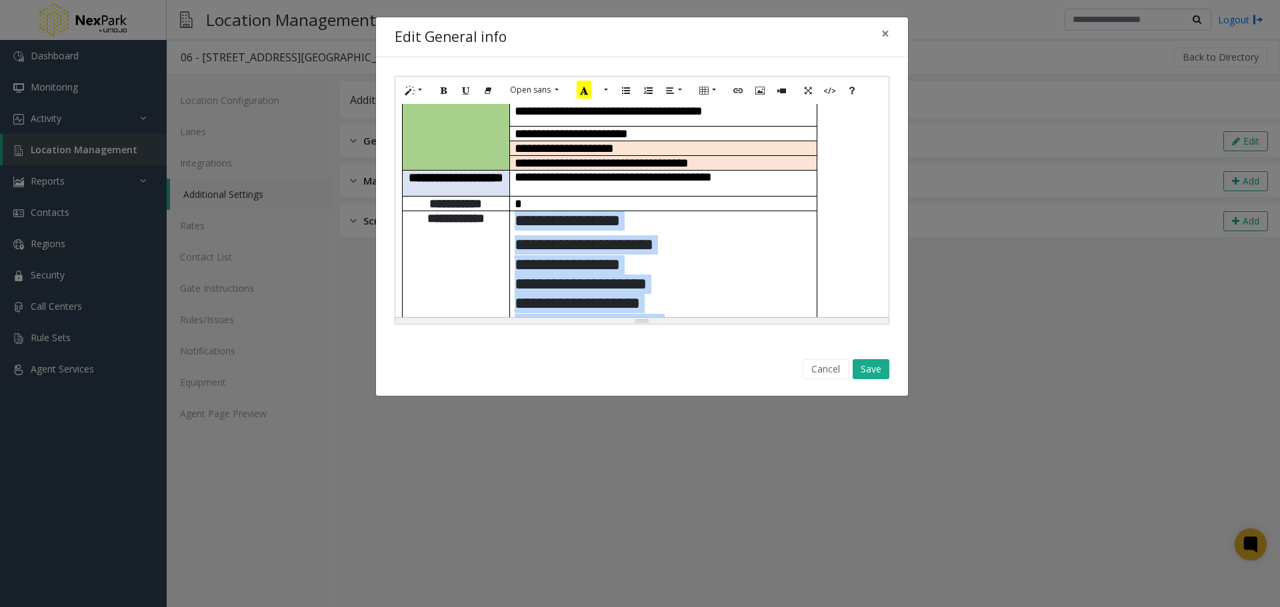
drag, startPoint x: 694, startPoint y: 242, endPoint x: 512, endPoint y: 166, distance: 197.2
click at [510, 211] on td "**********" at bounding box center [662, 338] width 307 height 255
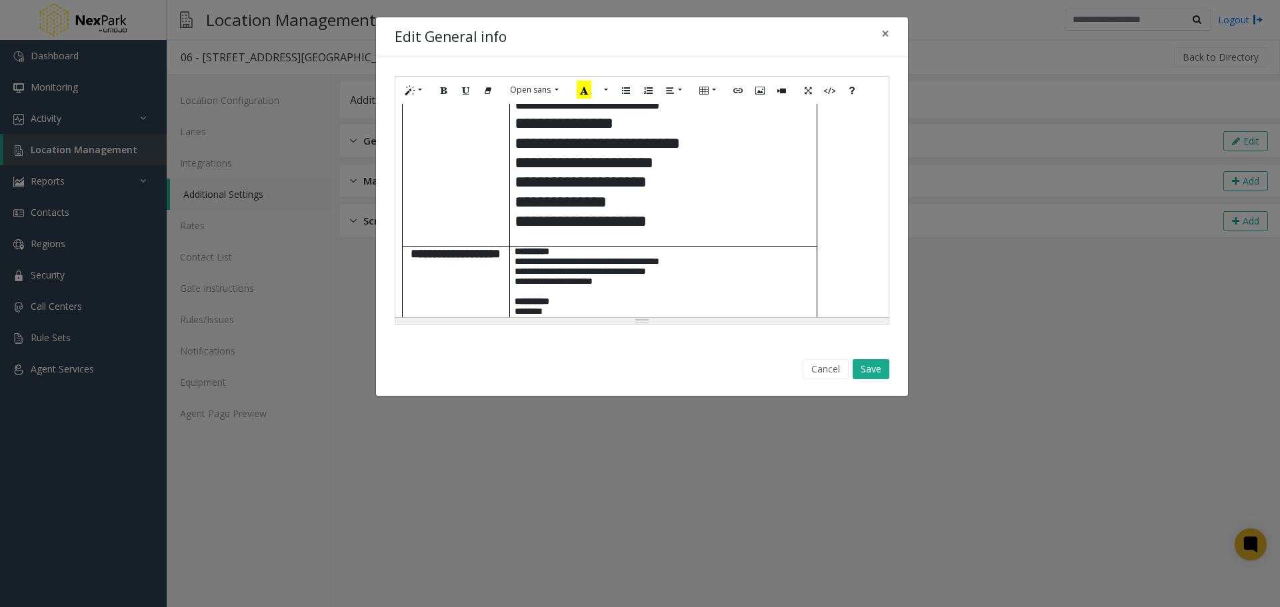
click at [721, 247] on p "**********" at bounding box center [663, 367] width 297 height 240
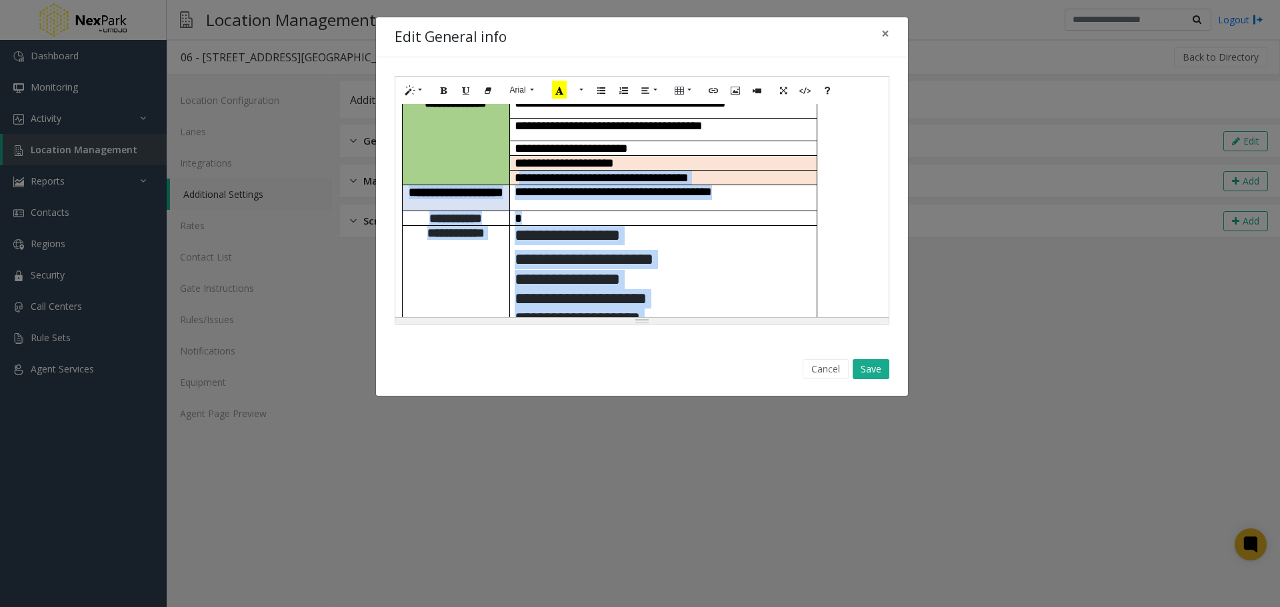
scroll to position [334, 0]
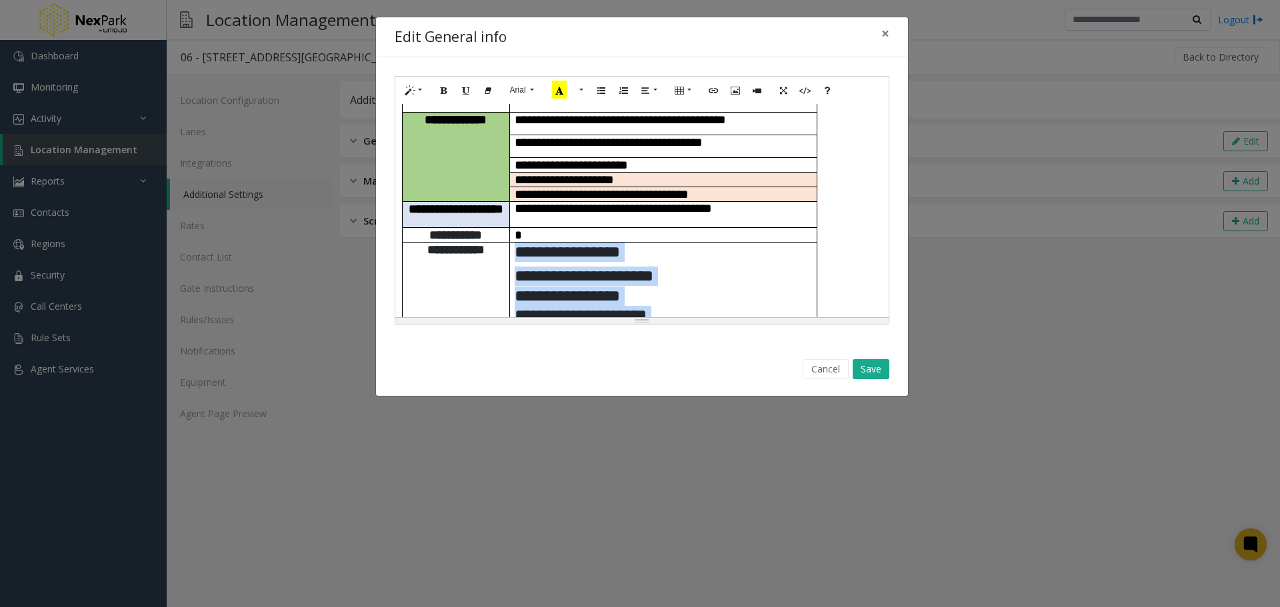
drag, startPoint x: 689, startPoint y: 152, endPoint x: 529, endPoint y: 188, distance: 164.6
click at [515, 242] on td "**********" at bounding box center [662, 369] width 307 height 255
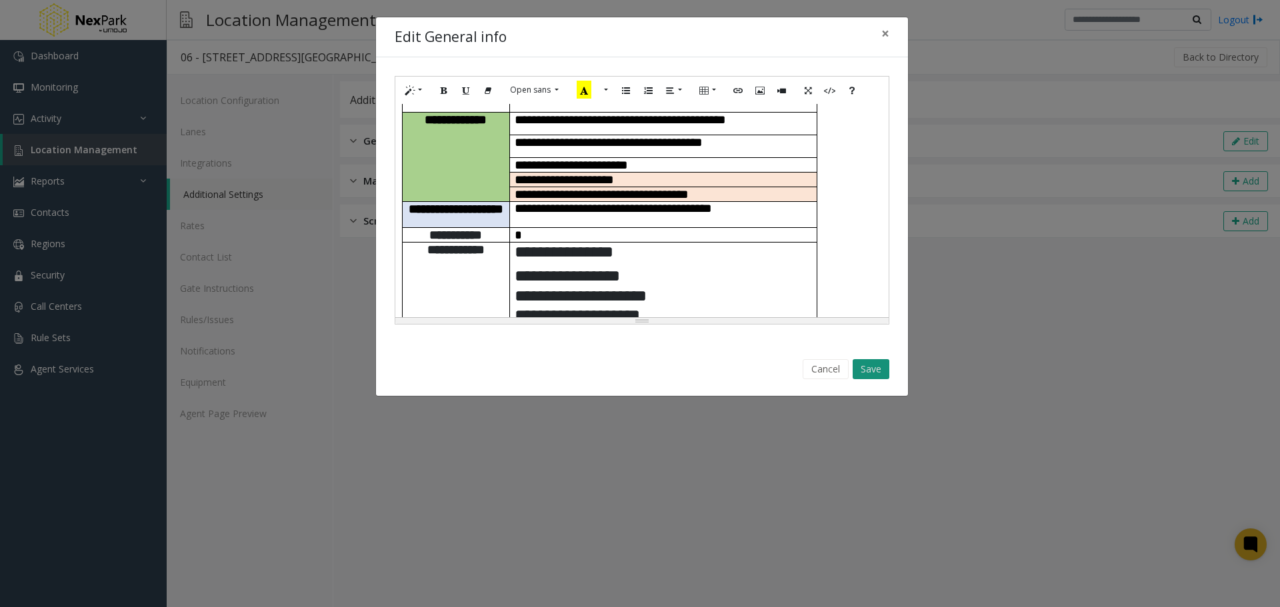
click at [876, 372] on button "Save" at bounding box center [871, 369] width 37 height 20
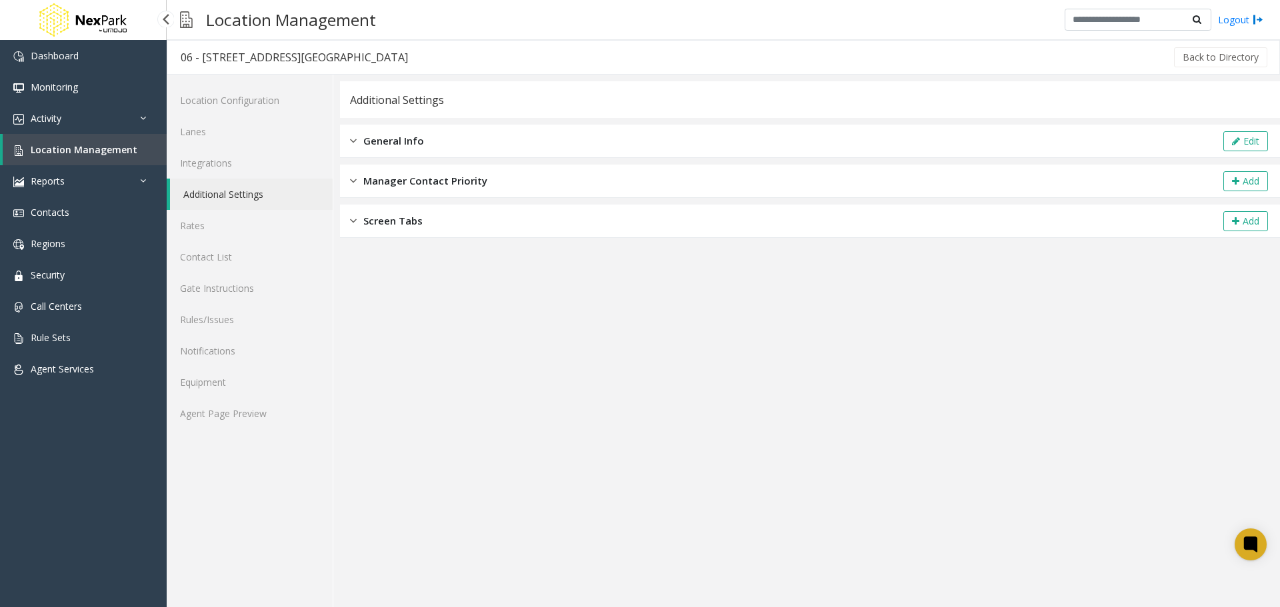
click at [80, 149] on span "Location Management" at bounding box center [84, 149] width 107 height 13
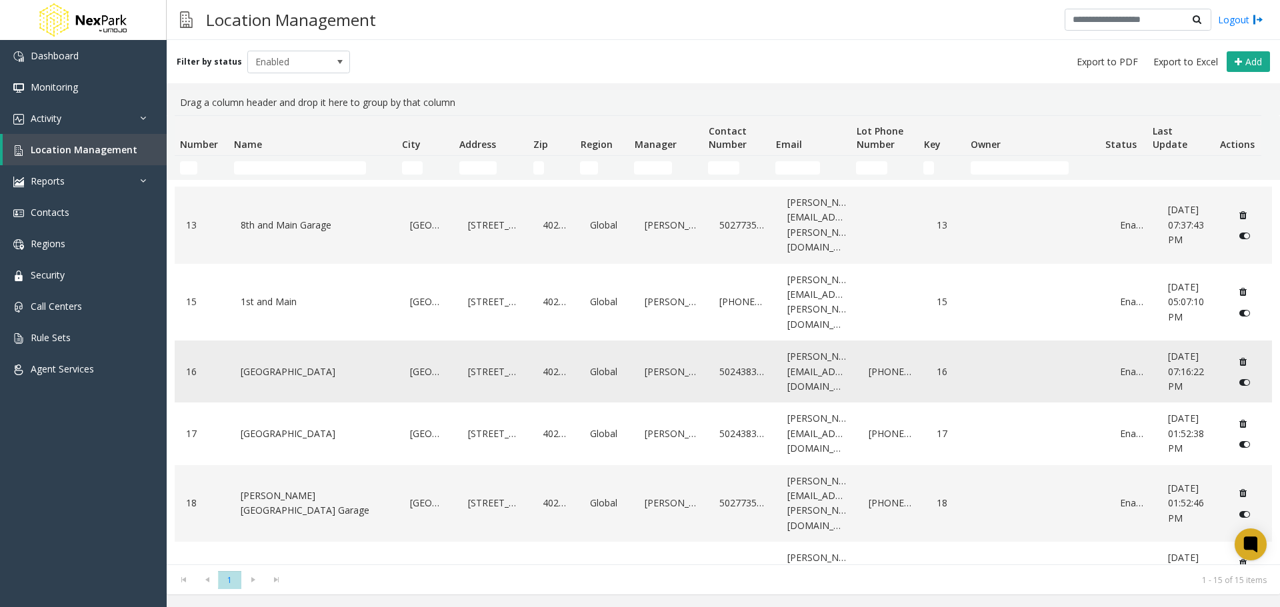
scroll to position [445, 0]
click at [350, 485] on link "[PERSON_NAME][GEOGRAPHIC_DATA] Garage" at bounding box center [314, 503] width 154 height 37
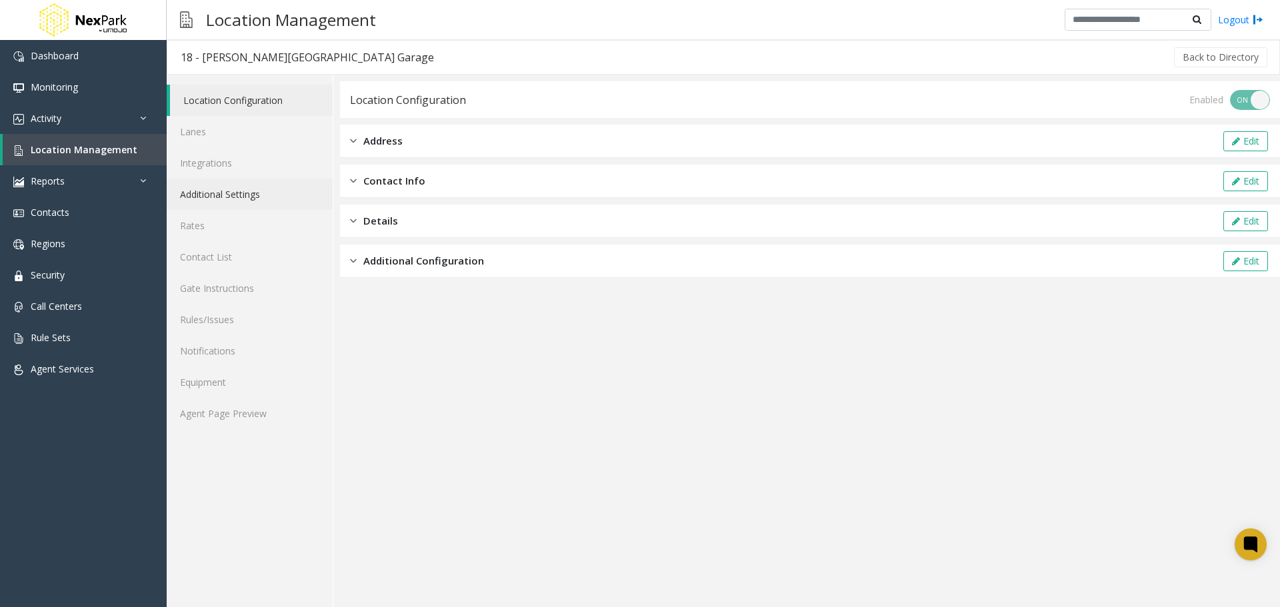
click at [244, 195] on link "Additional Settings" at bounding box center [250, 194] width 166 height 31
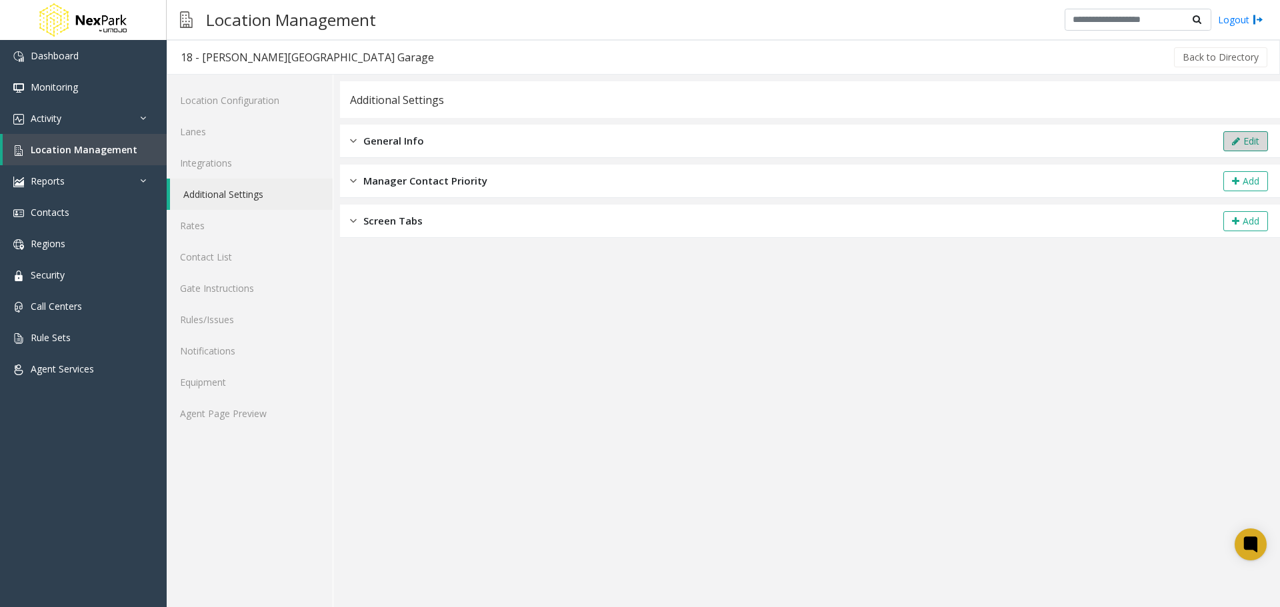
click at [1248, 139] on button "Edit" at bounding box center [1245, 141] width 45 height 20
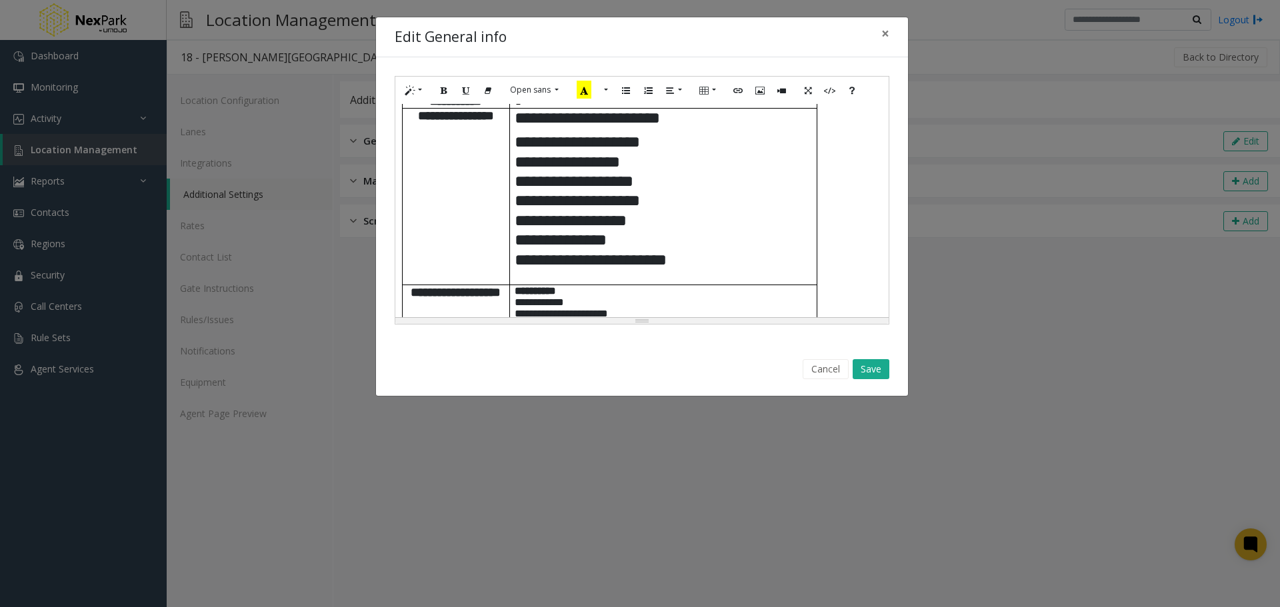
scroll to position [443, 0]
click at [753, 214] on p "**********" at bounding box center [663, 200] width 297 height 137
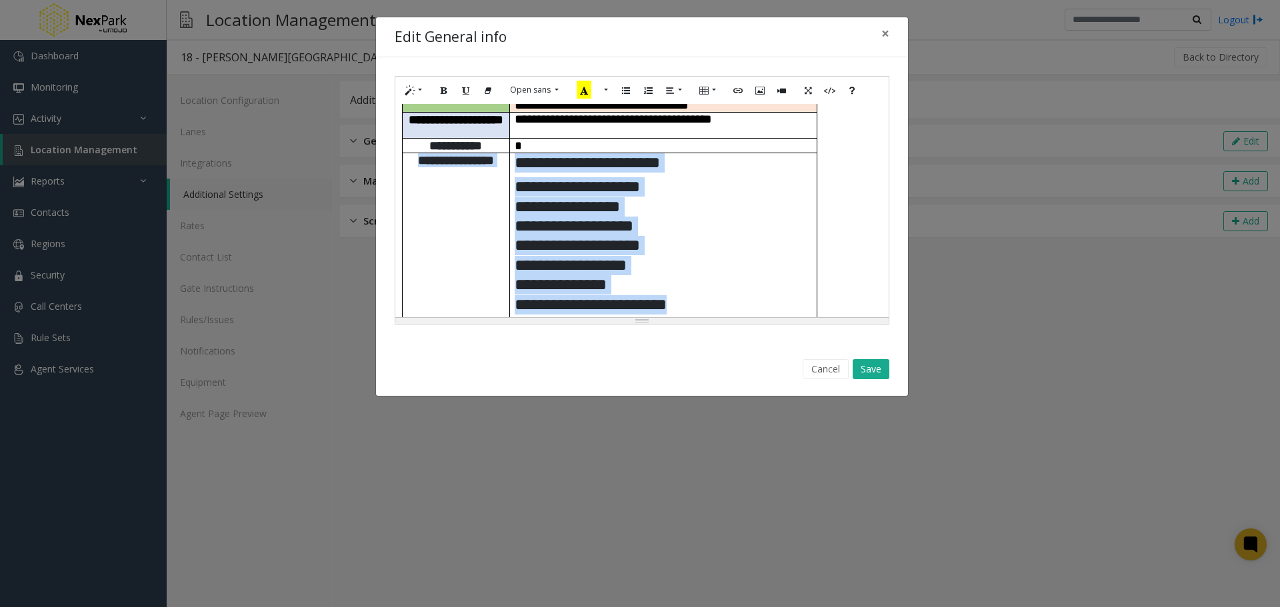
scroll to position [366, 0]
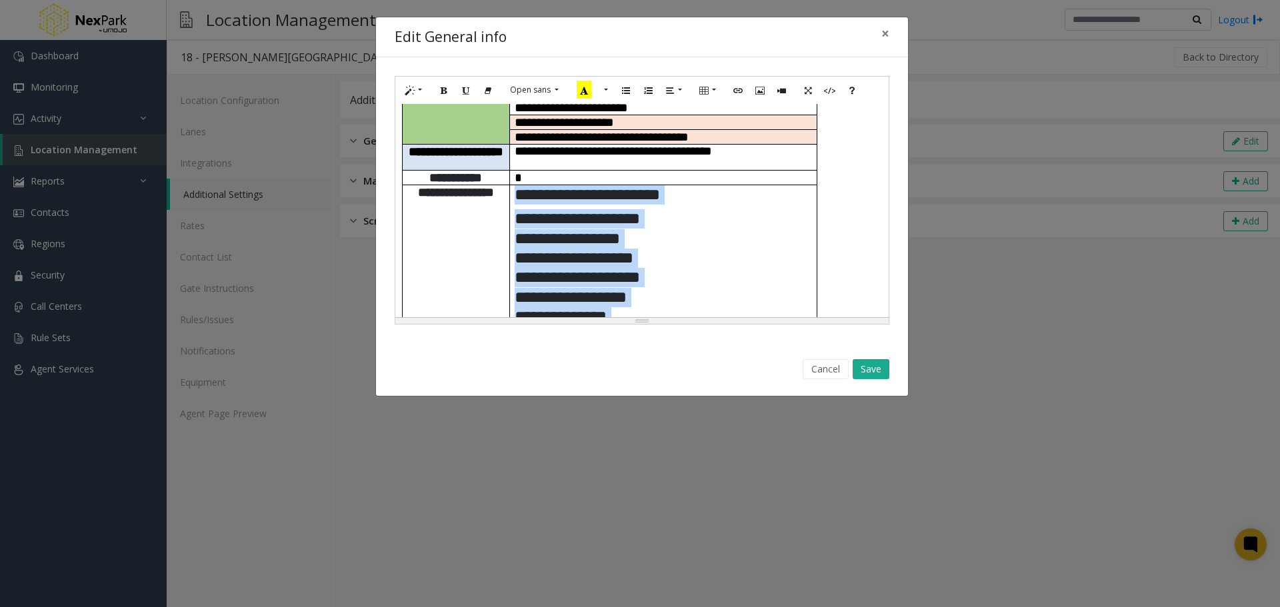
drag, startPoint x: 755, startPoint y: 218, endPoint x: 513, endPoint y: 157, distance: 249.5
click at [513, 185] on td "**********" at bounding box center [662, 273] width 307 height 177
paste div
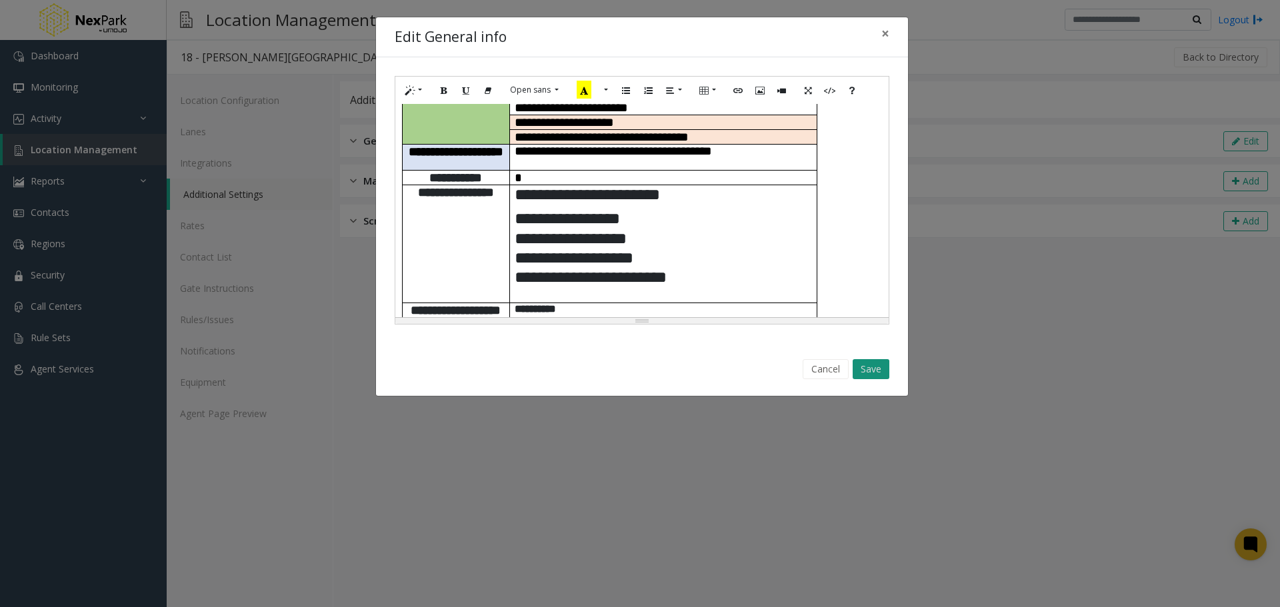
click at [868, 370] on button "Save" at bounding box center [871, 369] width 37 height 20
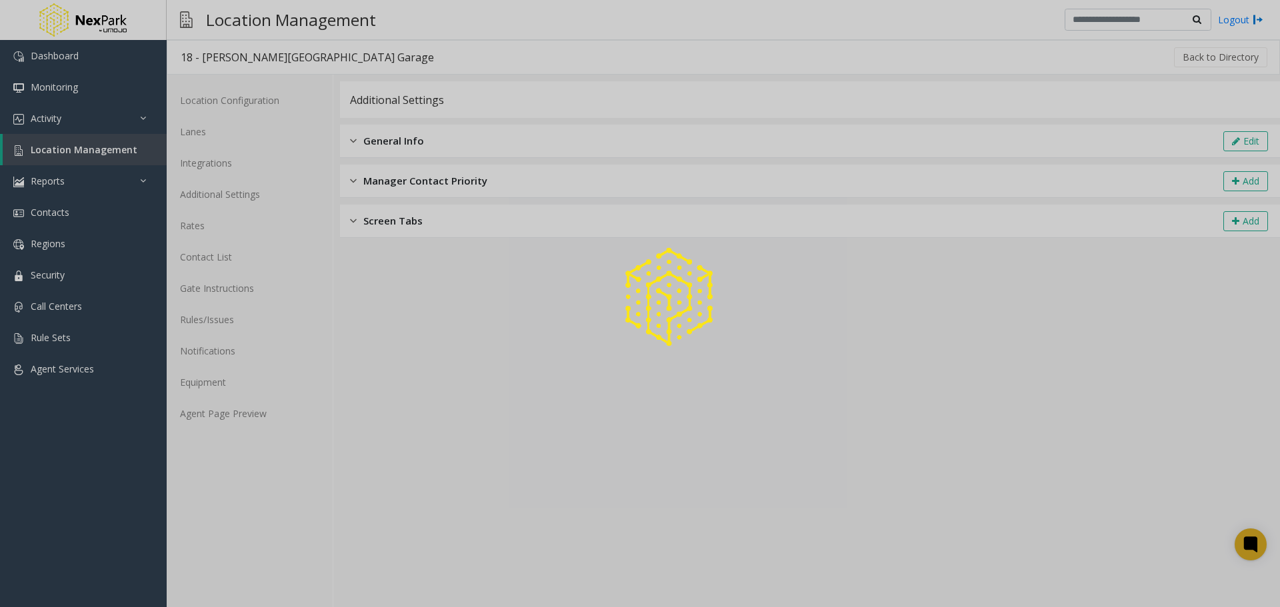
click at [89, 149] on div at bounding box center [640, 303] width 1280 height 607
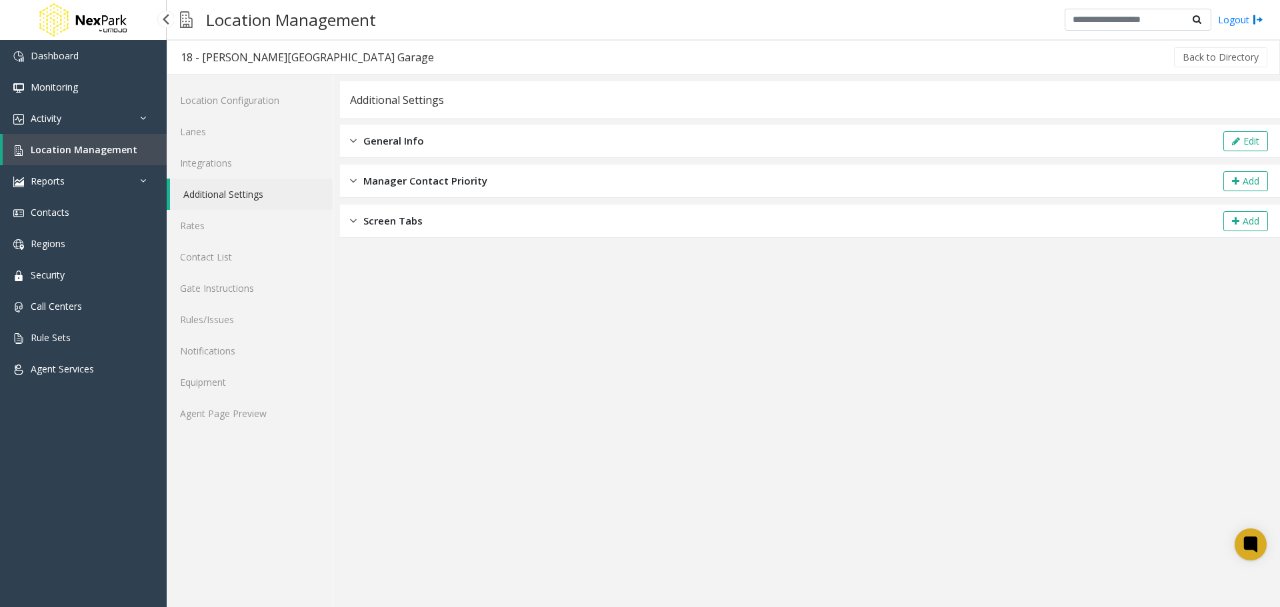
click at [89, 149] on span "Location Management" at bounding box center [84, 149] width 107 height 13
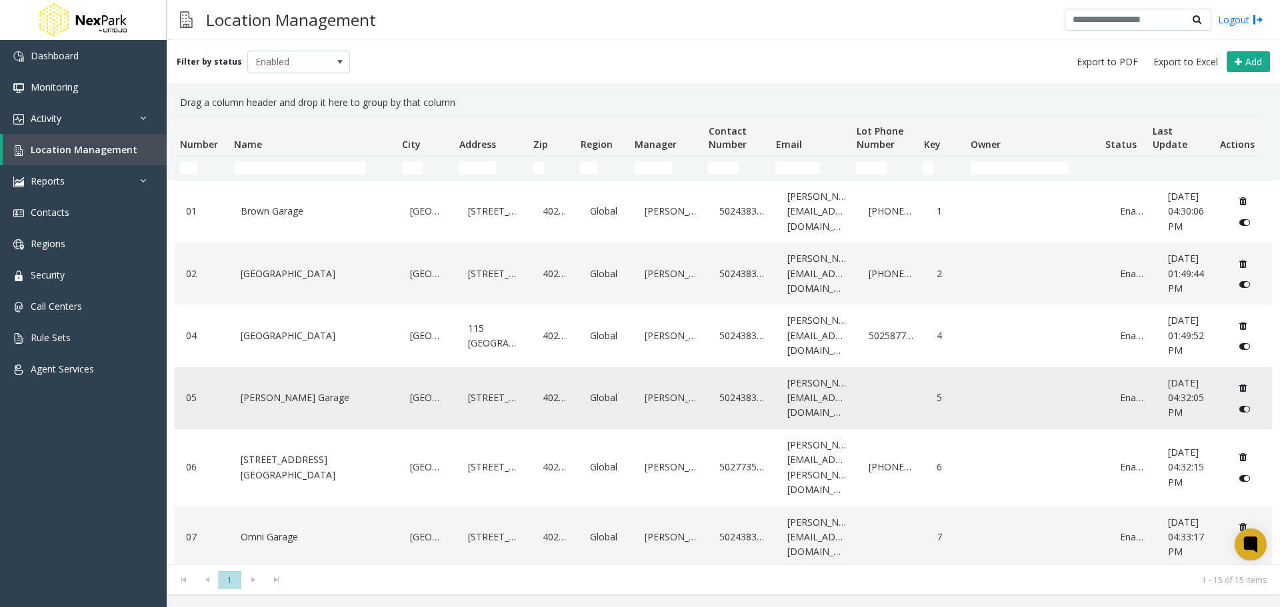
click at [284, 402] on link "[PERSON_NAME] Garage" at bounding box center [314, 397] width 154 height 21
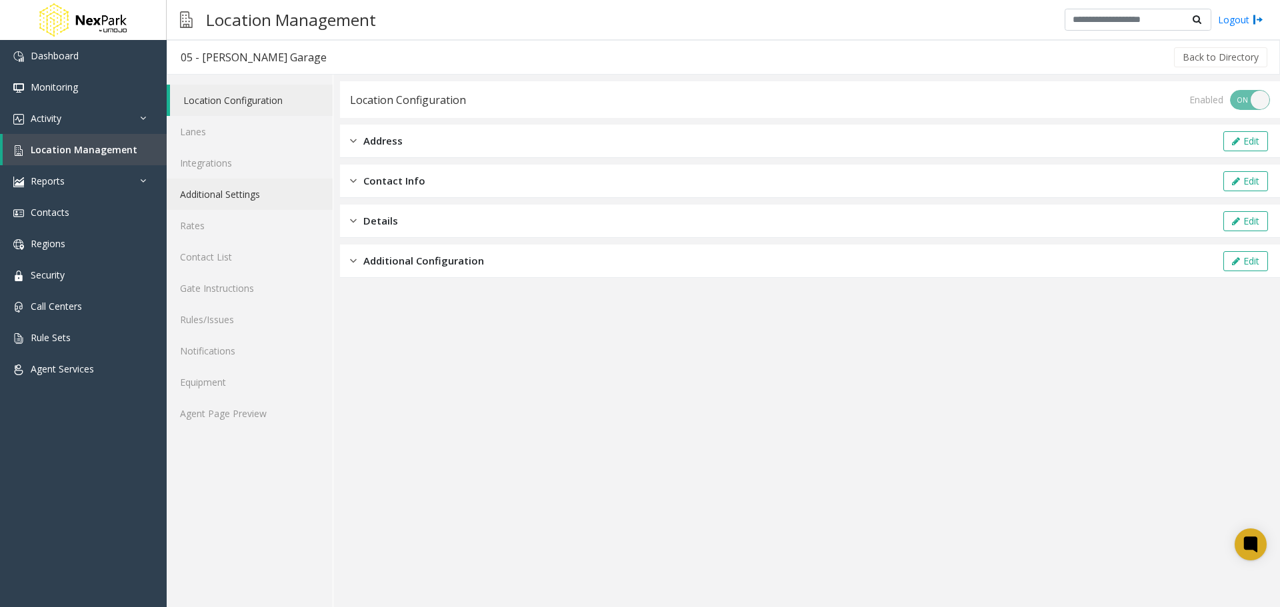
click at [235, 192] on link "Additional Settings" at bounding box center [250, 194] width 166 height 31
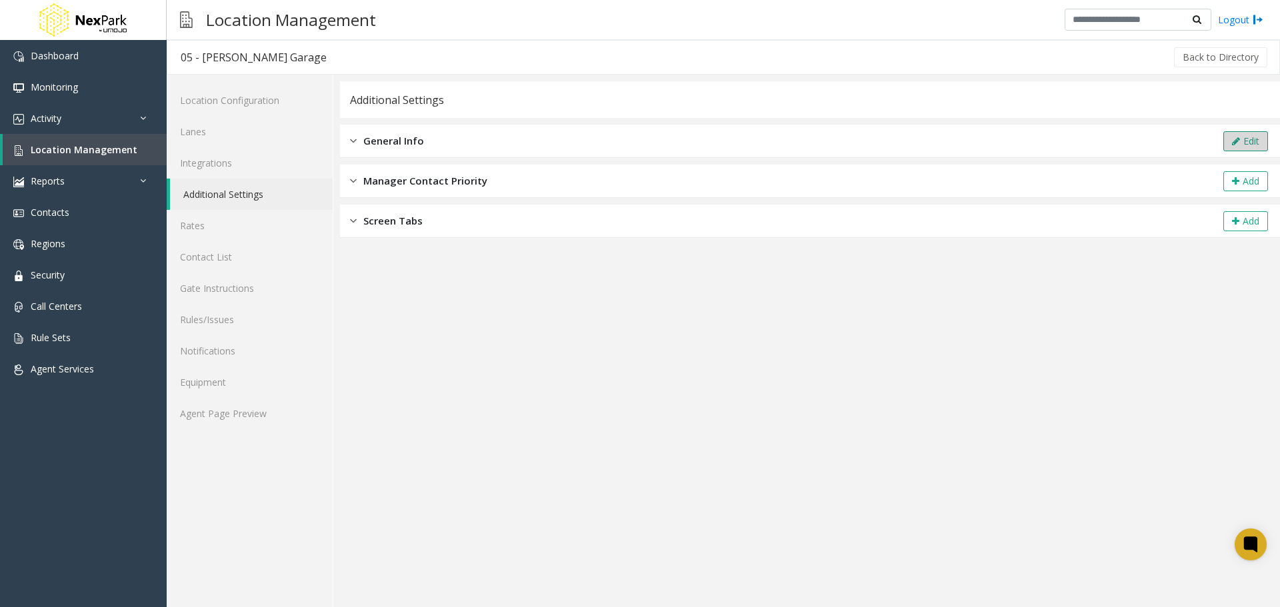
click at [1239, 139] on icon at bounding box center [1236, 141] width 8 height 9
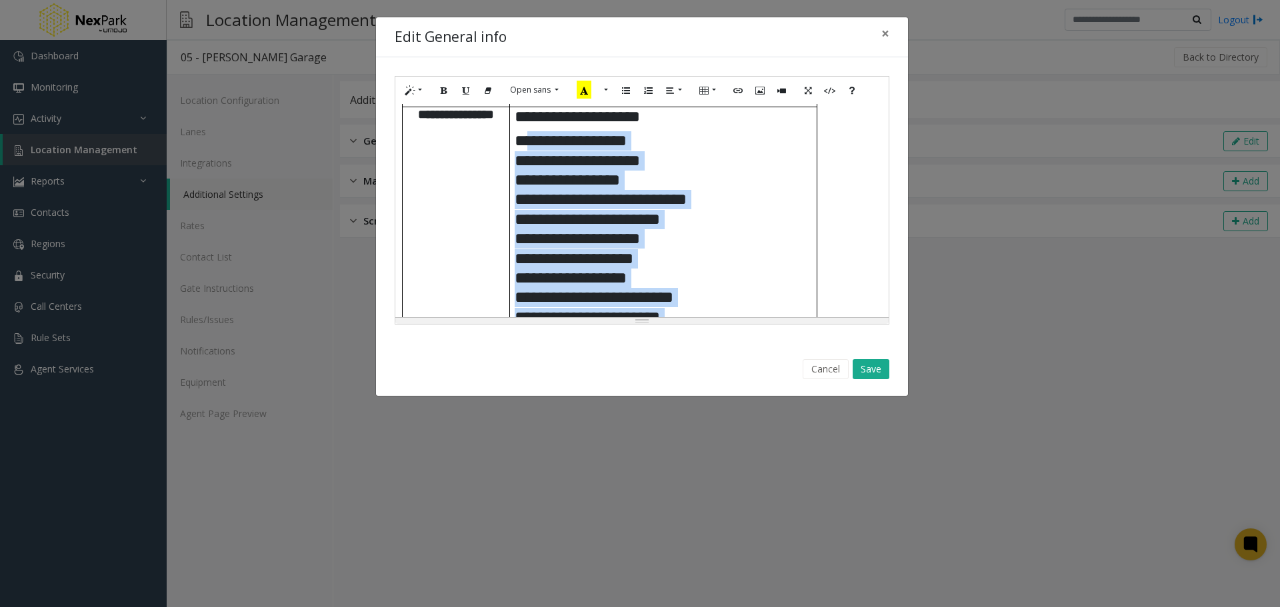
scroll to position [353, 0]
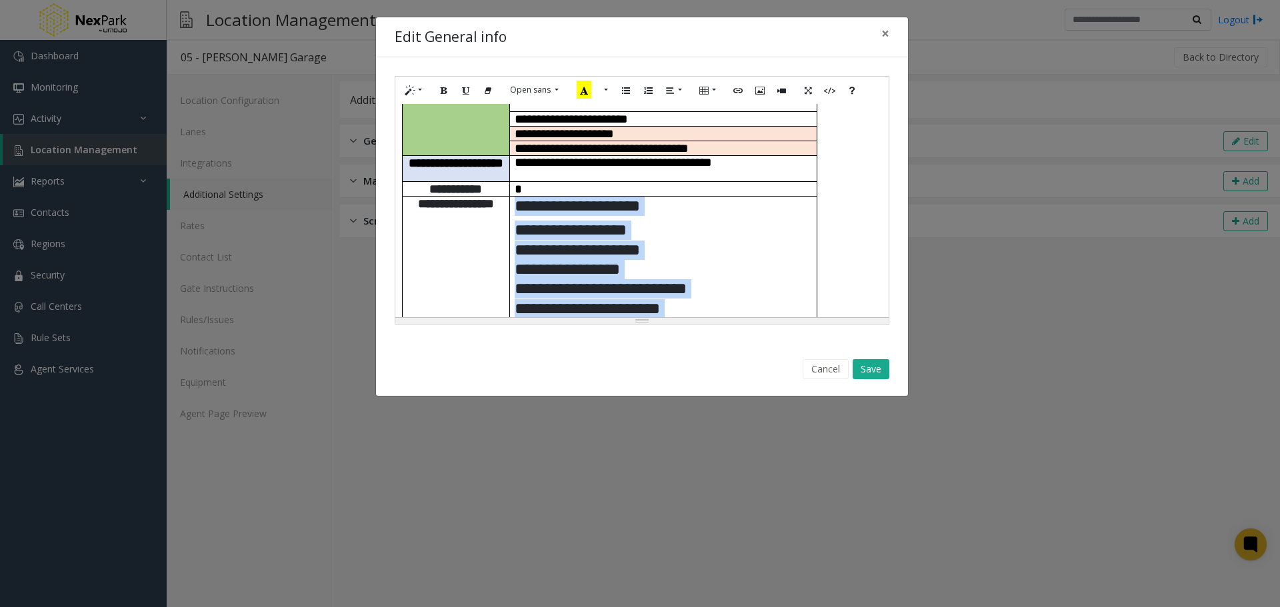
drag, startPoint x: 683, startPoint y: 193, endPoint x: 522, endPoint y: 161, distance: 164.6
click at [515, 196] on td "**********" at bounding box center [662, 441] width 307 height 490
paste div
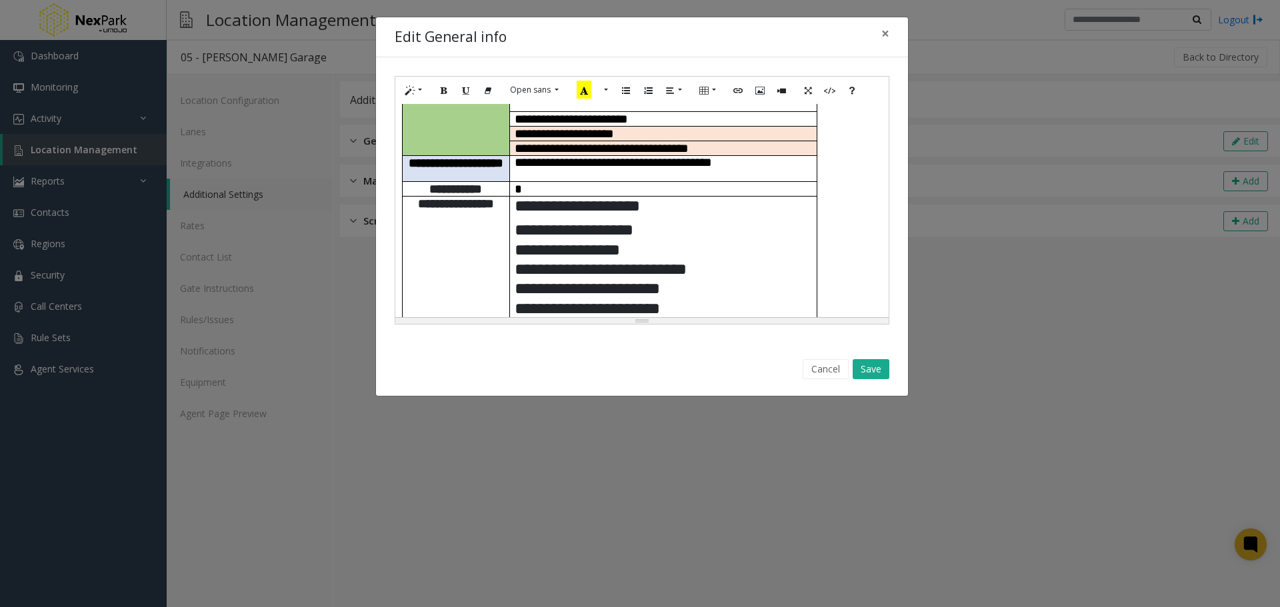
scroll to position [596, 0]
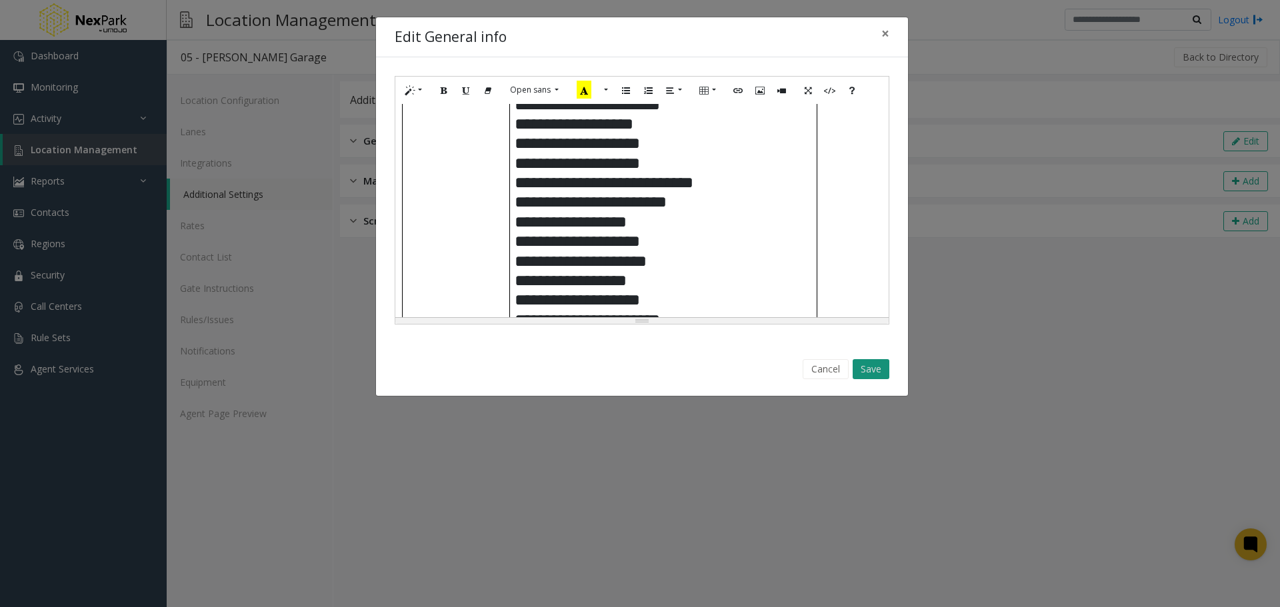
click at [863, 363] on button "Save" at bounding box center [871, 369] width 37 height 20
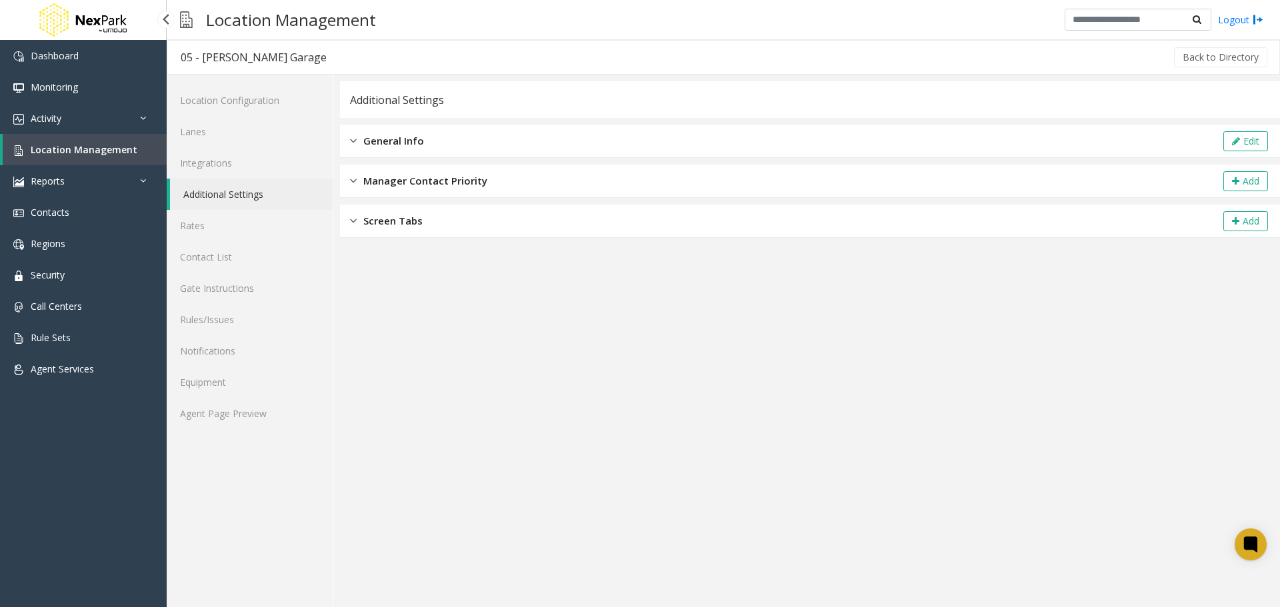
click at [83, 150] on span "Location Management" at bounding box center [84, 149] width 107 height 13
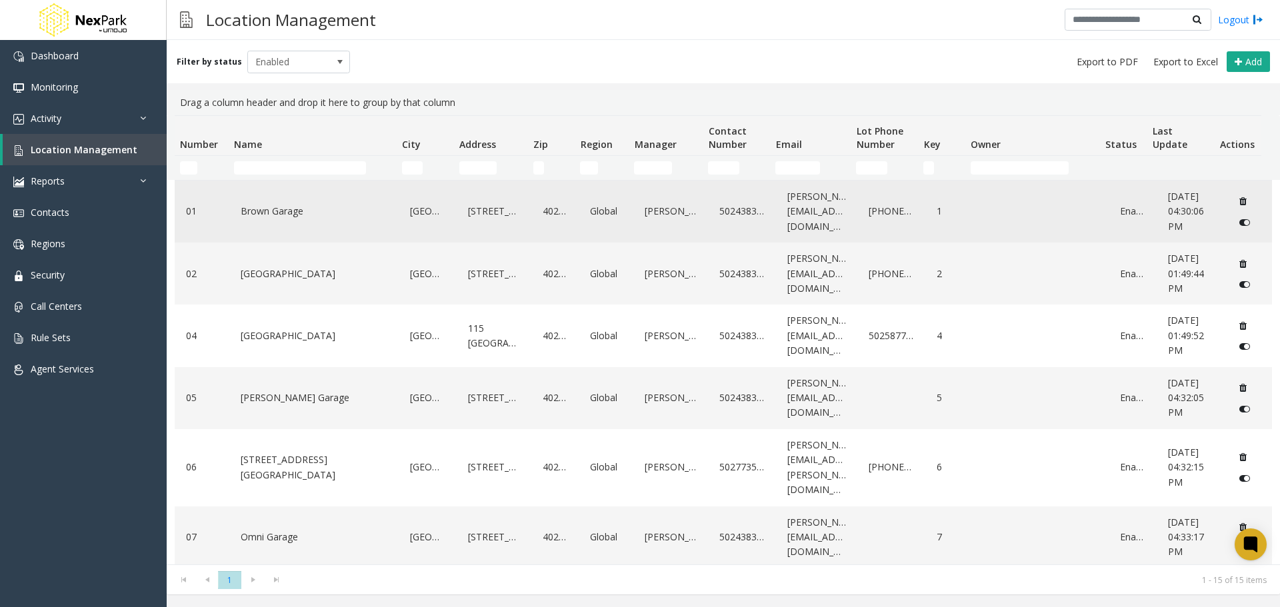
click at [265, 211] on link "Brown Garage" at bounding box center [314, 211] width 154 height 21
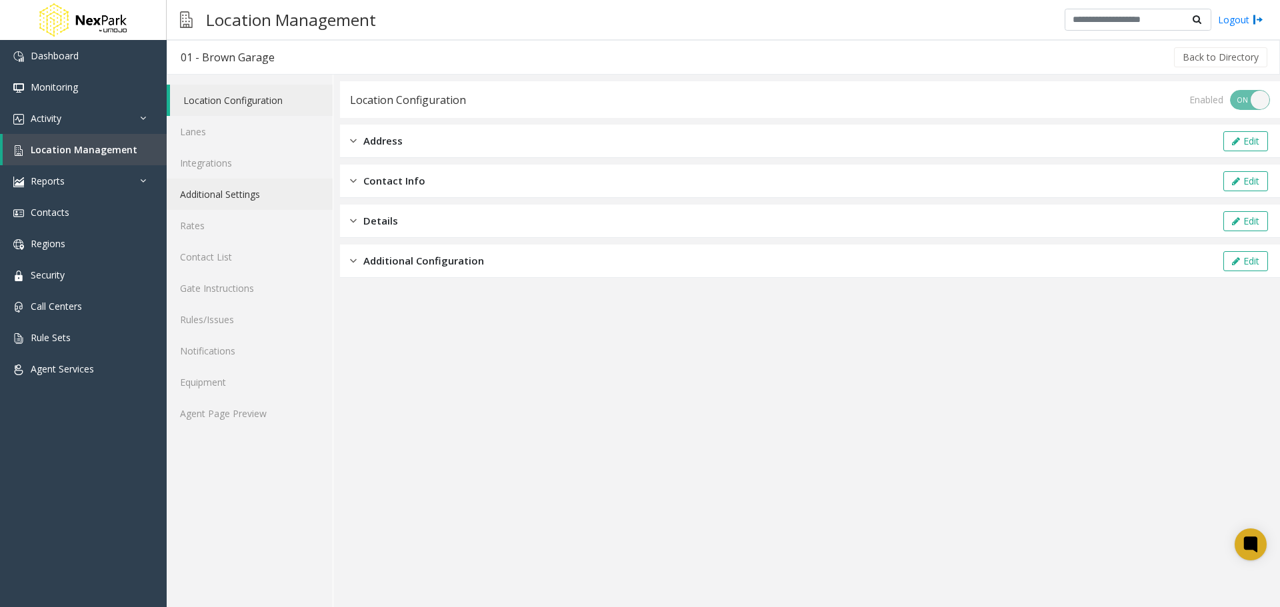
click at [285, 189] on link "Additional Settings" at bounding box center [250, 194] width 166 height 31
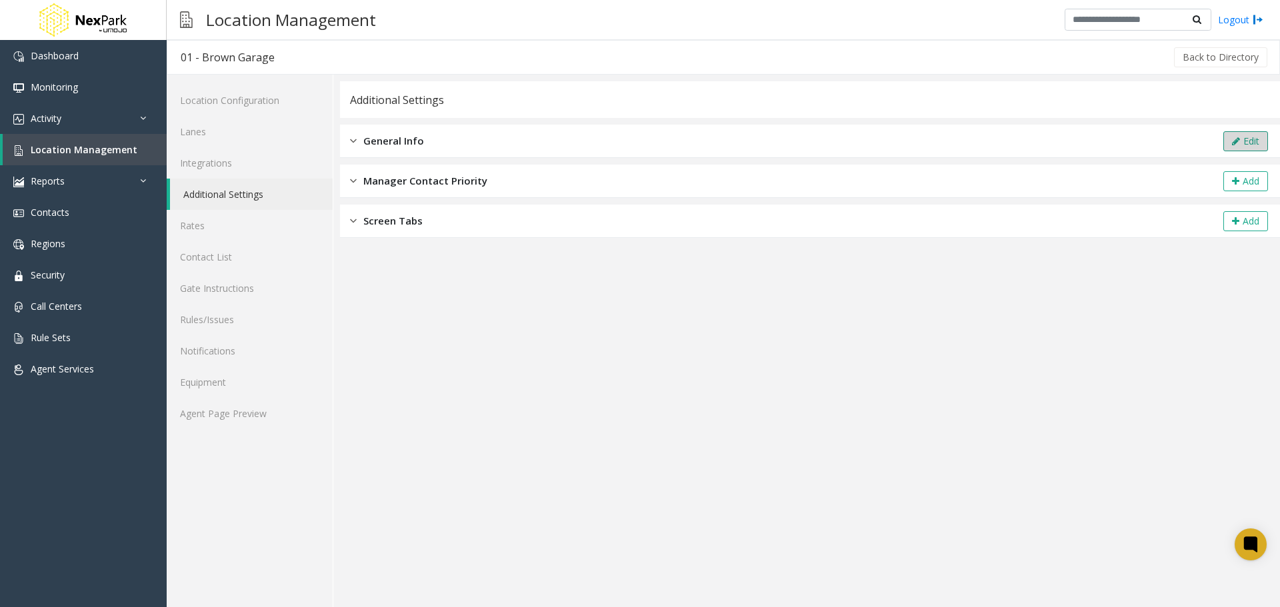
click at [1255, 145] on button "Edit" at bounding box center [1245, 141] width 45 height 20
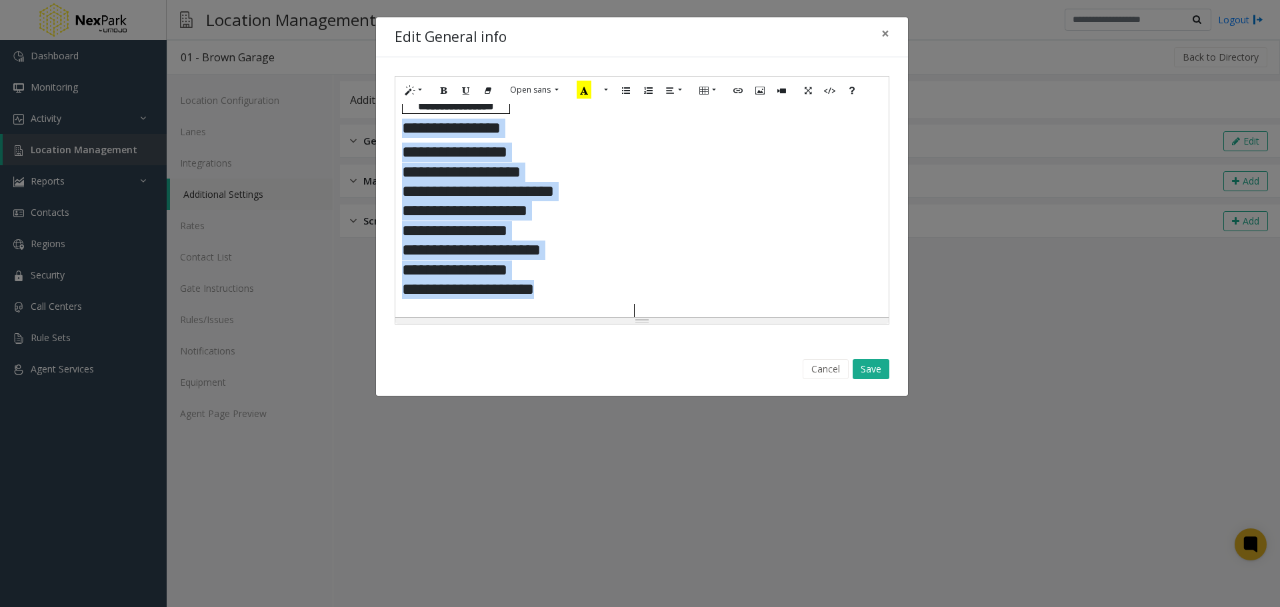
scroll to position [505, 0]
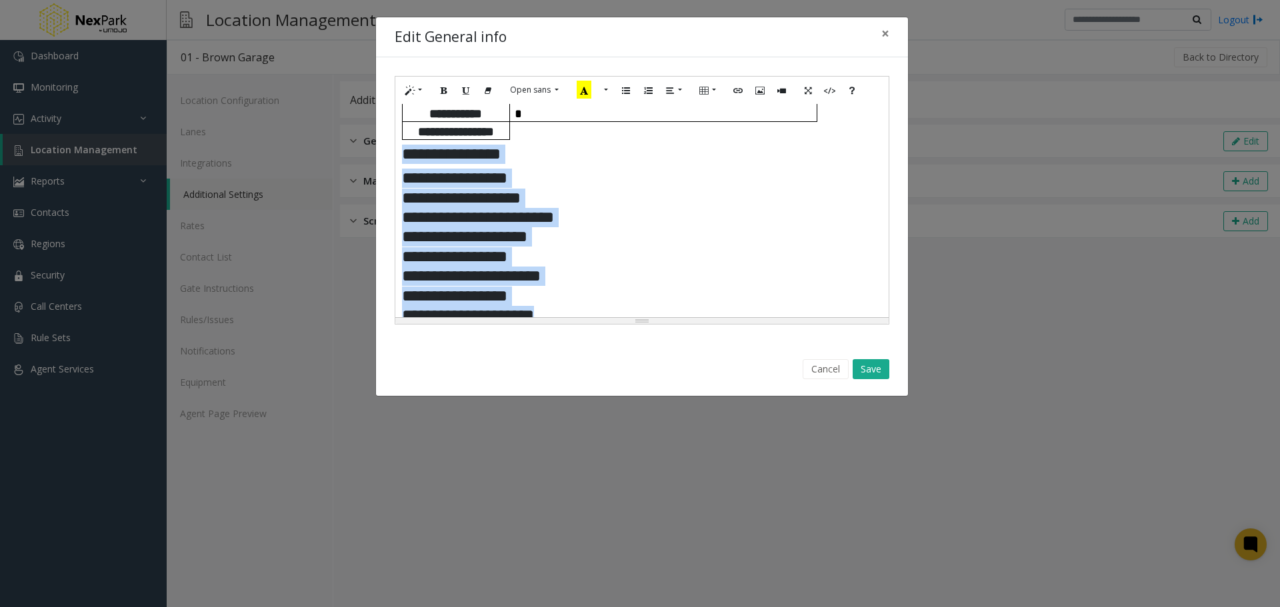
drag, startPoint x: 582, startPoint y: 268, endPoint x: 401, endPoint y: 155, distance: 213.8
click at [401, 155] on div "**********" at bounding box center [641, 210] width 493 height 213
click at [867, 370] on button "Save" at bounding box center [871, 369] width 37 height 20
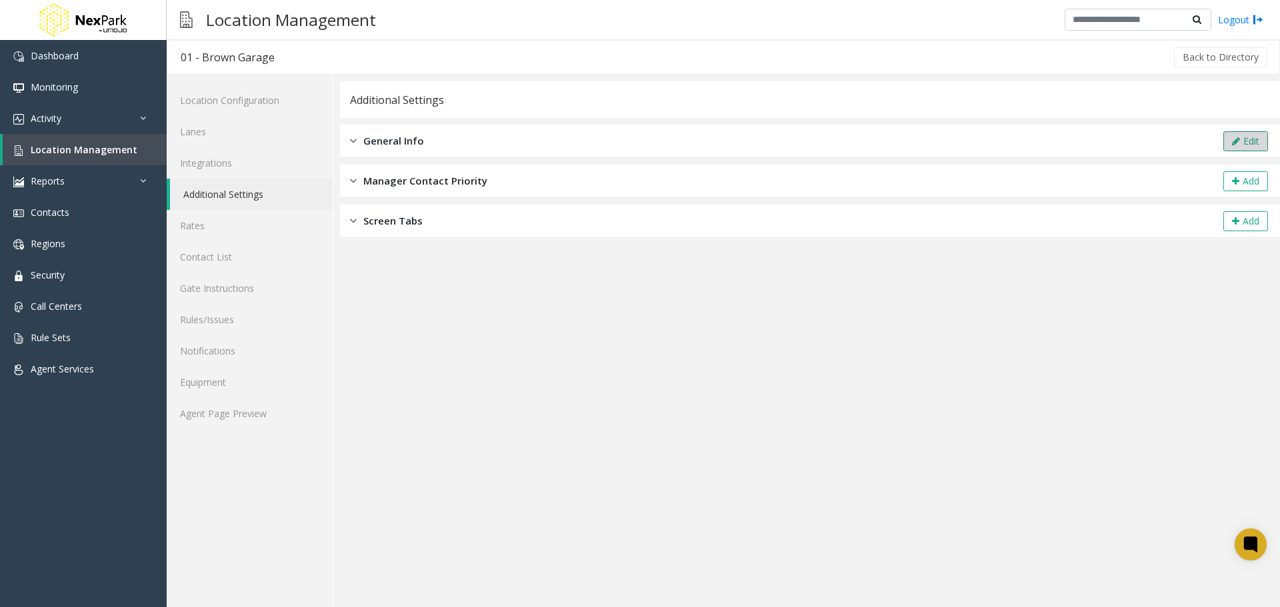
click at [1242, 141] on button "Edit" at bounding box center [1245, 141] width 45 height 20
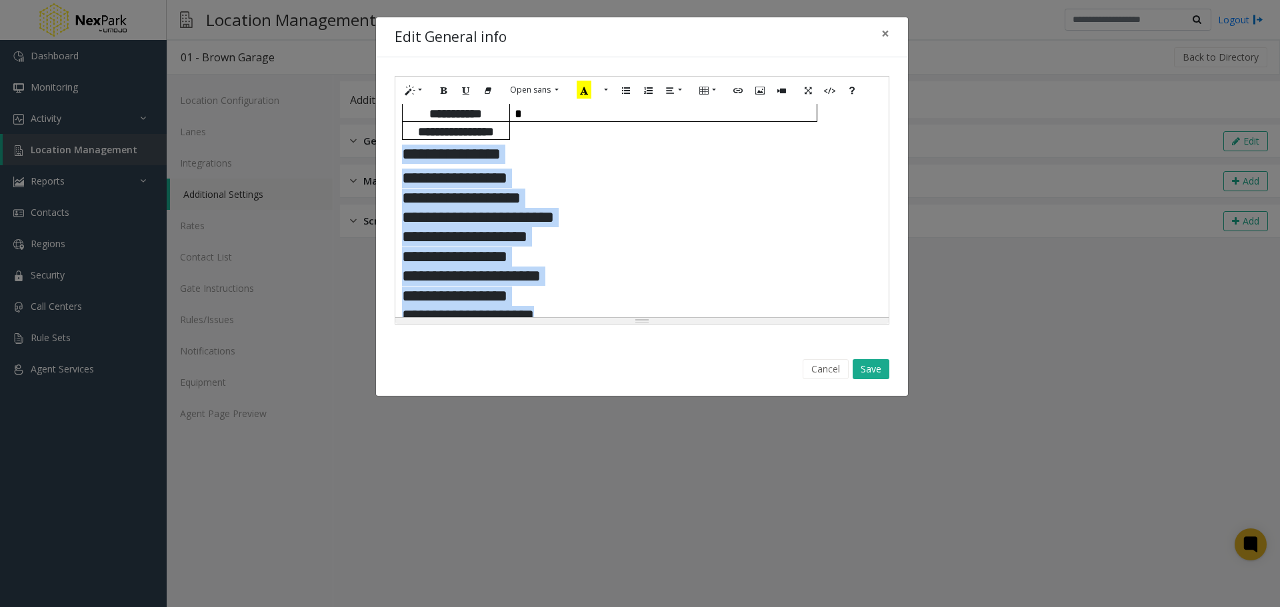
paste div
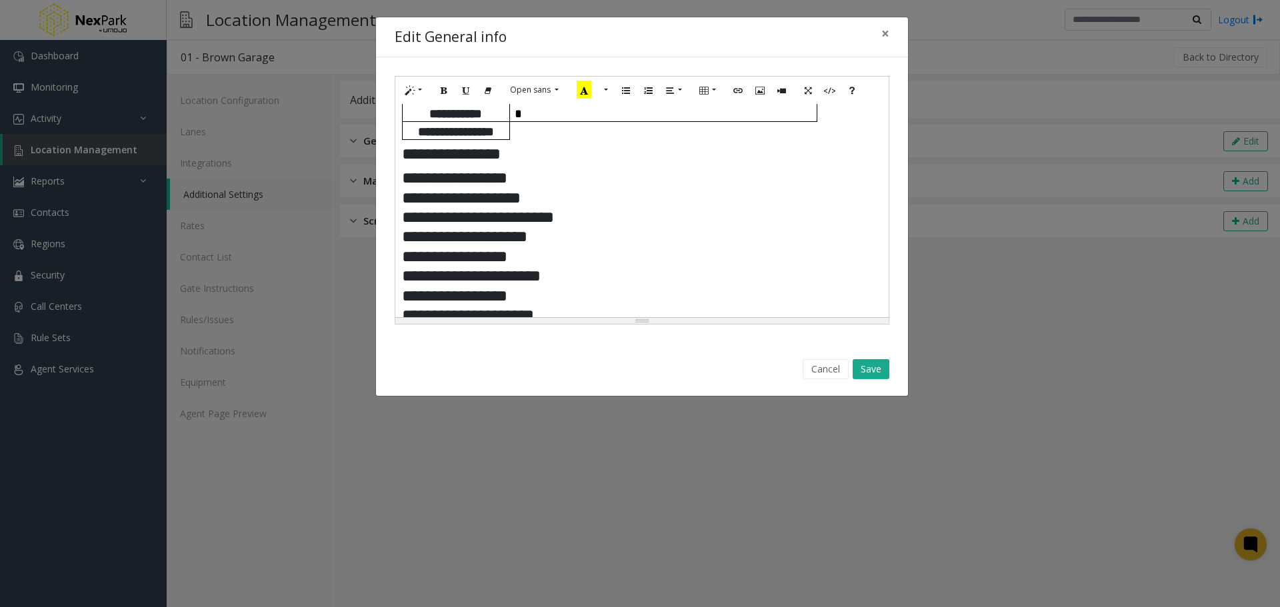
scroll to position [515, 0]
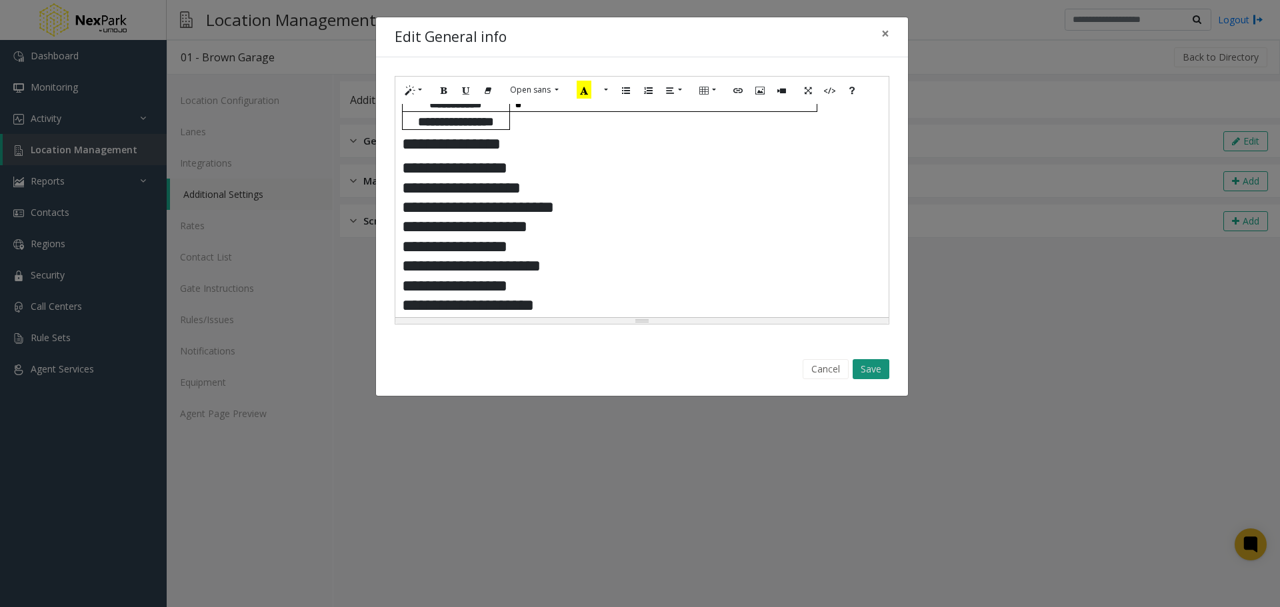
click at [869, 370] on button "Save" at bounding box center [871, 369] width 37 height 20
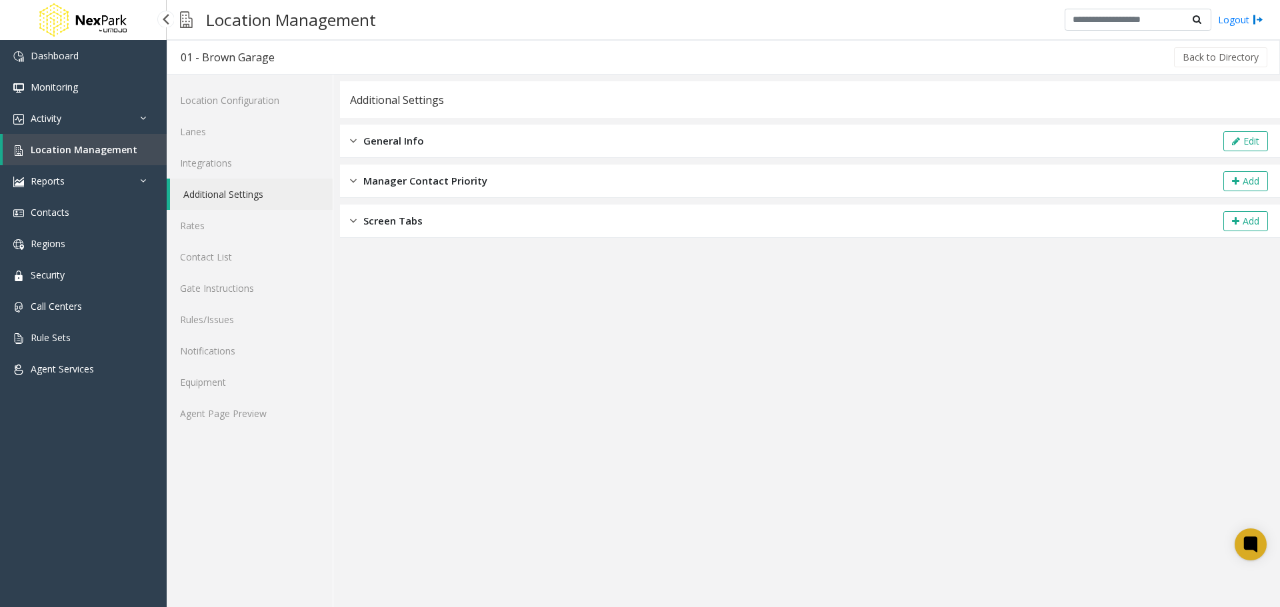
click at [68, 153] on span "Location Management" at bounding box center [84, 149] width 107 height 13
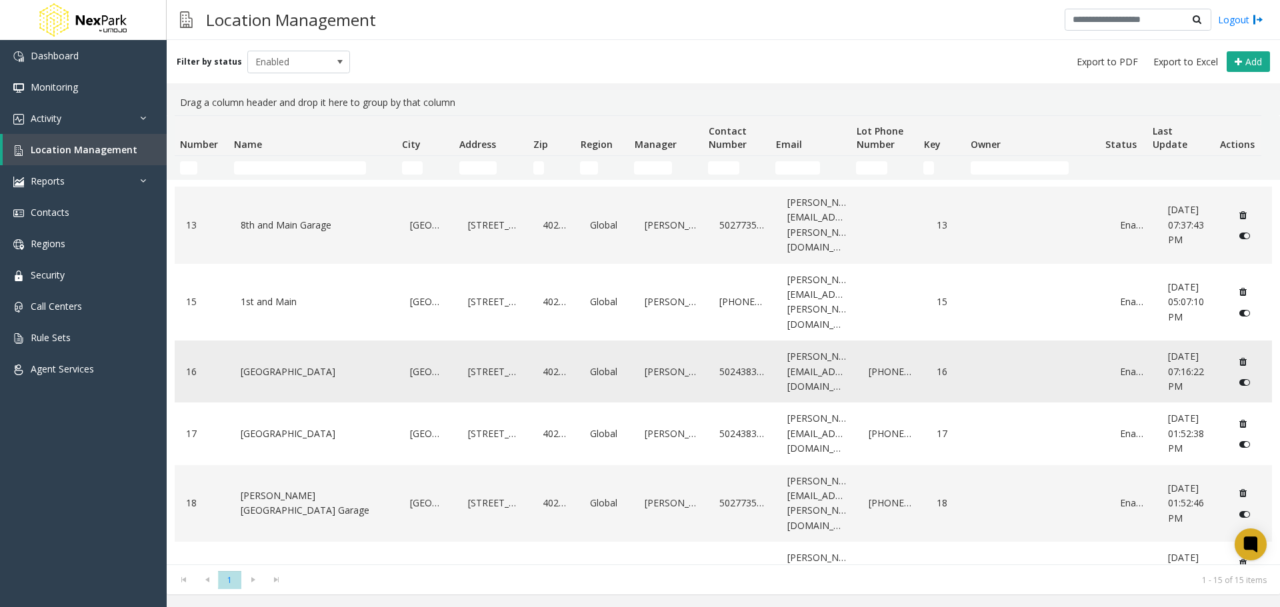
scroll to position [445, 0]
click at [273, 361] on link "[GEOGRAPHIC_DATA]" at bounding box center [314, 371] width 154 height 21
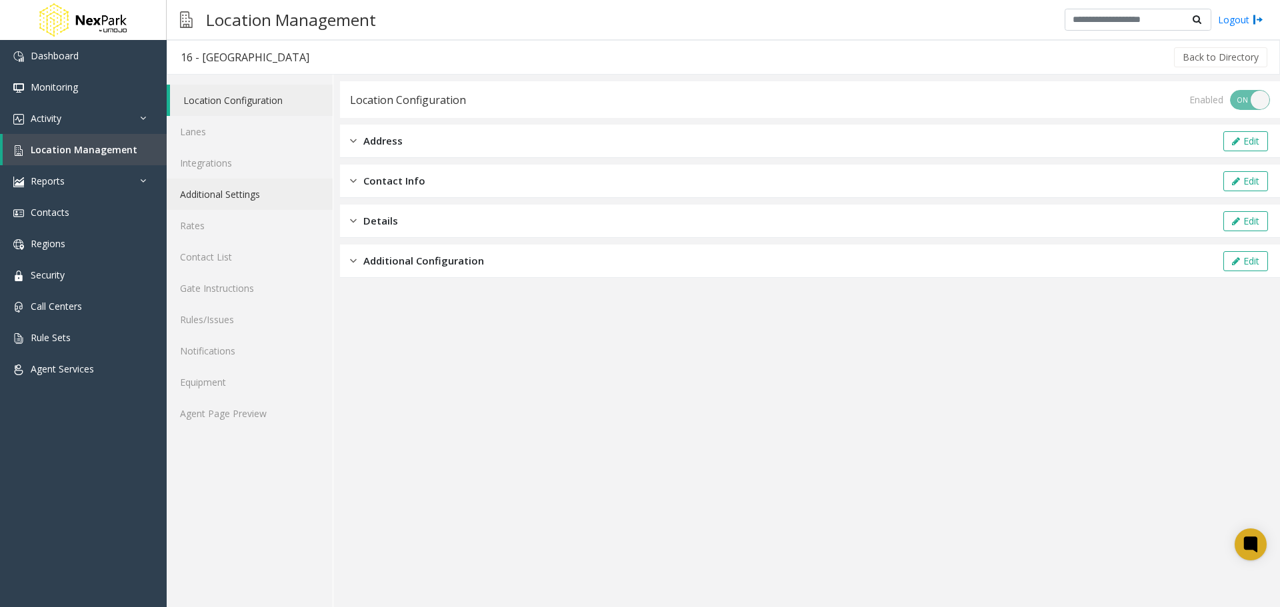
click at [209, 190] on link "Additional Settings" at bounding box center [250, 194] width 166 height 31
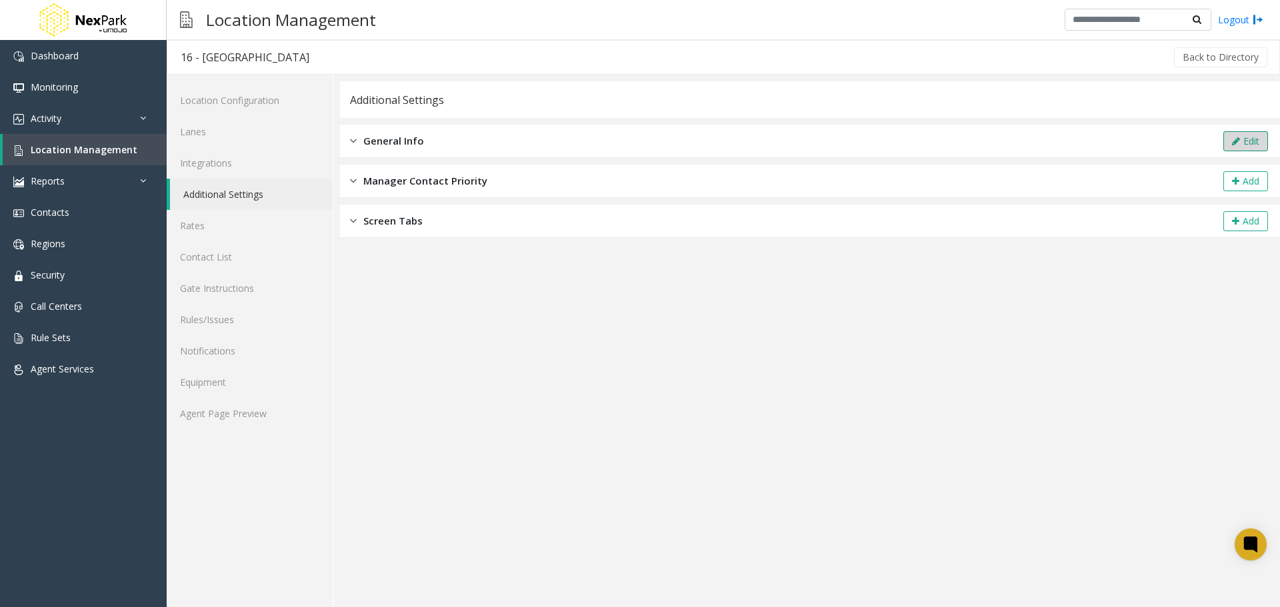
click at [1236, 141] on icon at bounding box center [1236, 141] width 8 height 9
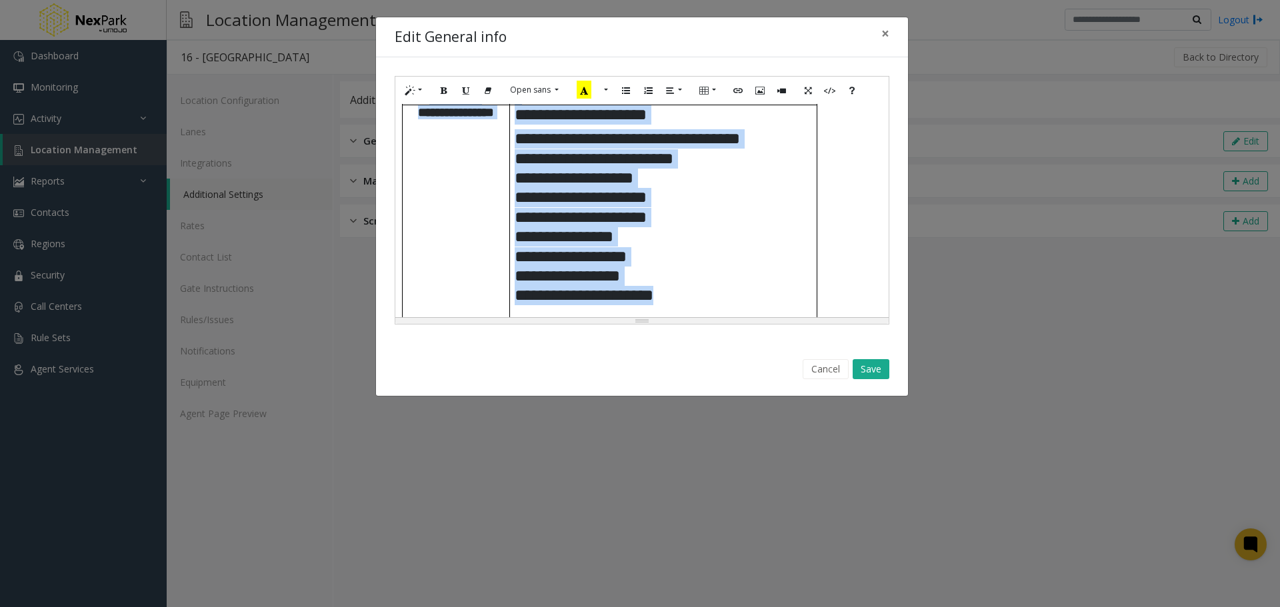
scroll to position [271, 0]
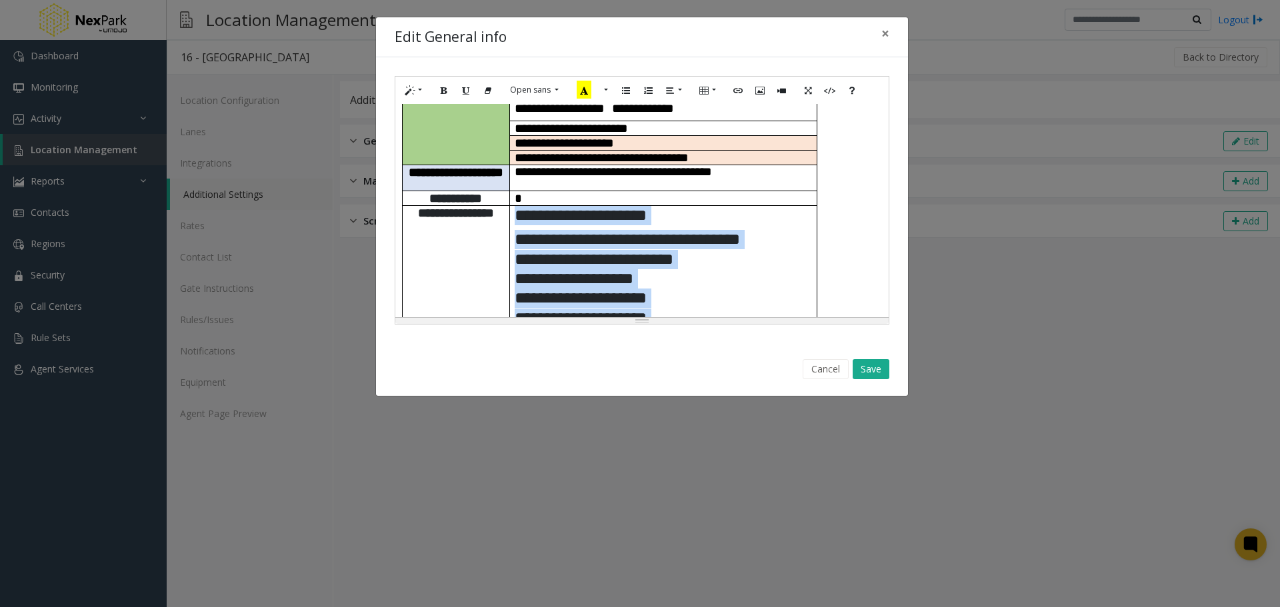
drag, startPoint x: 695, startPoint y: 208, endPoint x: 533, endPoint y: 209, distance: 161.3
click at [515, 209] on td "**********" at bounding box center [662, 313] width 307 height 216
paste div
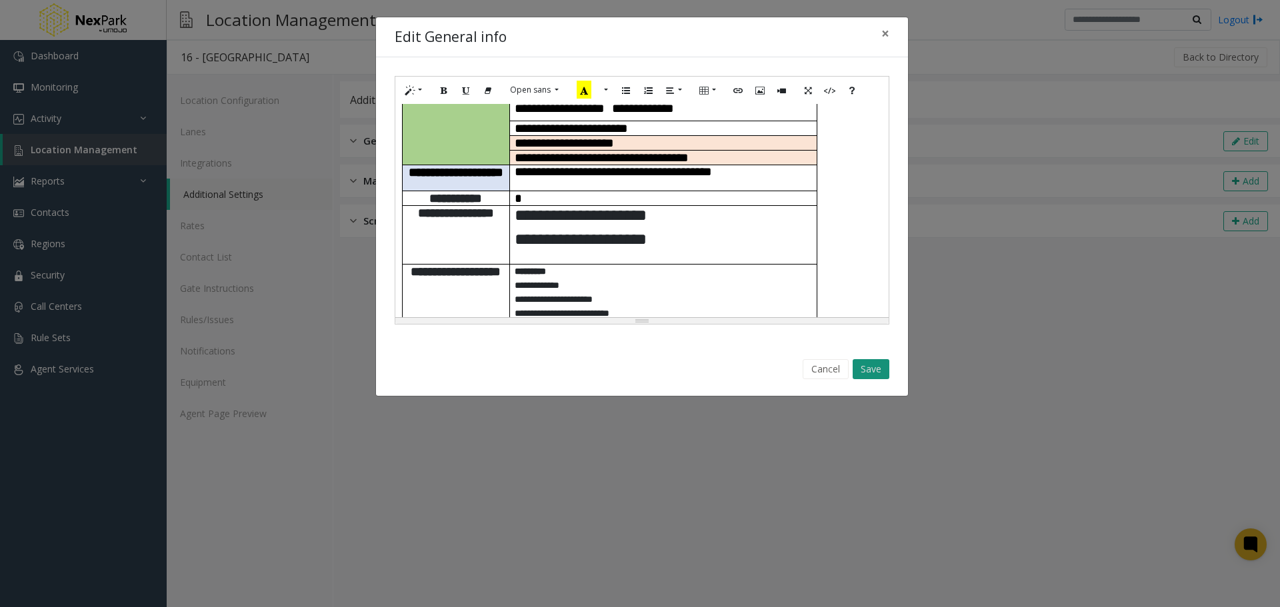
click at [875, 368] on button "Save" at bounding box center [871, 369] width 37 height 20
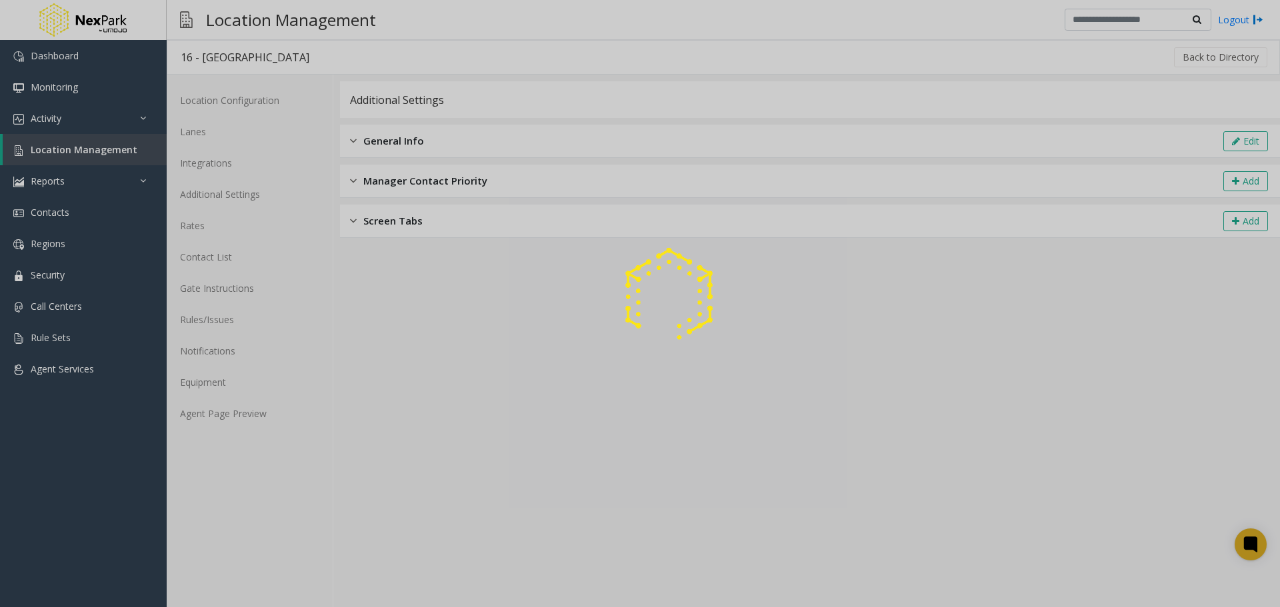
click at [92, 149] on div at bounding box center [640, 303] width 1280 height 607
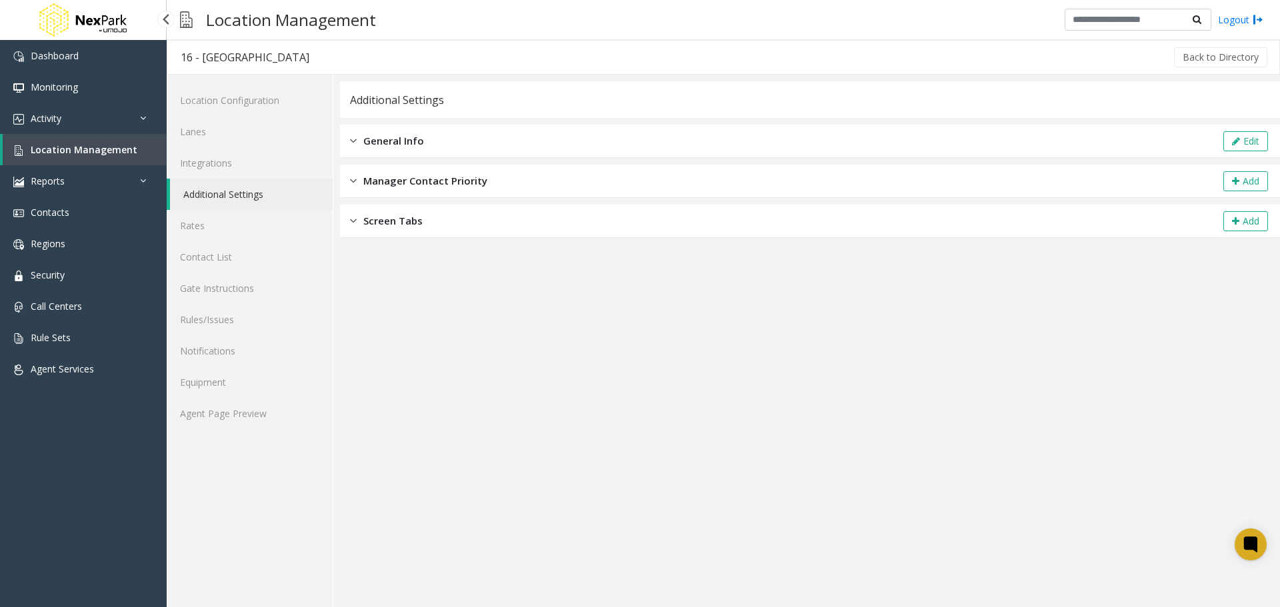
click at [49, 148] on span "Location Management" at bounding box center [84, 149] width 107 height 13
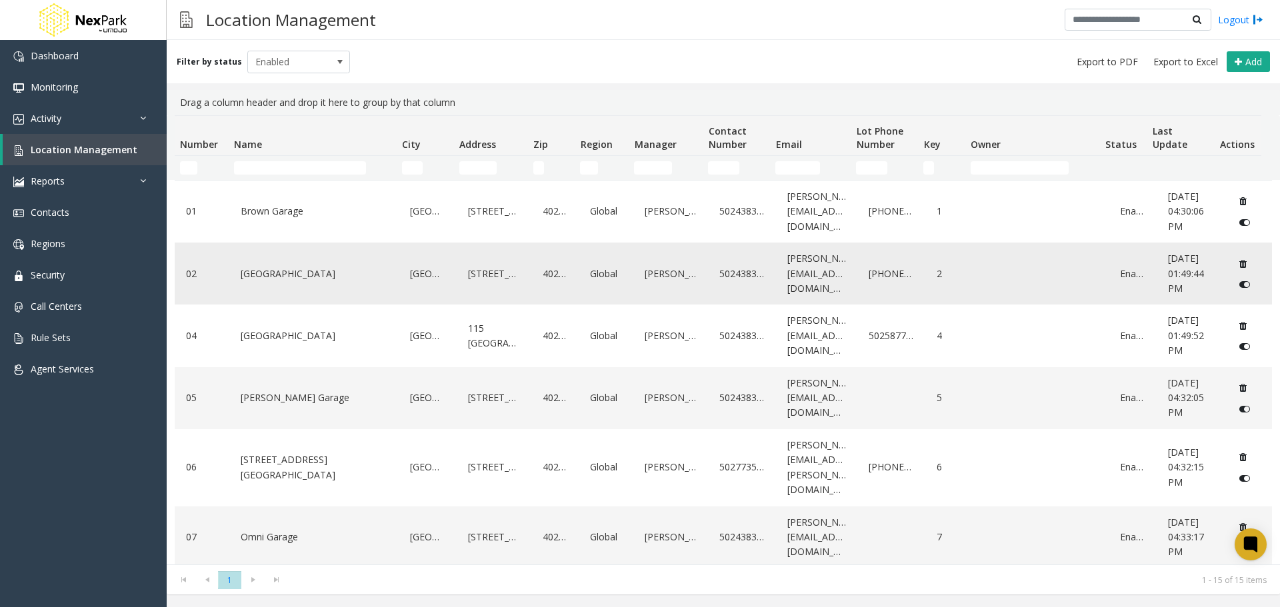
click at [277, 269] on link "[GEOGRAPHIC_DATA]" at bounding box center [314, 273] width 154 height 21
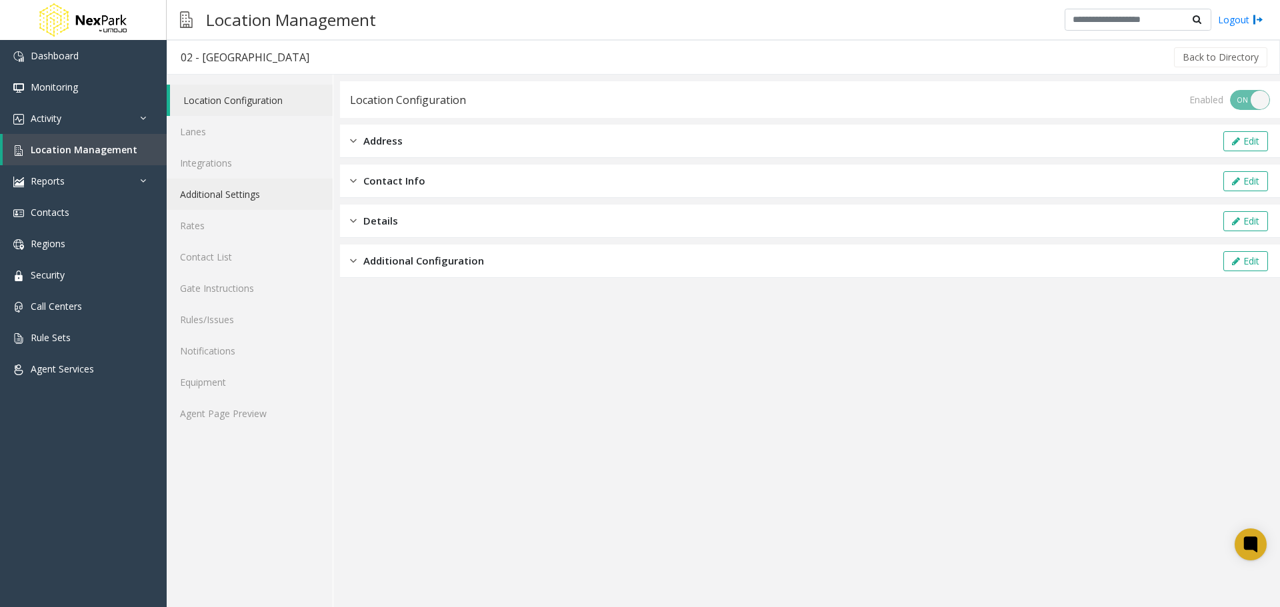
click at [233, 196] on link "Additional Settings" at bounding box center [250, 194] width 166 height 31
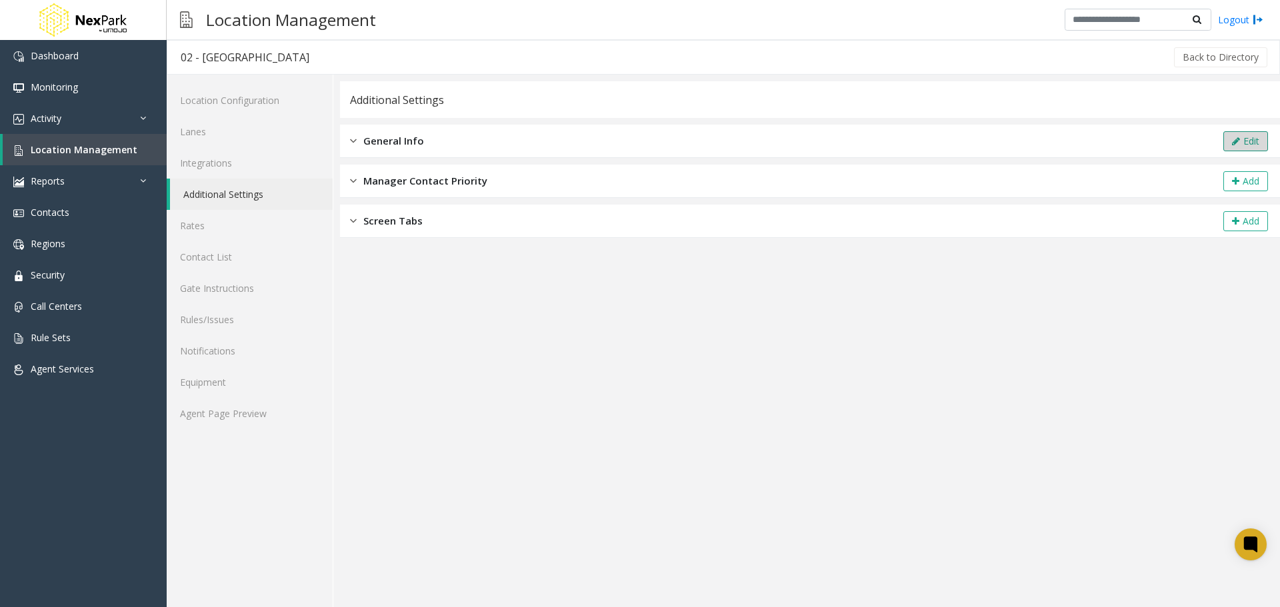
click at [1246, 145] on button "Edit" at bounding box center [1245, 141] width 45 height 20
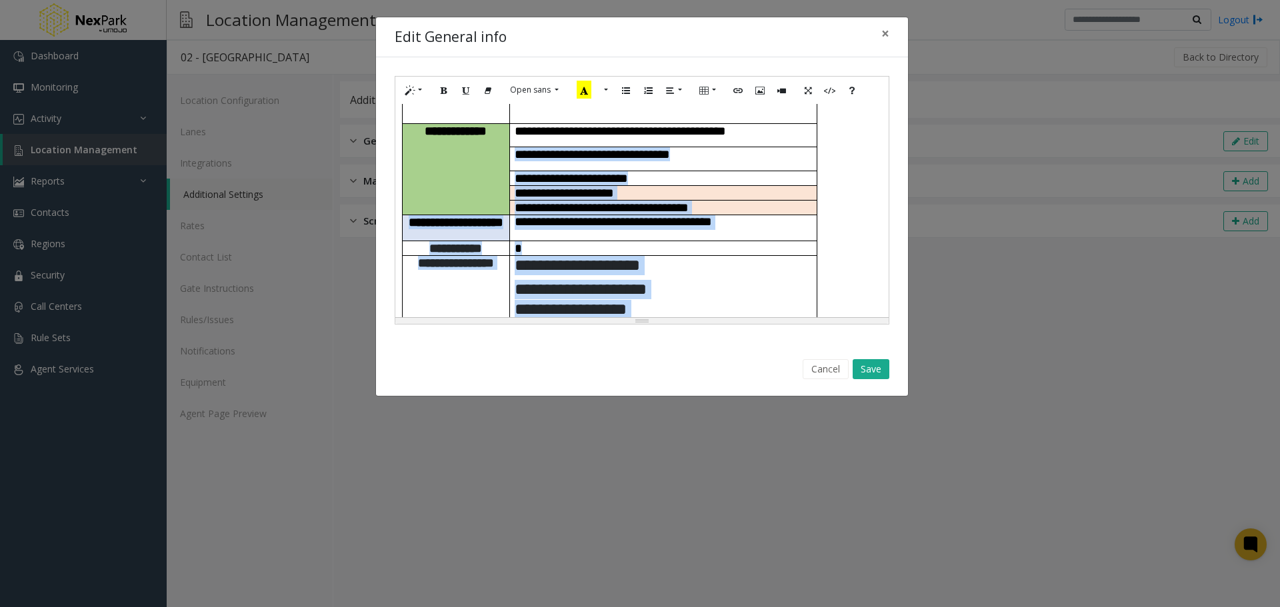
scroll to position [204, 0]
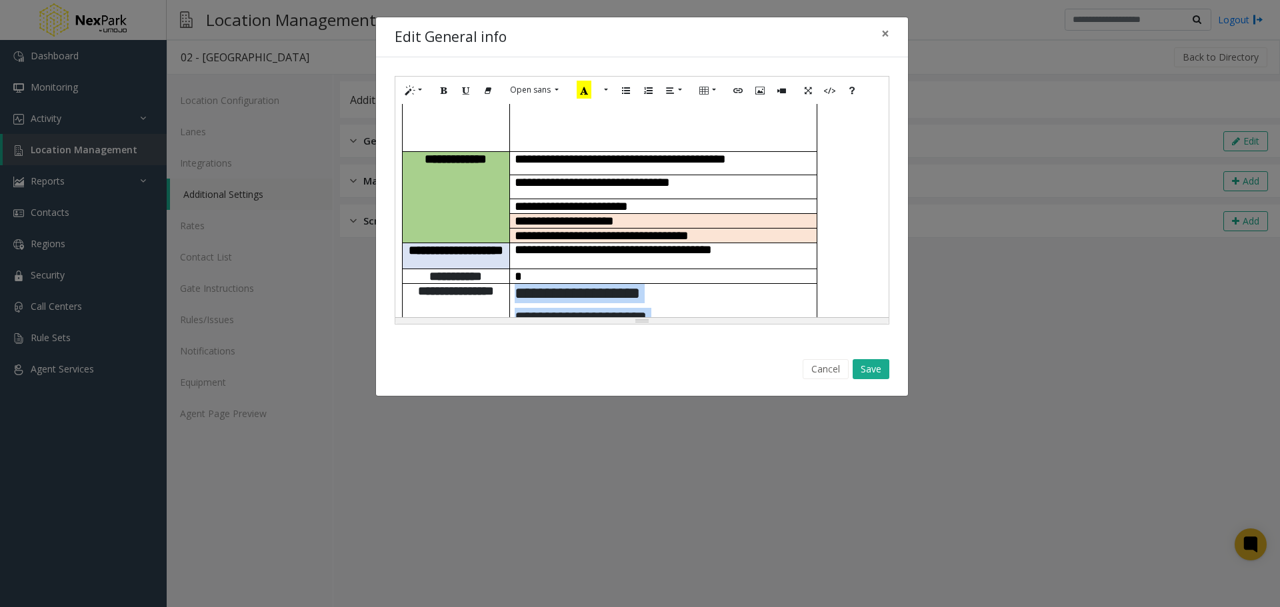
drag, startPoint x: 646, startPoint y: 224, endPoint x: 529, endPoint y: 241, distance: 117.9
click at [515, 283] on td "**********" at bounding box center [662, 361] width 307 height 157
paste div
click at [873, 371] on button "Save" at bounding box center [871, 369] width 37 height 20
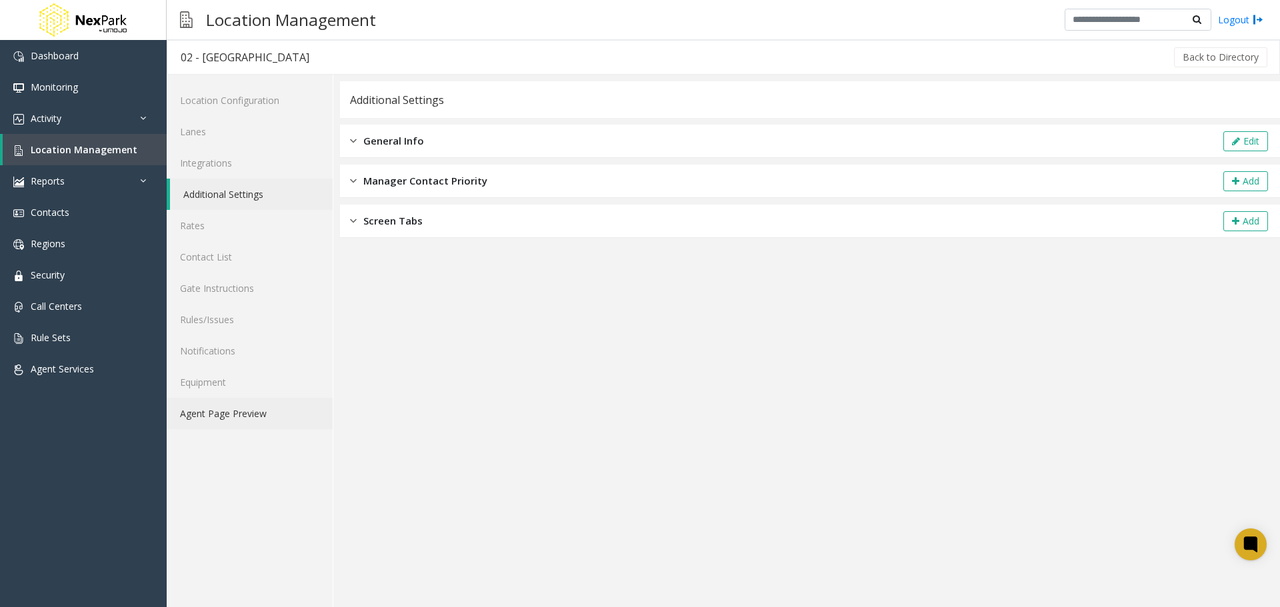
click at [193, 418] on link "Agent Page Preview" at bounding box center [250, 413] width 166 height 31
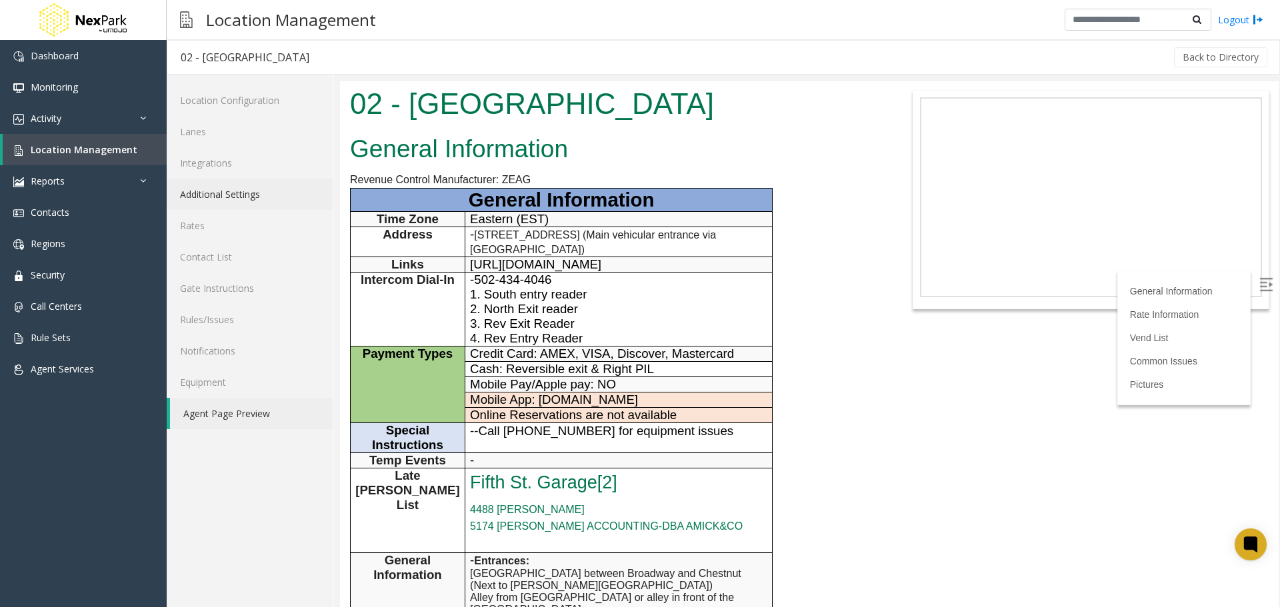
click at [204, 197] on link "Additional Settings" at bounding box center [250, 194] width 166 height 31
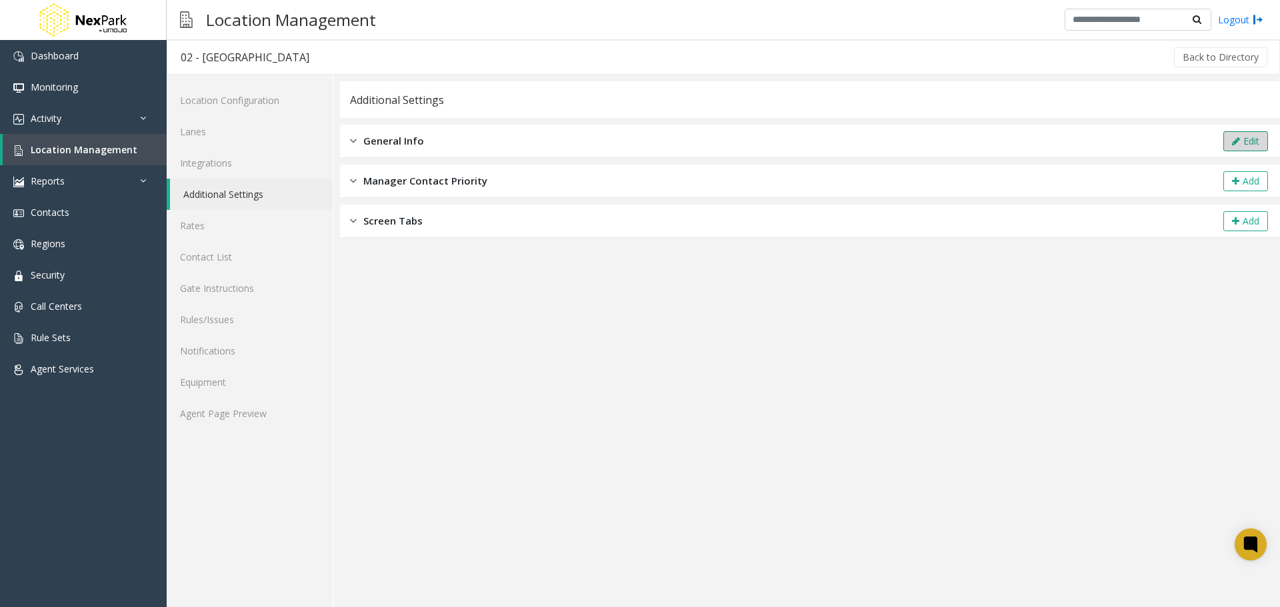
click at [1244, 139] on button "Edit" at bounding box center [1245, 141] width 45 height 20
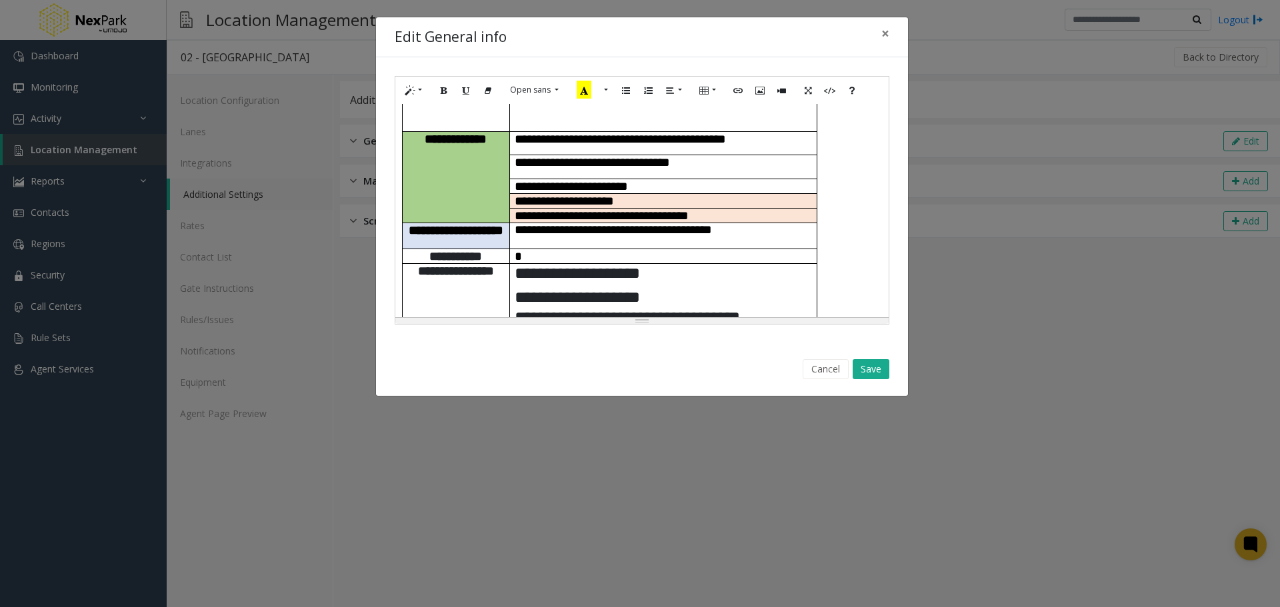
scroll to position [223, 0]
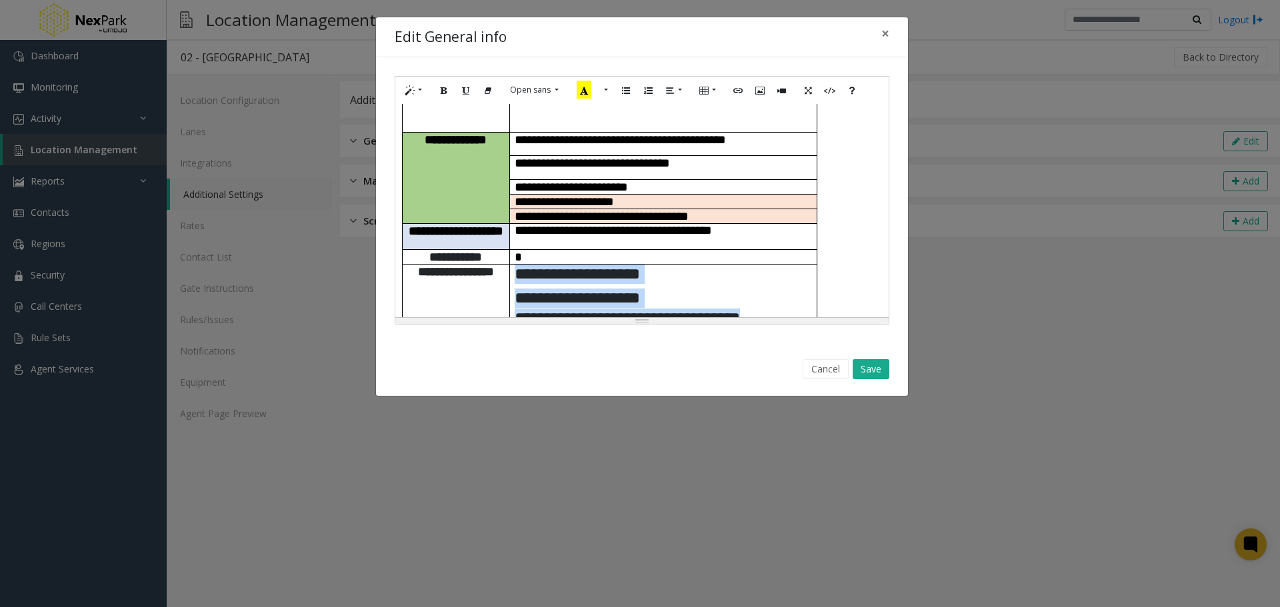
drag, startPoint x: 607, startPoint y: 282, endPoint x: 515, endPoint y: 222, distance: 110.4
click at [515, 264] on td "**********" at bounding box center [662, 313] width 307 height 98
paste div
click at [867, 371] on button "Save" at bounding box center [871, 369] width 37 height 20
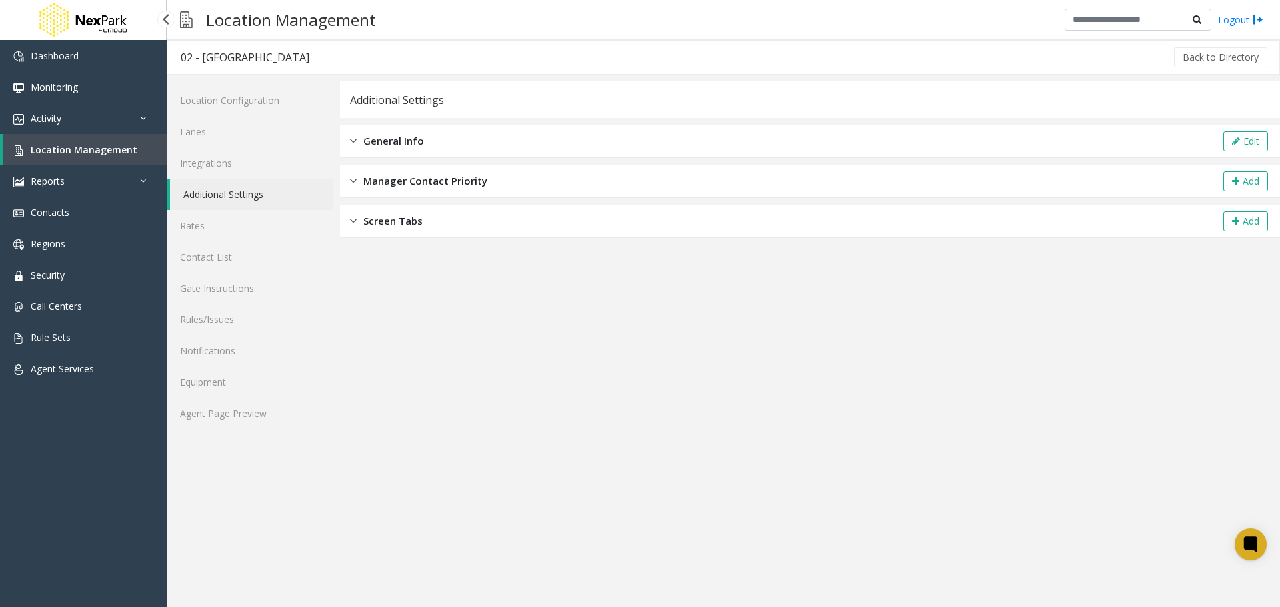
click at [88, 151] on span "Location Management" at bounding box center [84, 149] width 107 height 13
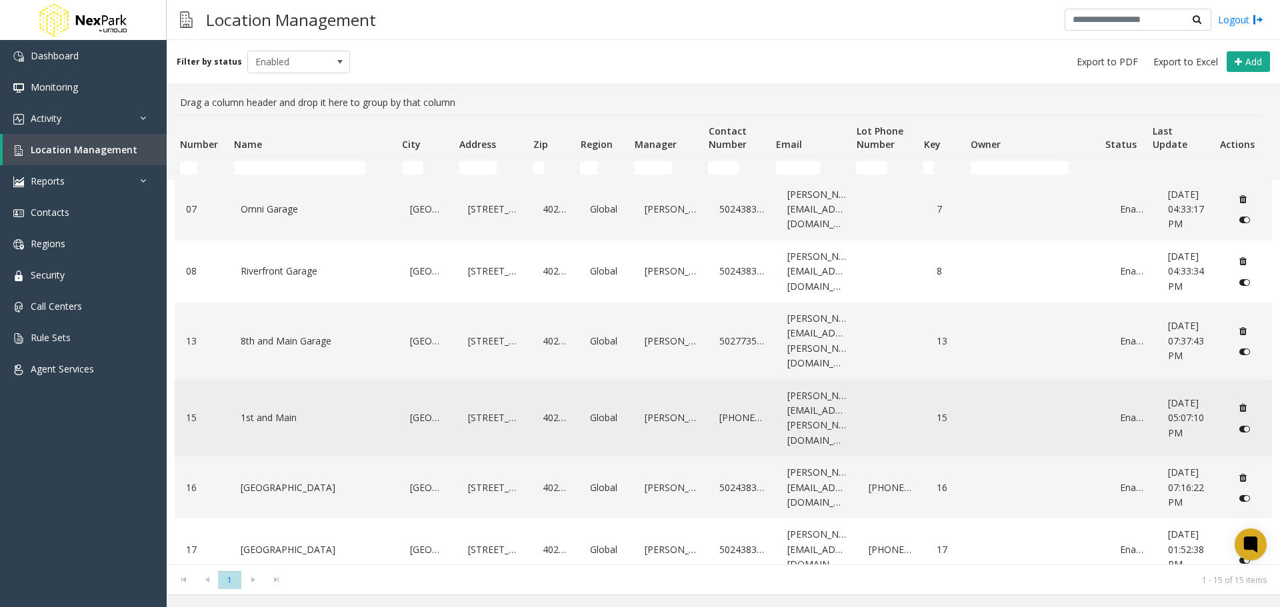
scroll to position [327, 0]
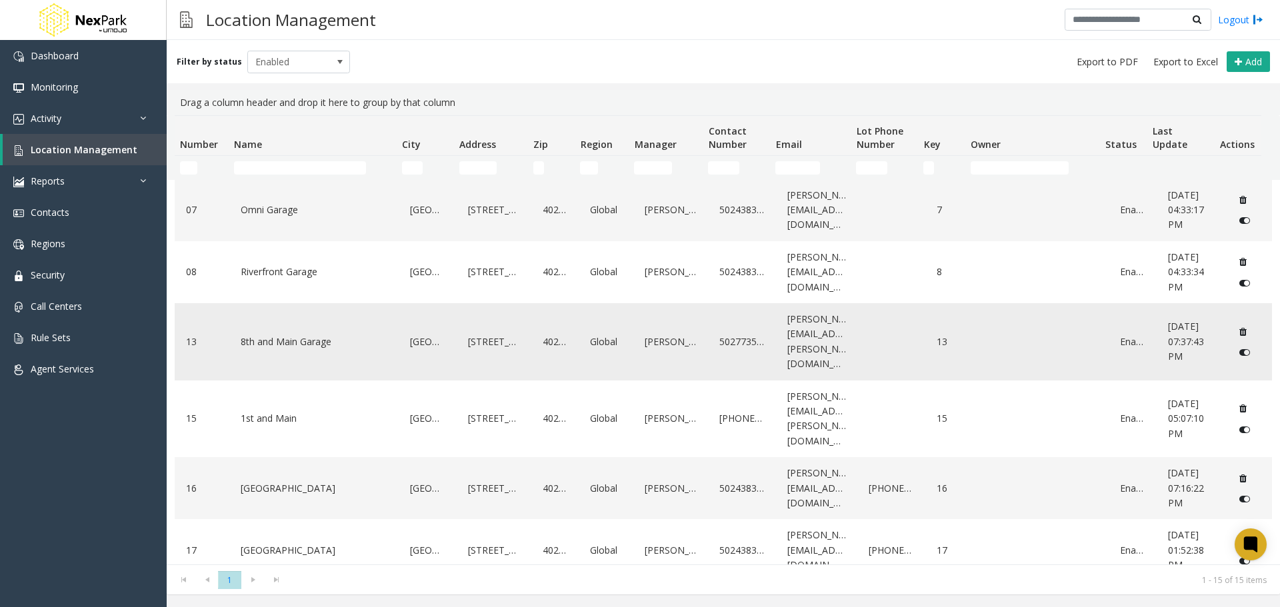
click at [265, 331] on link "8th and Main Garage" at bounding box center [314, 341] width 154 height 21
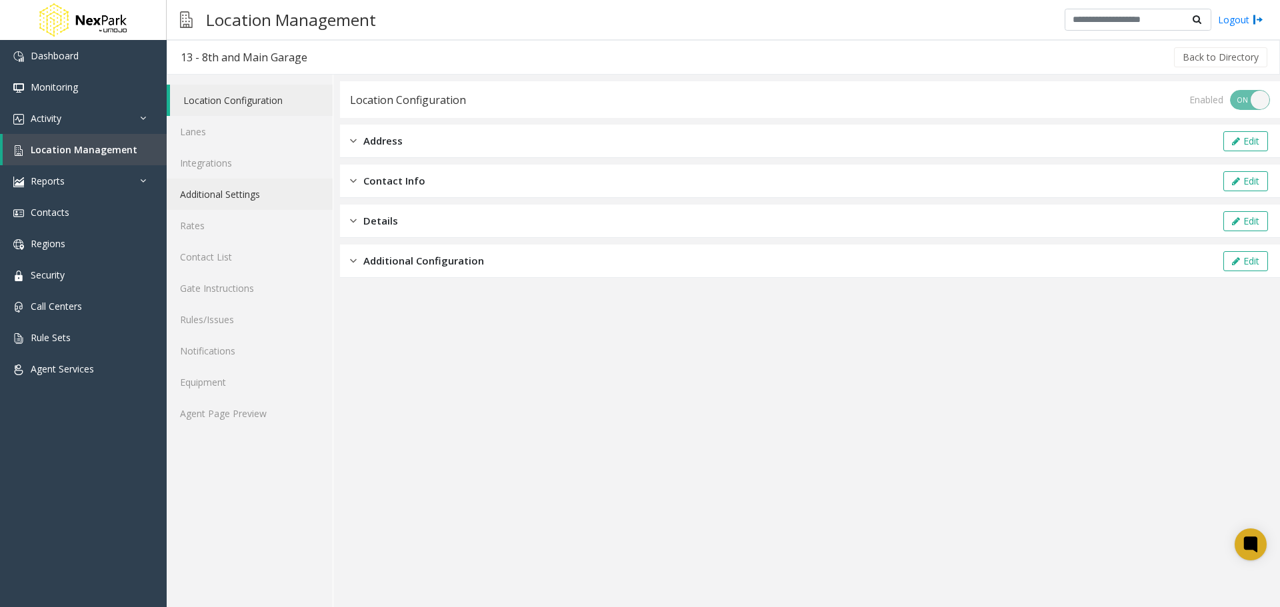
click at [242, 198] on link "Additional Settings" at bounding box center [250, 194] width 166 height 31
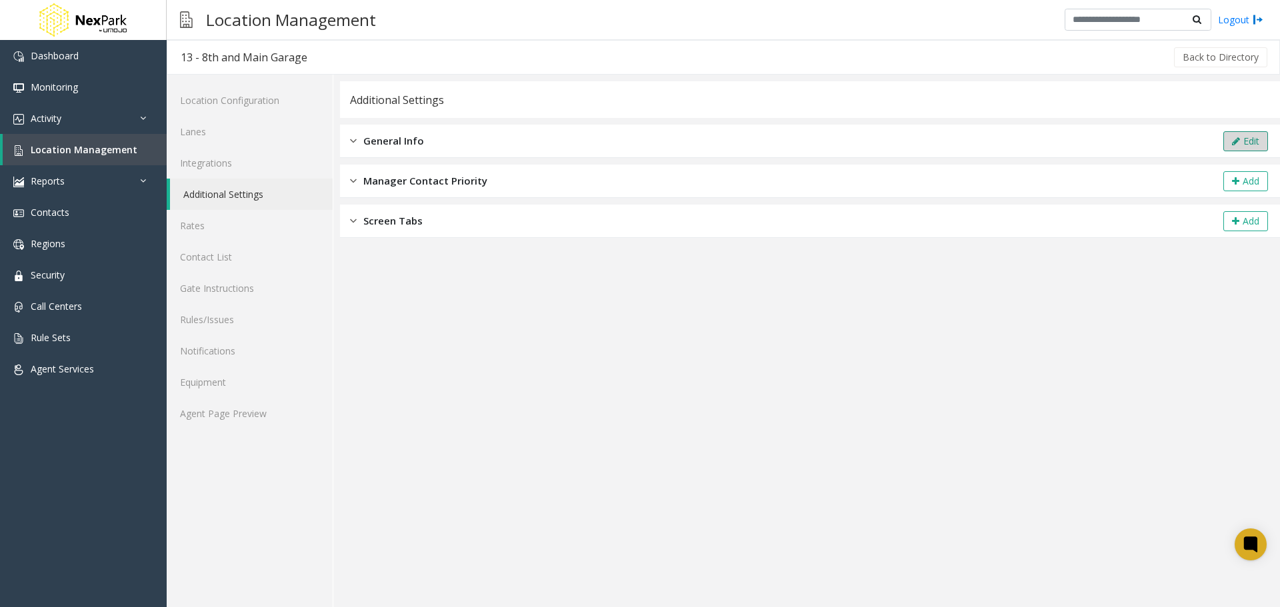
click at [1248, 145] on button "Edit" at bounding box center [1245, 141] width 45 height 20
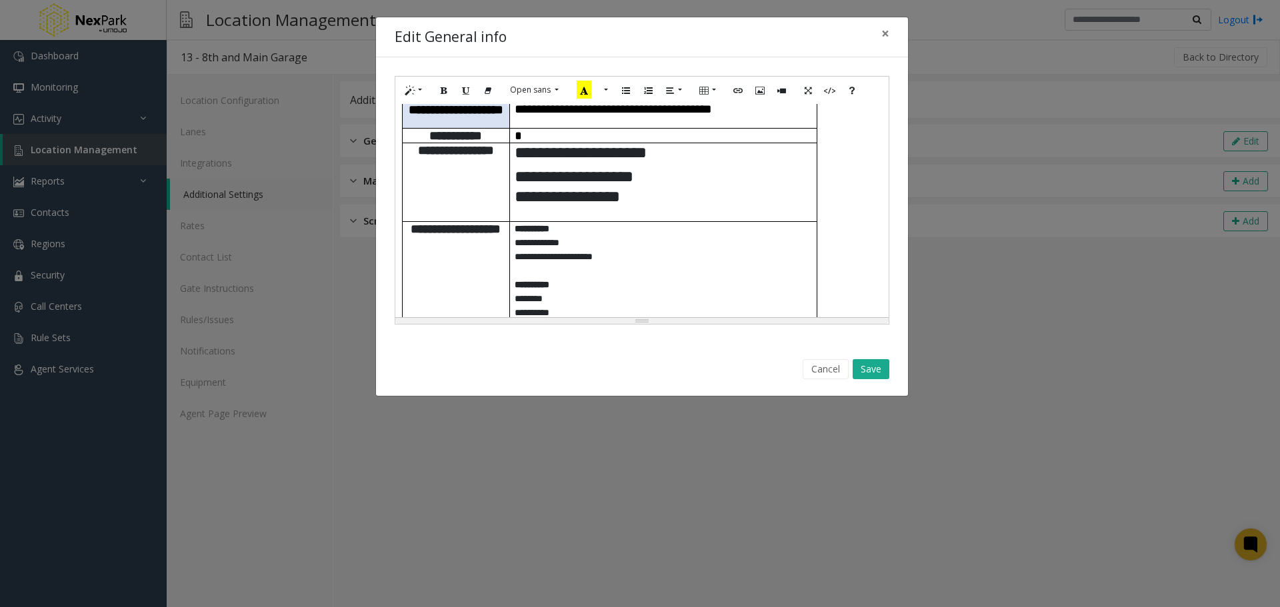
scroll to position [334, 0]
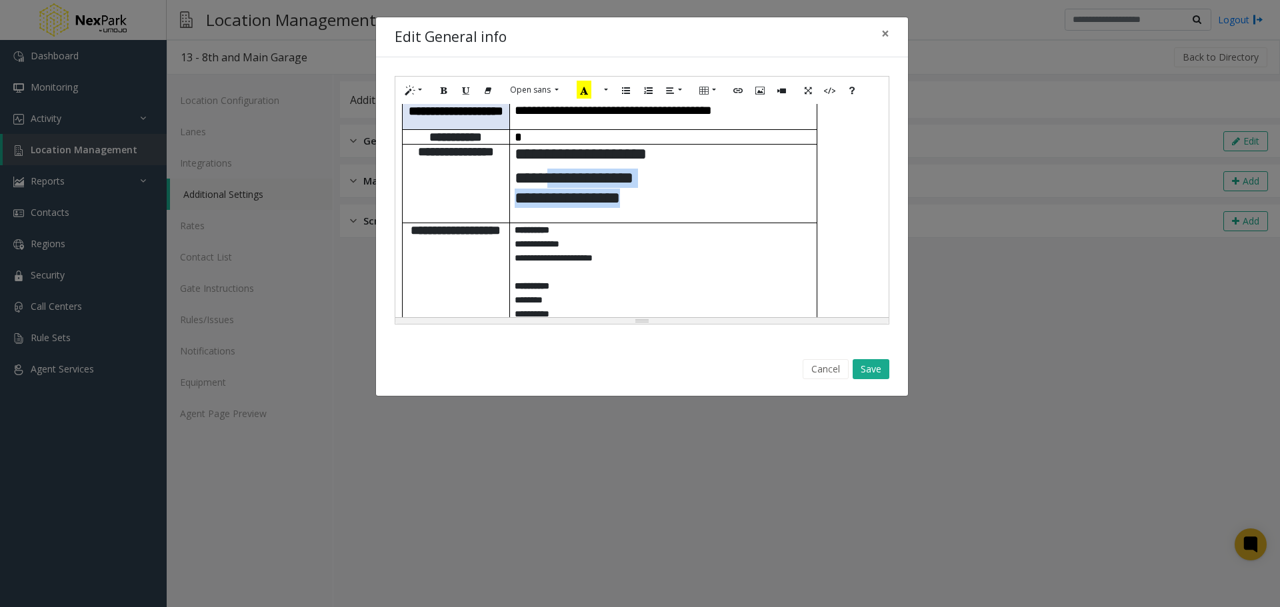
drag, startPoint x: 651, startPoint y: 170, endPoint x: 559, endPoint y: 139, distance: 96.5
click at [559, 169] on p "**********" at bounding box center [663, 188] width 297 height 39
click at [653, 213] on p at bounding box center [663, 218] width 297 height 10
drag, startPoint x: 653, startPoint y: 176, endPoint x: 517, endPoint y: 128, distance: 143.6
click at [514, 144] on td "**********" at bounding box center [662, 183] width 307 height 79
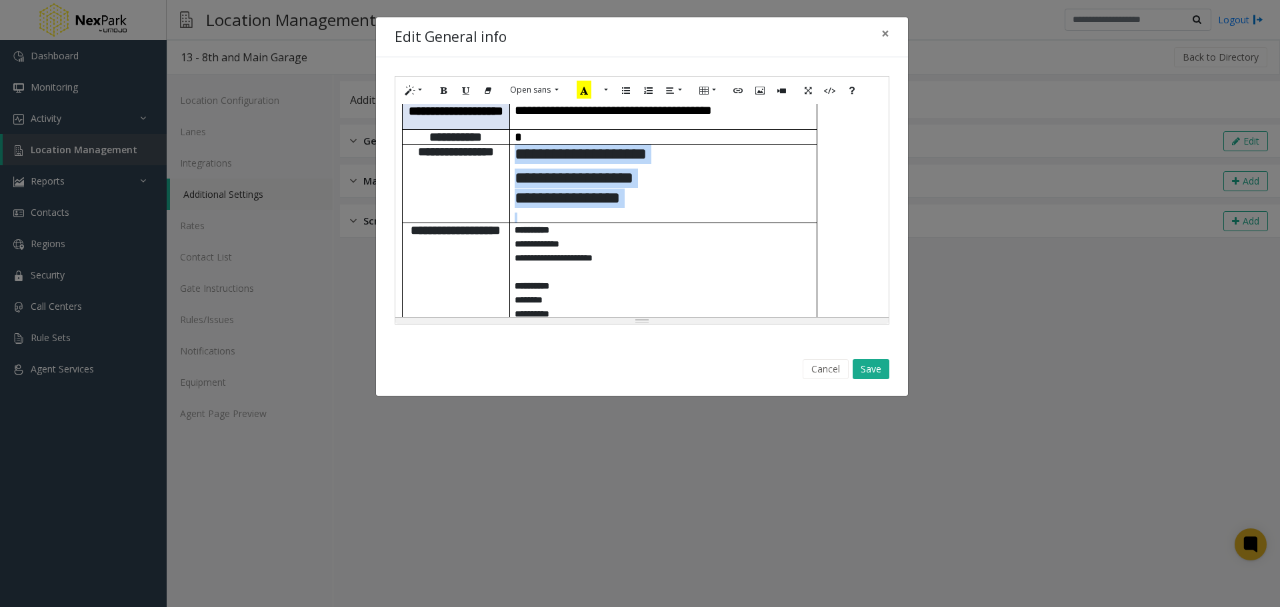
paste div
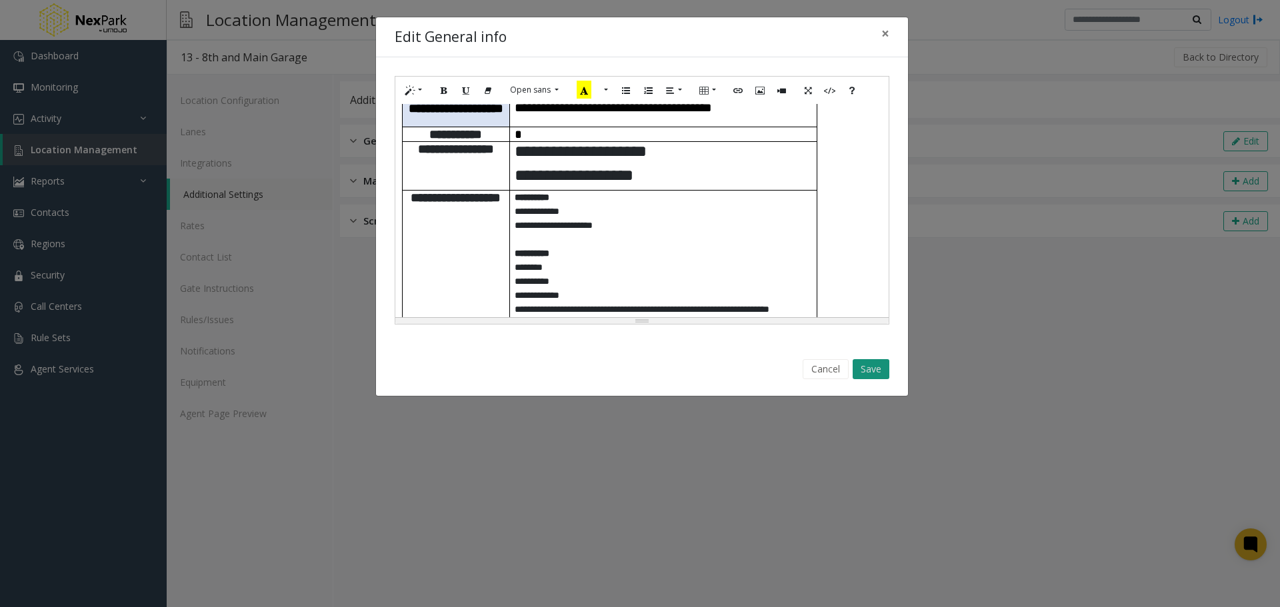
click at [861, 369] on button "Save" at bounding box center [871, 369] width 37 height 20
